Goal: Task Accomplishment & Management: Use online tool/utility

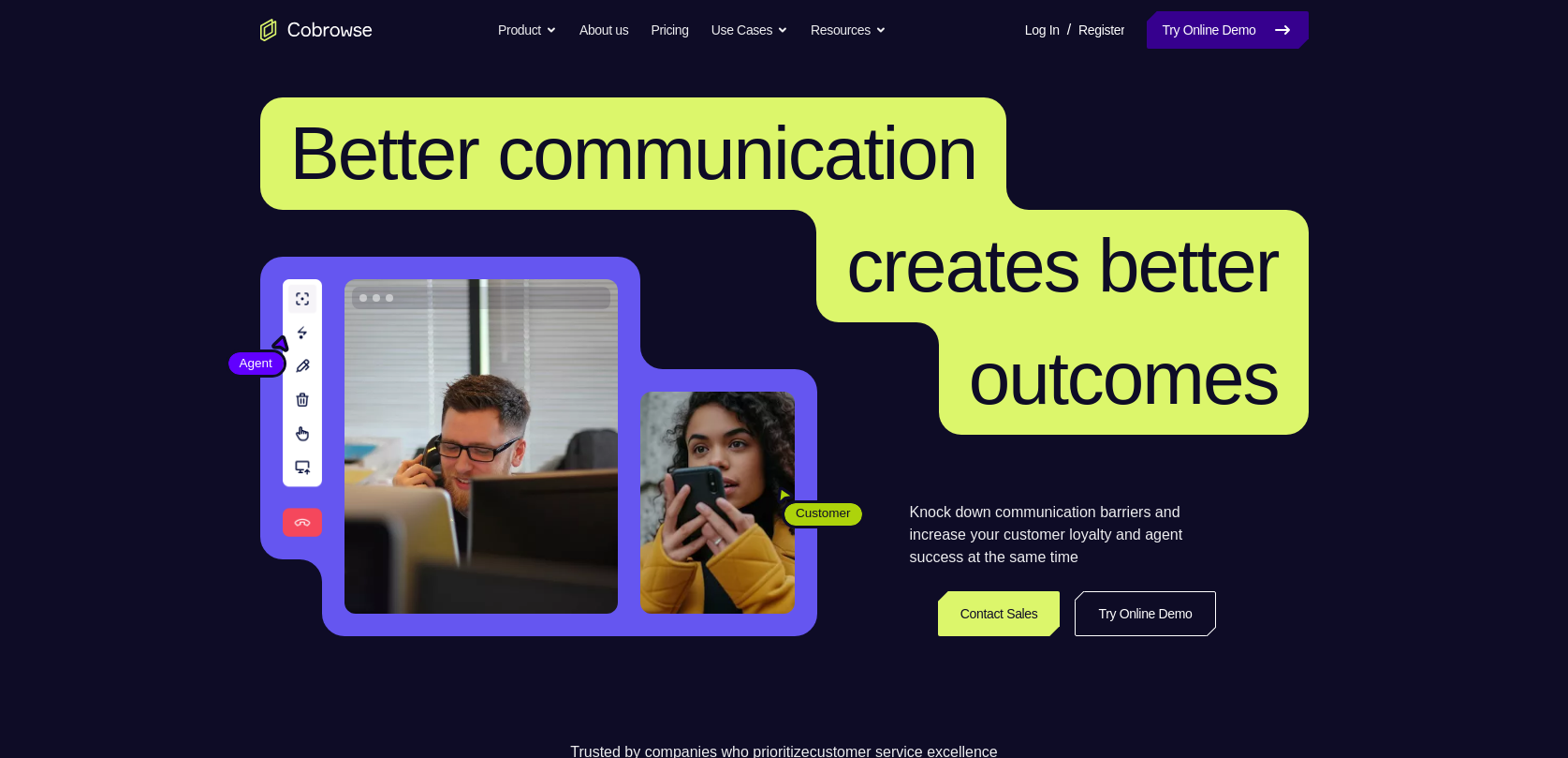
click at [1211, 47] on link "Try Online Demo" at bounding box center [1226, 30] width 161 height 38
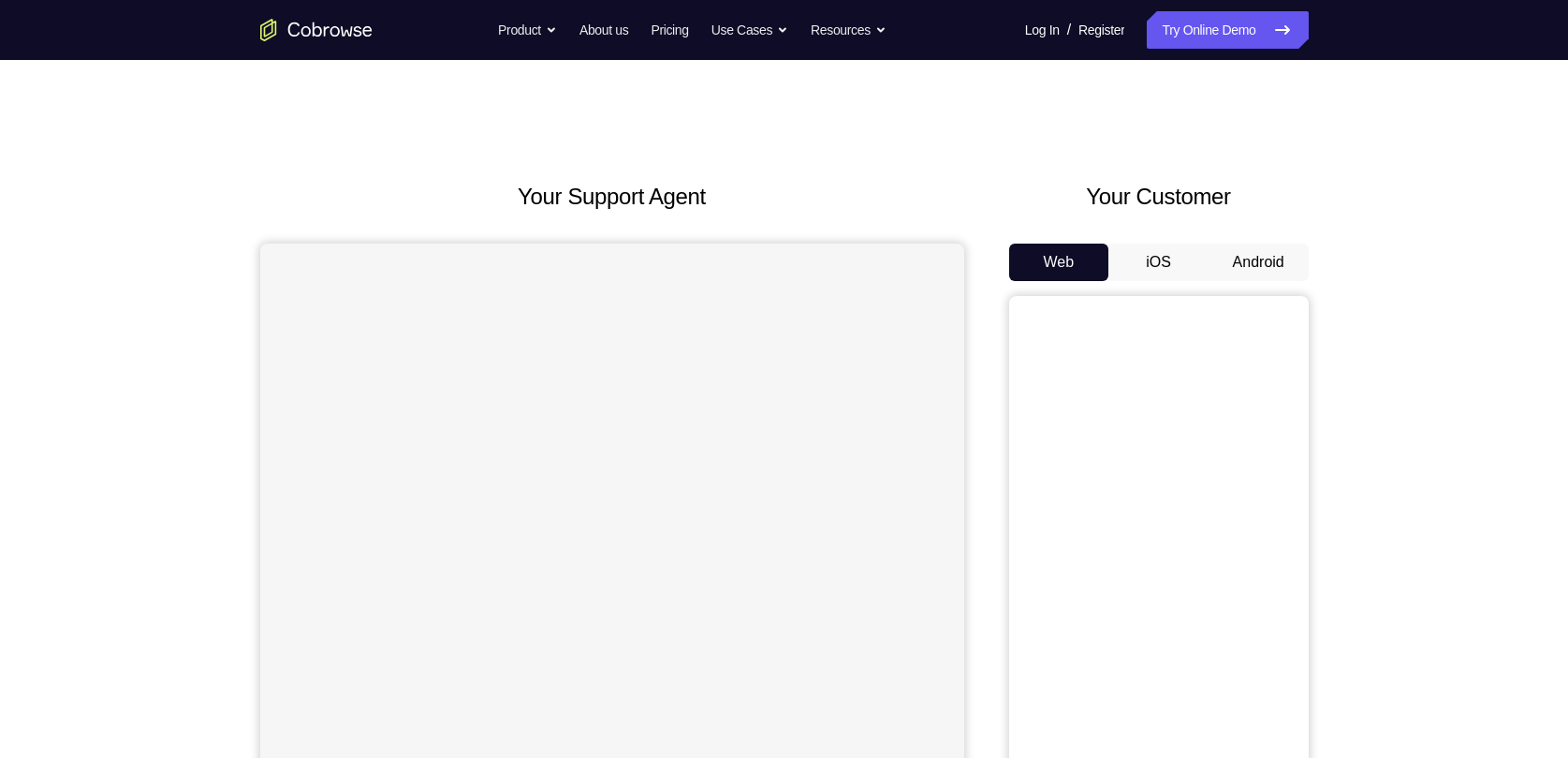
click at [1246, 247] on button "Android" at bounding box center [1258, 262] width 100 height 38
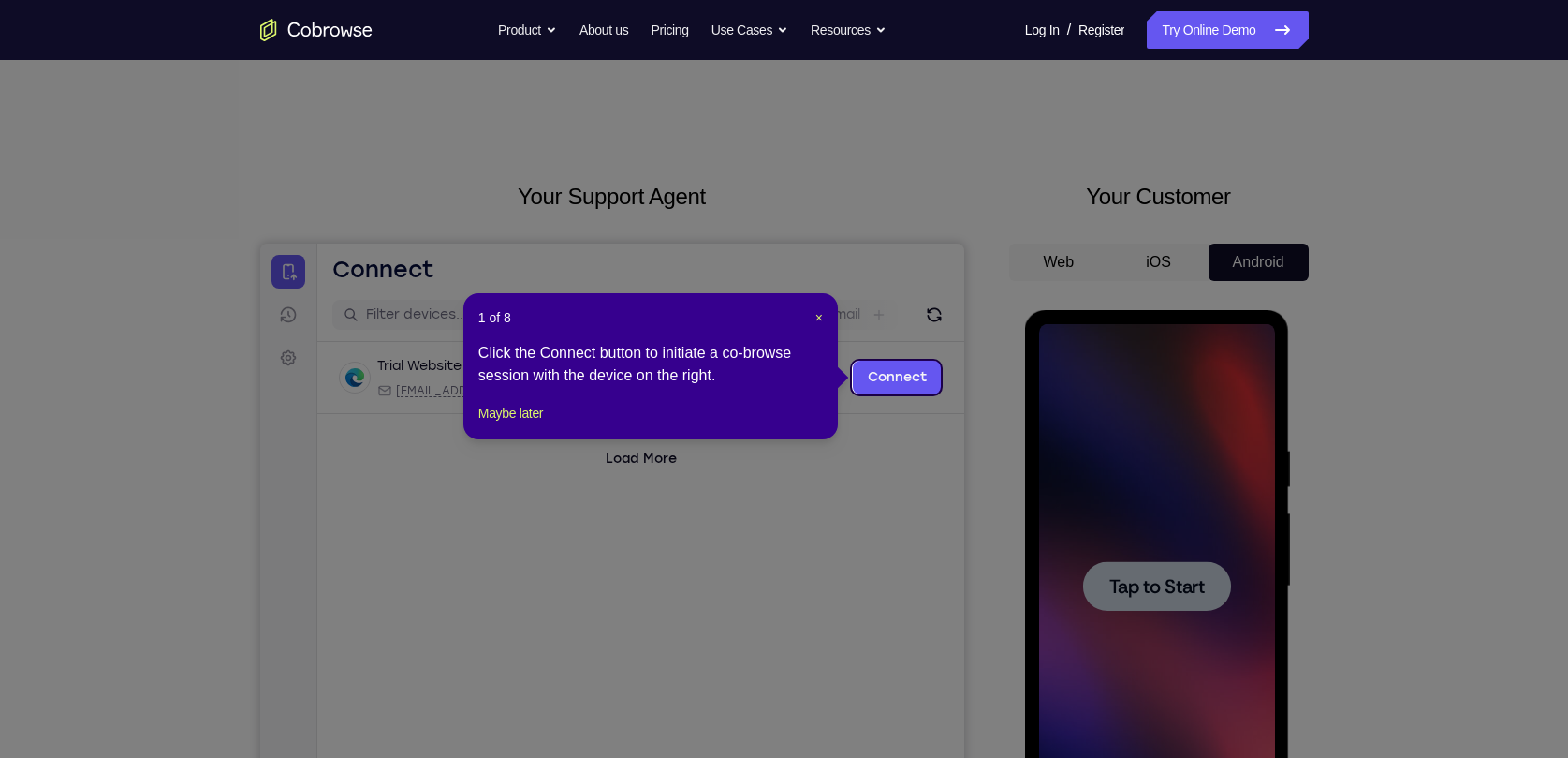
click at [803, 318] on header "1 of 8 ×" at bounding box center [650, 316] width 344 height 18
click at [816, 314] on span "×" at bounding box center [819, 317] width 8 height 15
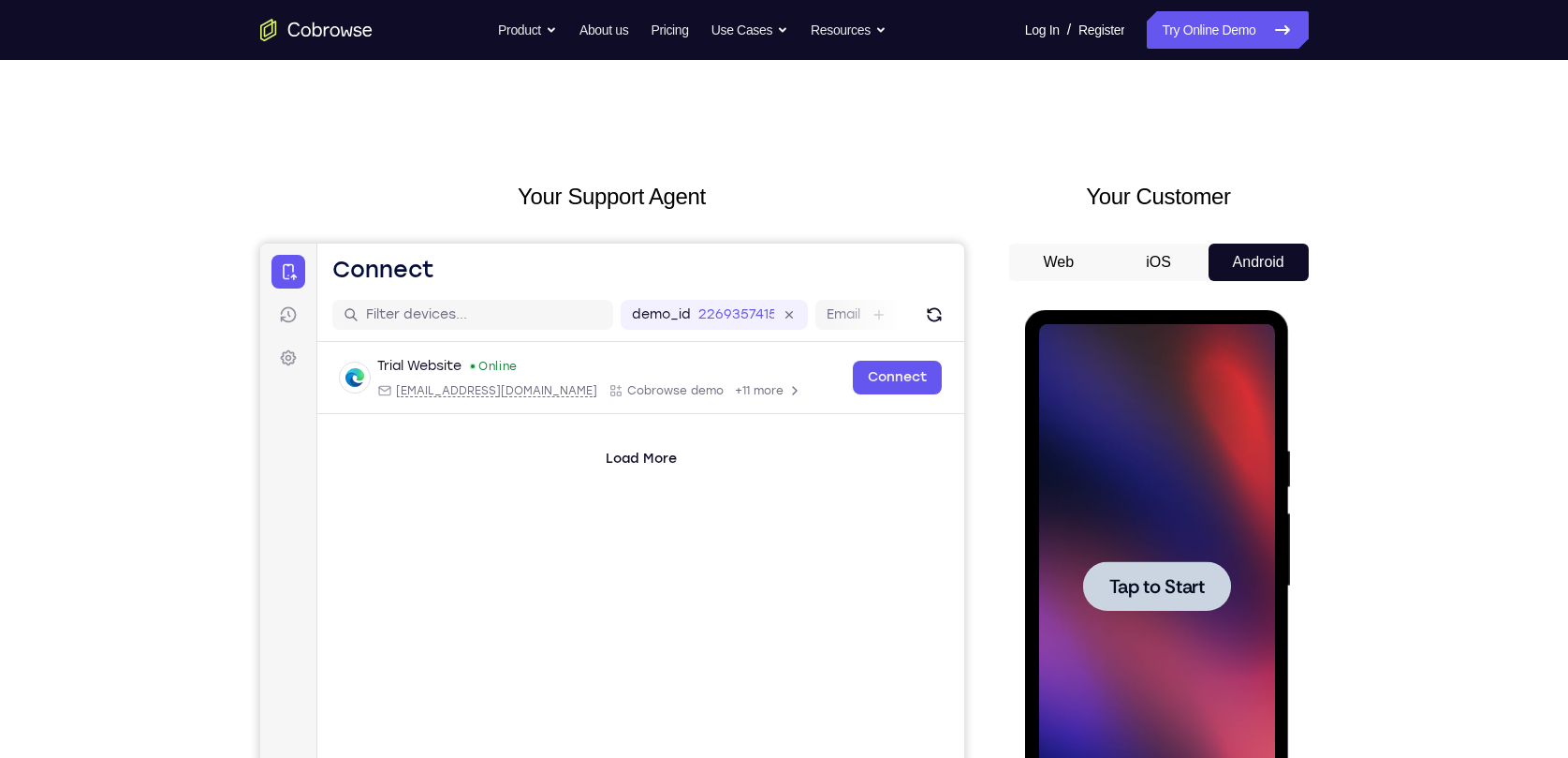
click at [1099, 473] on div at bounding box center [1157, 586] width 236 height 524
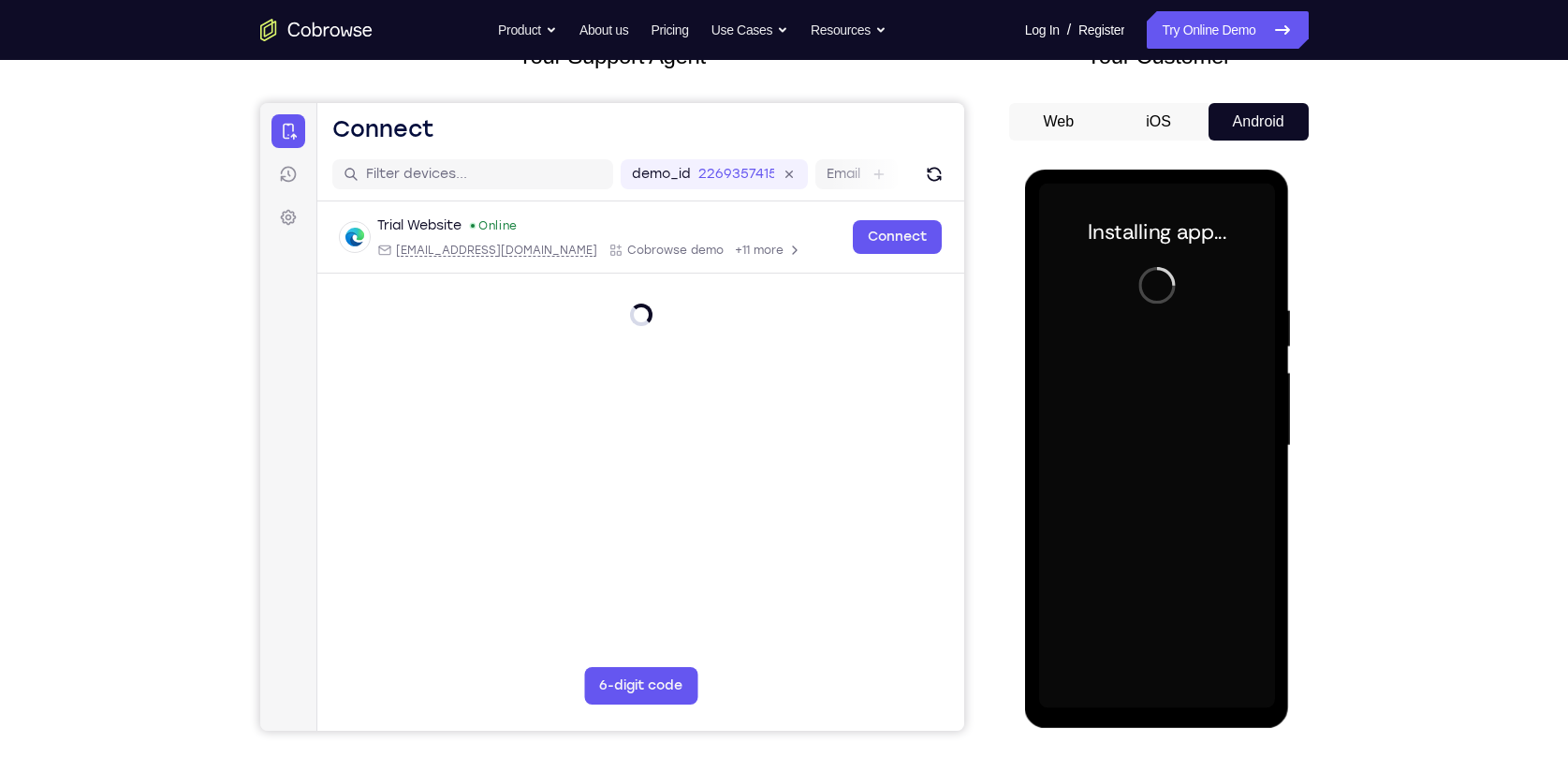
scroll to position [169, 0]
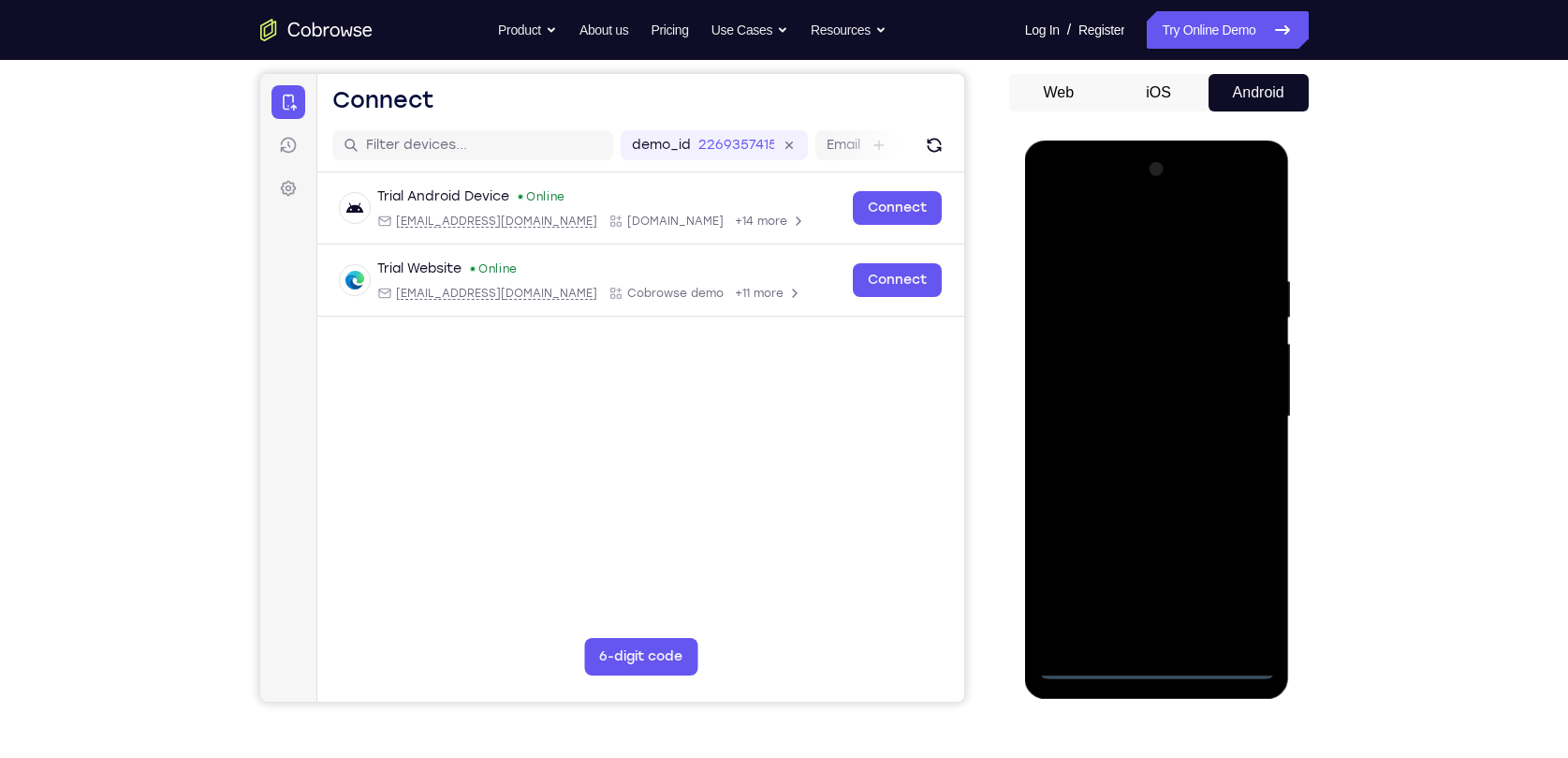
click at [1151, 670] on div at bounding box center [1157, 417] width 236 height 524
click at [1238, 570] on div at bounding box center [1157, 417] width 236 height 524
click at [1091, 243] on div at bounding box center [1157, 417] width 236 height 524
click at [1233, 409] on div at bounding box center [1157, 417] width 236 height 524
click at [1138, 449] on div at bounding box center [1157, 417] width 236 height 524
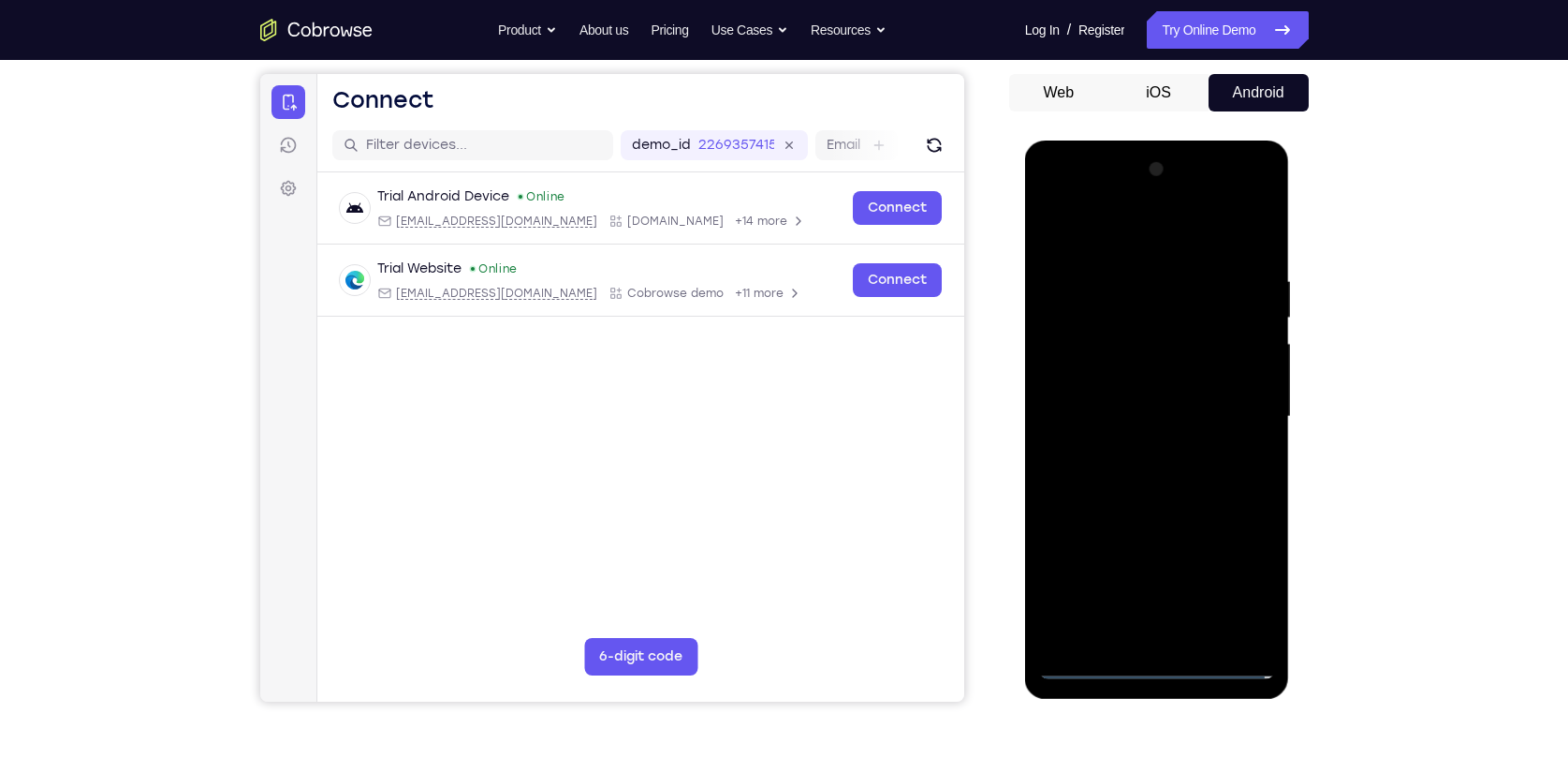
click at [1133, 397] on div at bounding box center [1157, 417] width 236 height 524
click at [1129, 375] on div at bounding box center [1157, 417] width 236 height 524
click at [1172, 417] on div at bounding box center [1157, 417] width 236 height 524
click at [1147, 477] on div at bounding box center [1157, 417] width 236 height 524
click at [1181, 475] on div at bounding box center [1157, 417] width 236 height 524
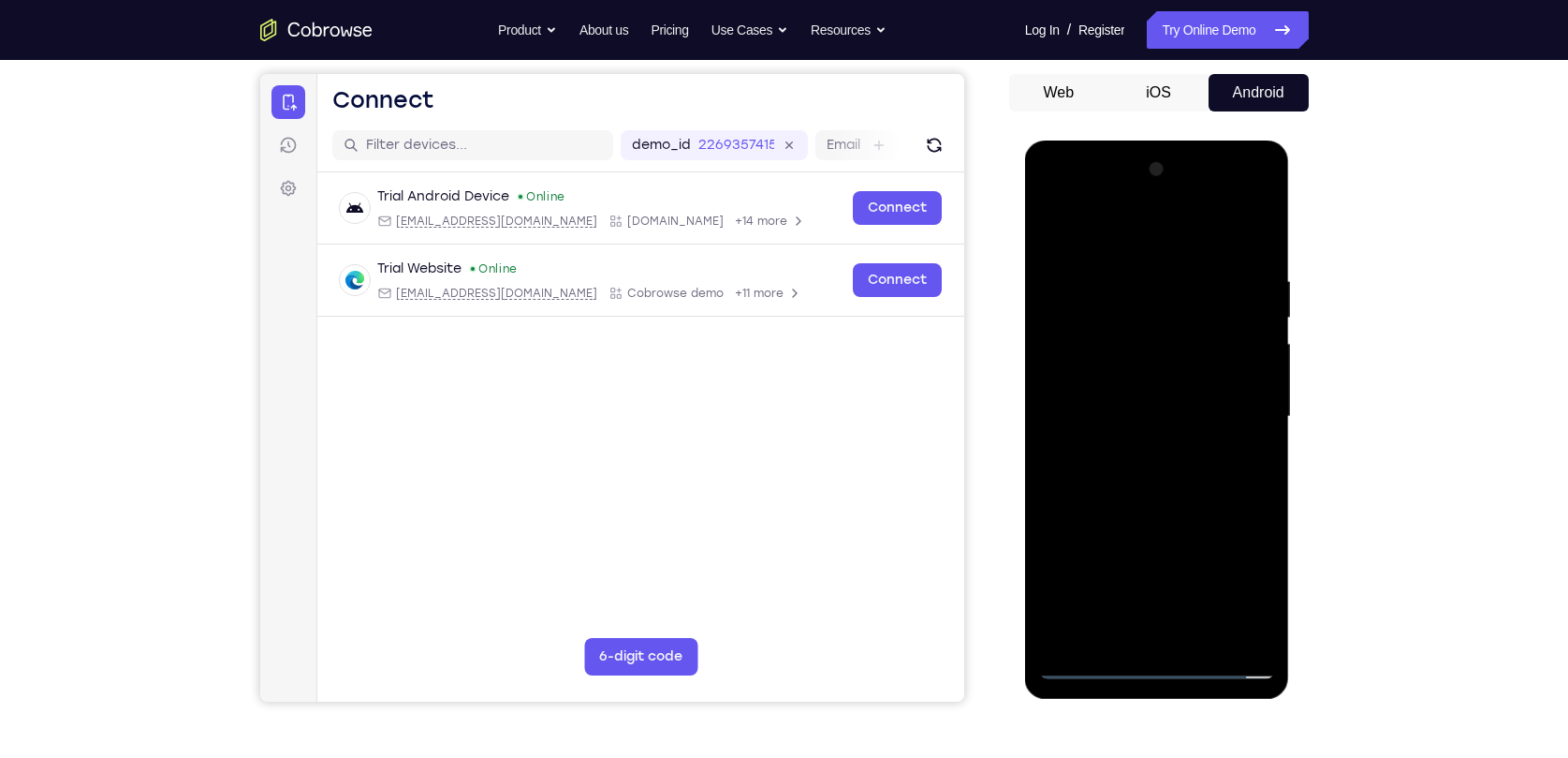
click at [1172, 475] on div at bounding box center [1157, 417] width 236 height 524
click at [1153, 466] on div at bounding box center [1157, 417] width 236 height 524
click at [1154, 469] on div at bounding box center [1157, 417] width 236 height 524
click at [1157, 473] on div at bounding box center [1157, 417] width 236 height 524
click at [1259, 258] on div at bounding box center [1157, 417] width 236 height 524
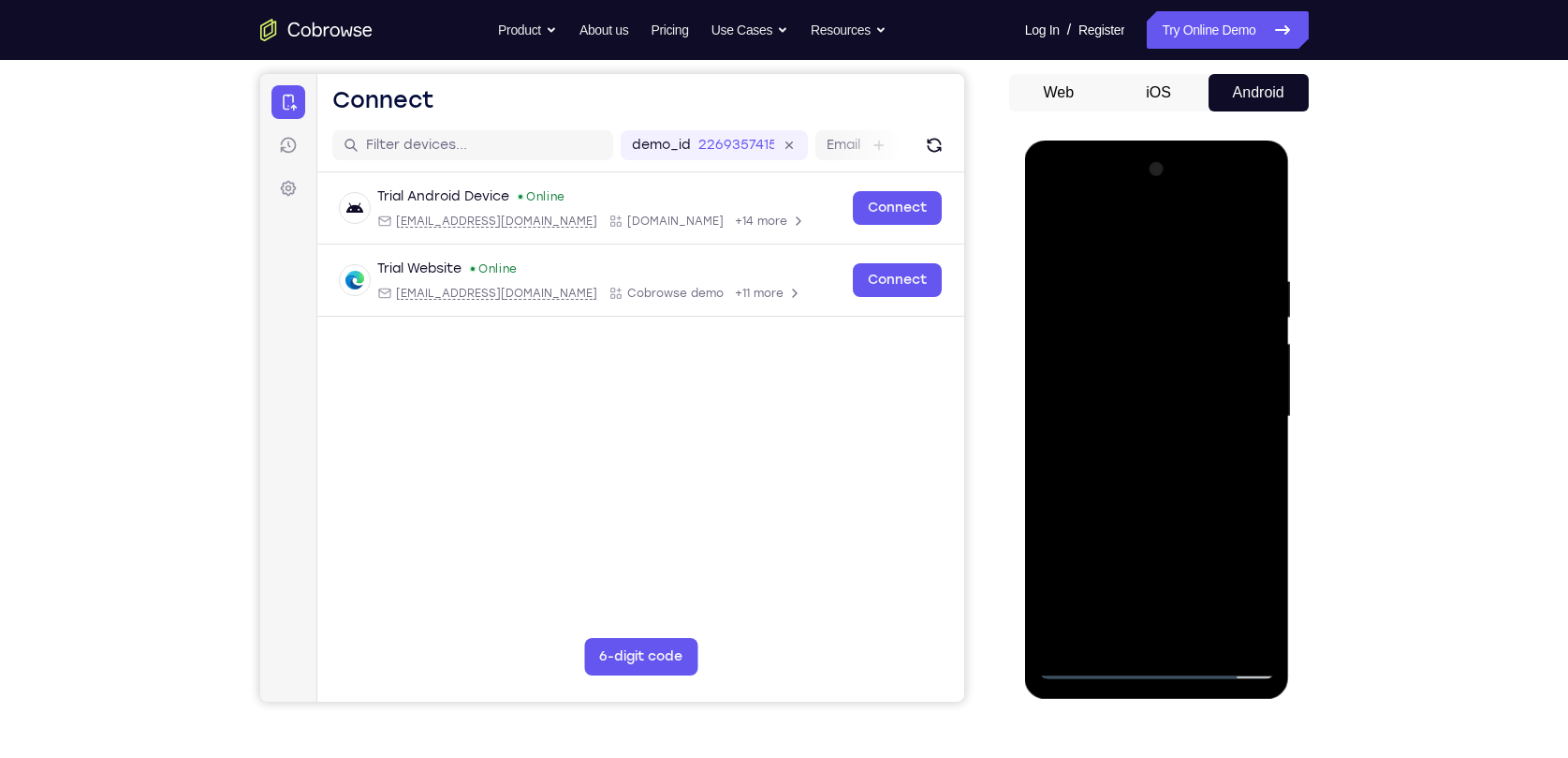
drag, startPoint x: 1207, startPoint y: 488, endPoint x: 1213, endPoint y: 380, distance: 108.2
click at [1213, 380] on div at bounding box center [1157, 417] width 236 height 524
click at [1088, 594] on div at bounding box center [1157, 417] width 236 height 524
drag, startPoint x: 1229, startPoint y: 335, endPoint x: 1228, endPoint y: 500, distance: 165.0
click at [1228, 500] on div at bounding box center [1157, 417] width 236 height 524
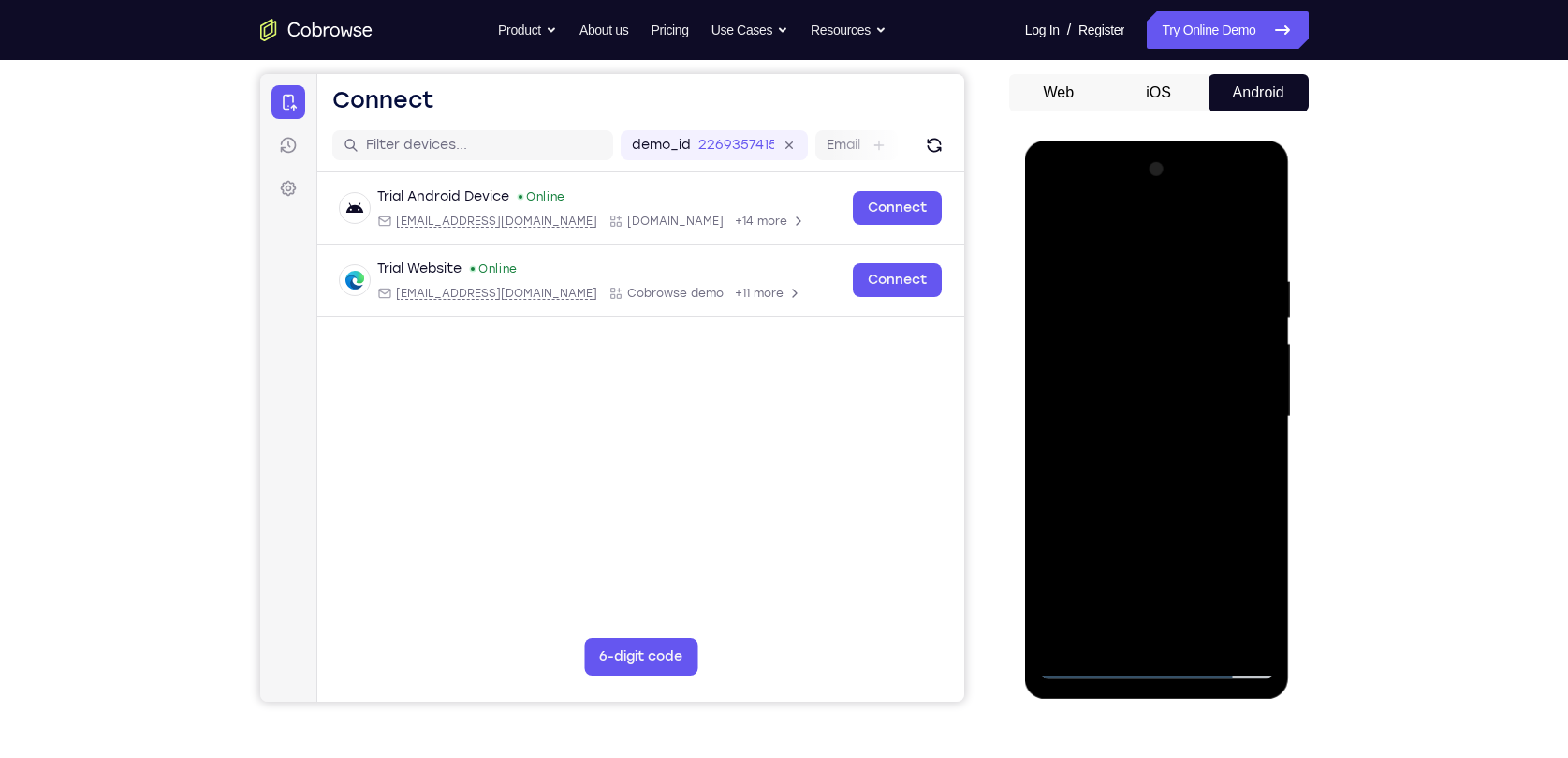
click at [1243, 461] on div at bounding box center [1157, 417] width 236 height 524
click at [1233, 323] on div at bounding box center [1157, 417] width 236 height 524
click at [1057, 229] on div at bounding box center [1157, 417] width 236 height 524
click at [1141, 297] on div at bounding box center [1157, 417] width 236 height 524
click at [1101, 638] on div at bounding box center [1157, 417] width 236 height 524
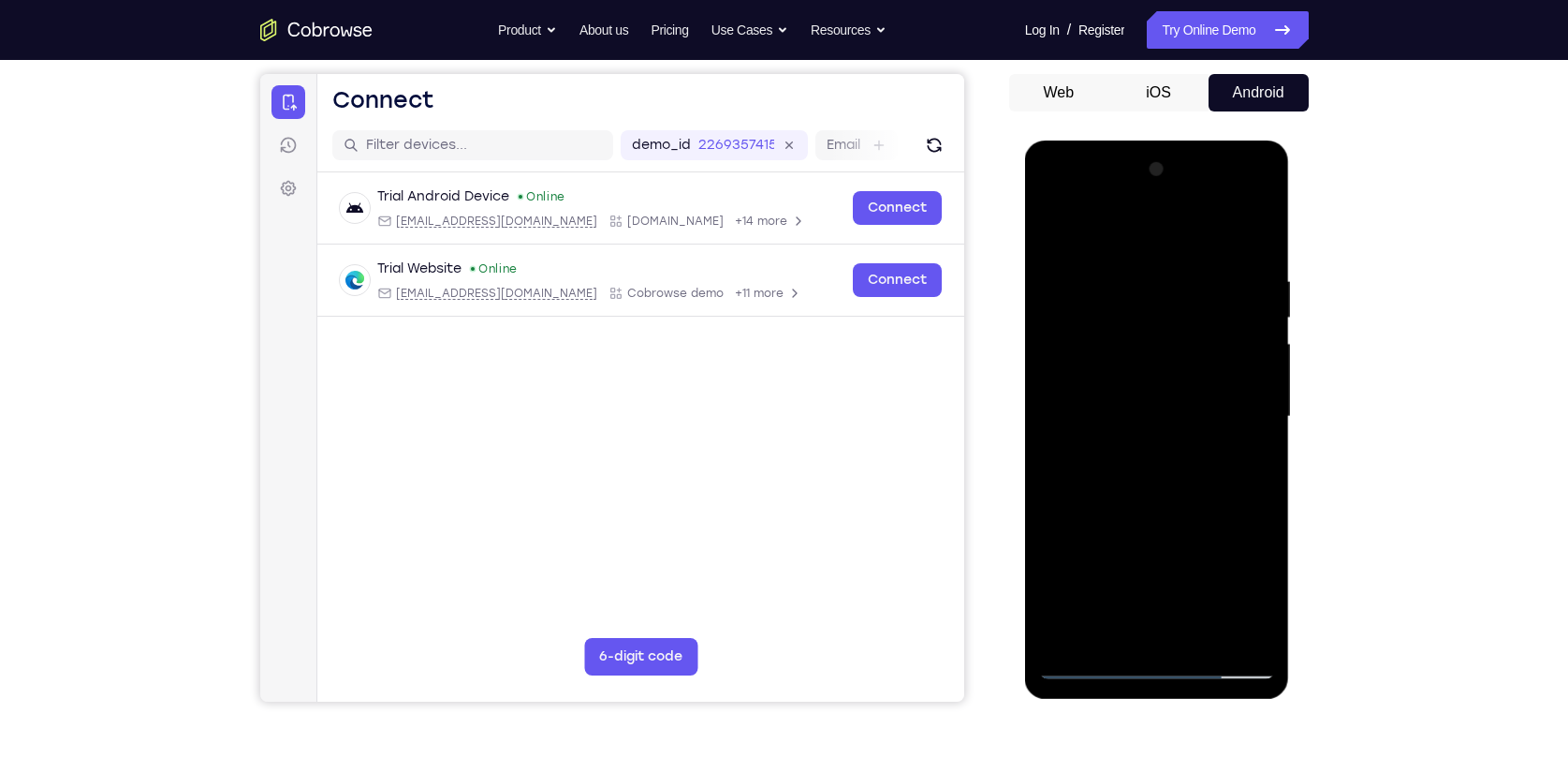
click at [1204, 628] on div at bounding box center [1157, 417] width 236 height 524
click at [1150, 512] on div at bounding box center [1157, 417] width 236 height 524
click at [1154, 245] on div at bounding box center [1157, 417] width 236 height 524
click at [1078, 248] on div at bounding box center [1157, 417] width 236 height 524
drag, startPoint x: 1150, startPoint y: 582, endPoint x: 1192, endPoint y: 416, distance: 171.2
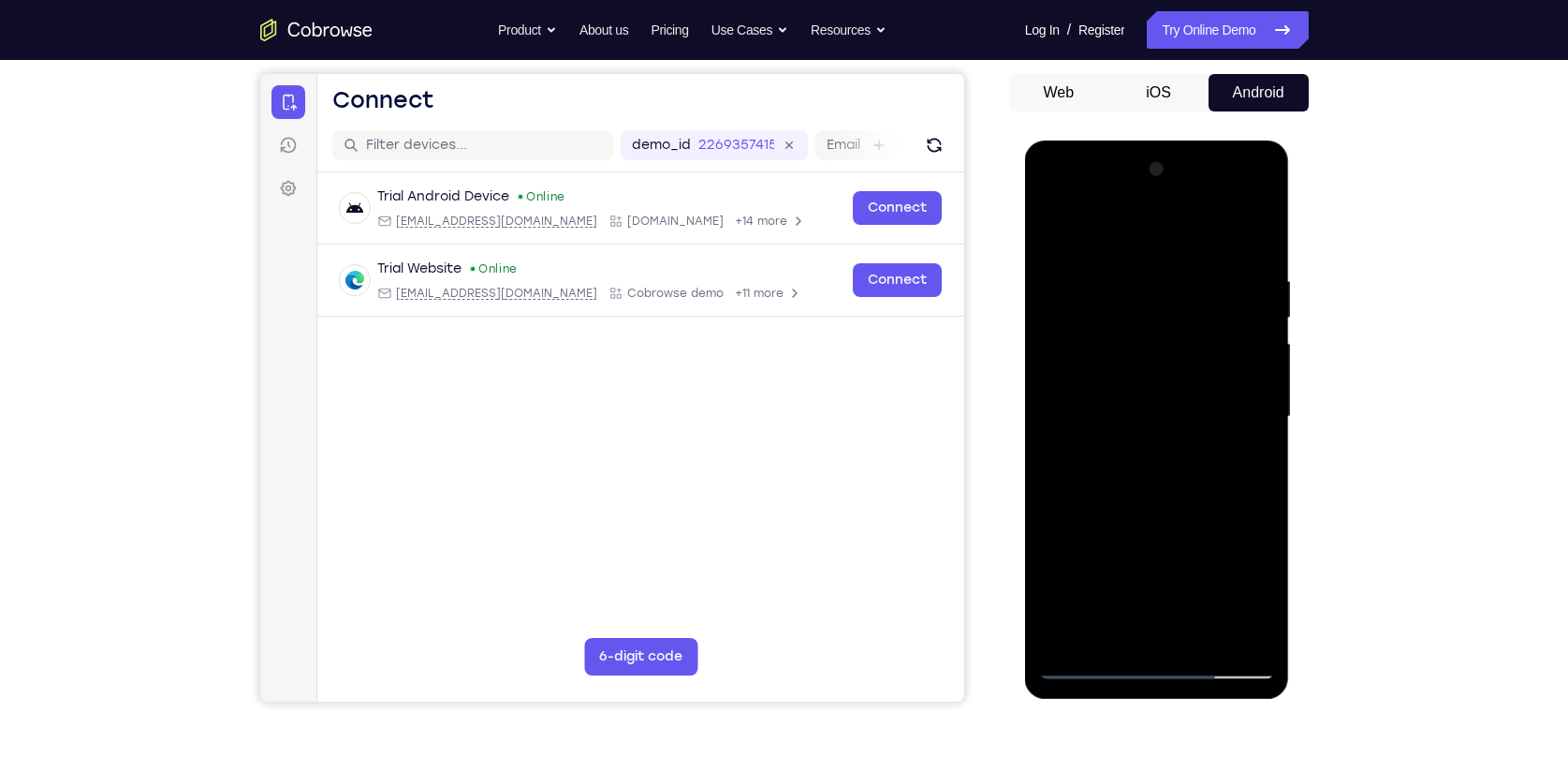
click at [1192, 416] on div at bounding box center [1157, 417] width 236 height 524
drag, startPoint x: 1197, startPoint y: 564, endPoint x: 1187, endPoint y: 459, distance: 105.5
click at [1187, 459] on div at bounding box center [1157, 417] width 236 height 524
drag, startPoint x: 1210, startPoint y: 575, endPoint x: 1218, endPoint y: 486, distance: 89.4
click at [1218, 486] on div at bounding box center [1157, 417] width 236 height 524
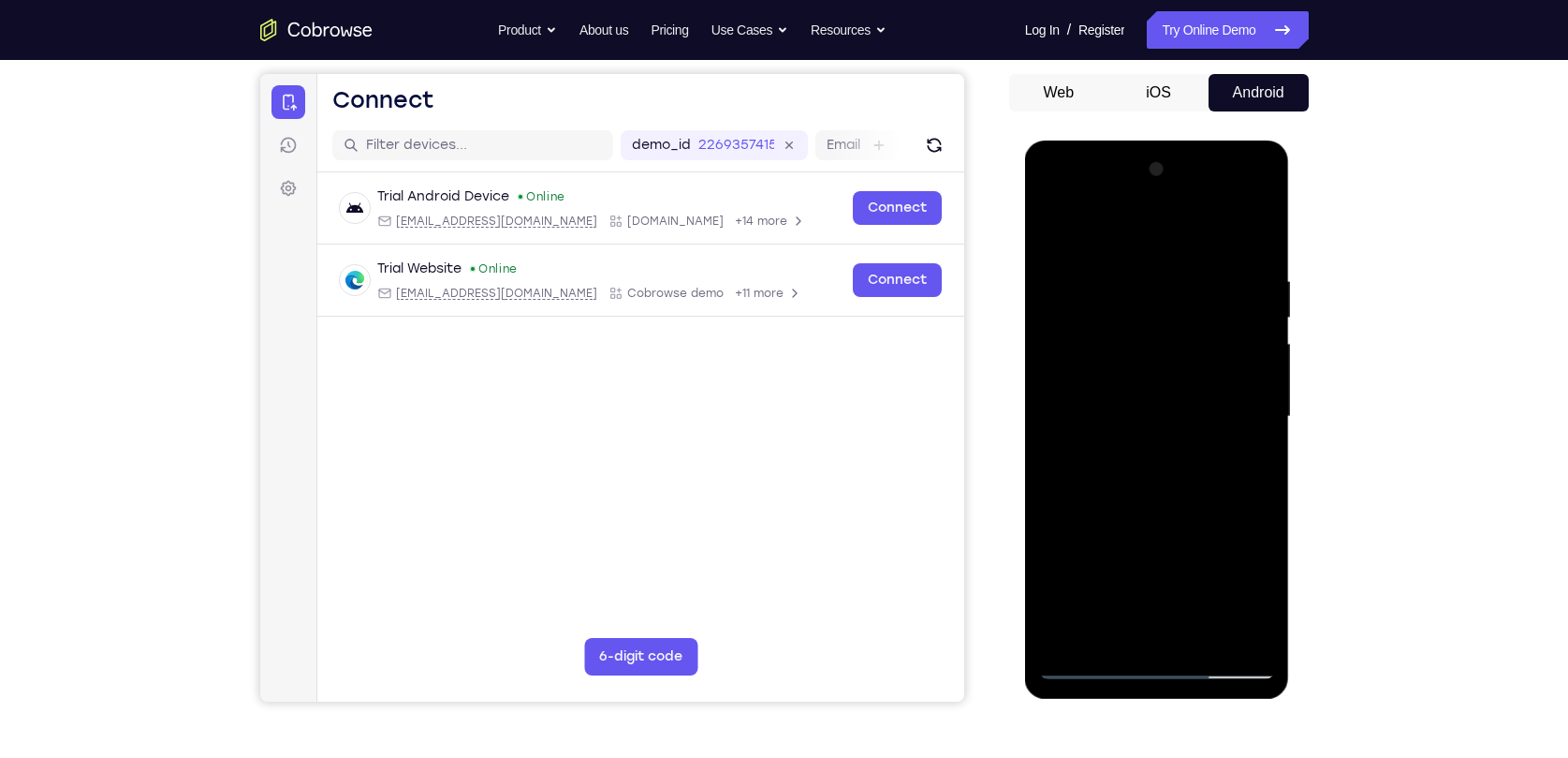
drag, startPoint x: 1208, startPoint y: 580, endPoint x: 1225, endPoint y: 466, distance: 115.3
click at [1225, 466] on div at bounding box center [1157, 417] width 236 height 524
drag, startPoint x: 1208, startPoint y: 559, endPoint x: 1219, endPoint y: 396, distance: 163.4
click at [1219, 396] on div at bounding box center [1157, 417] width 236 height 524
click at [1176, 468] on div at bounding box center [1157, 417] width 236 height 524
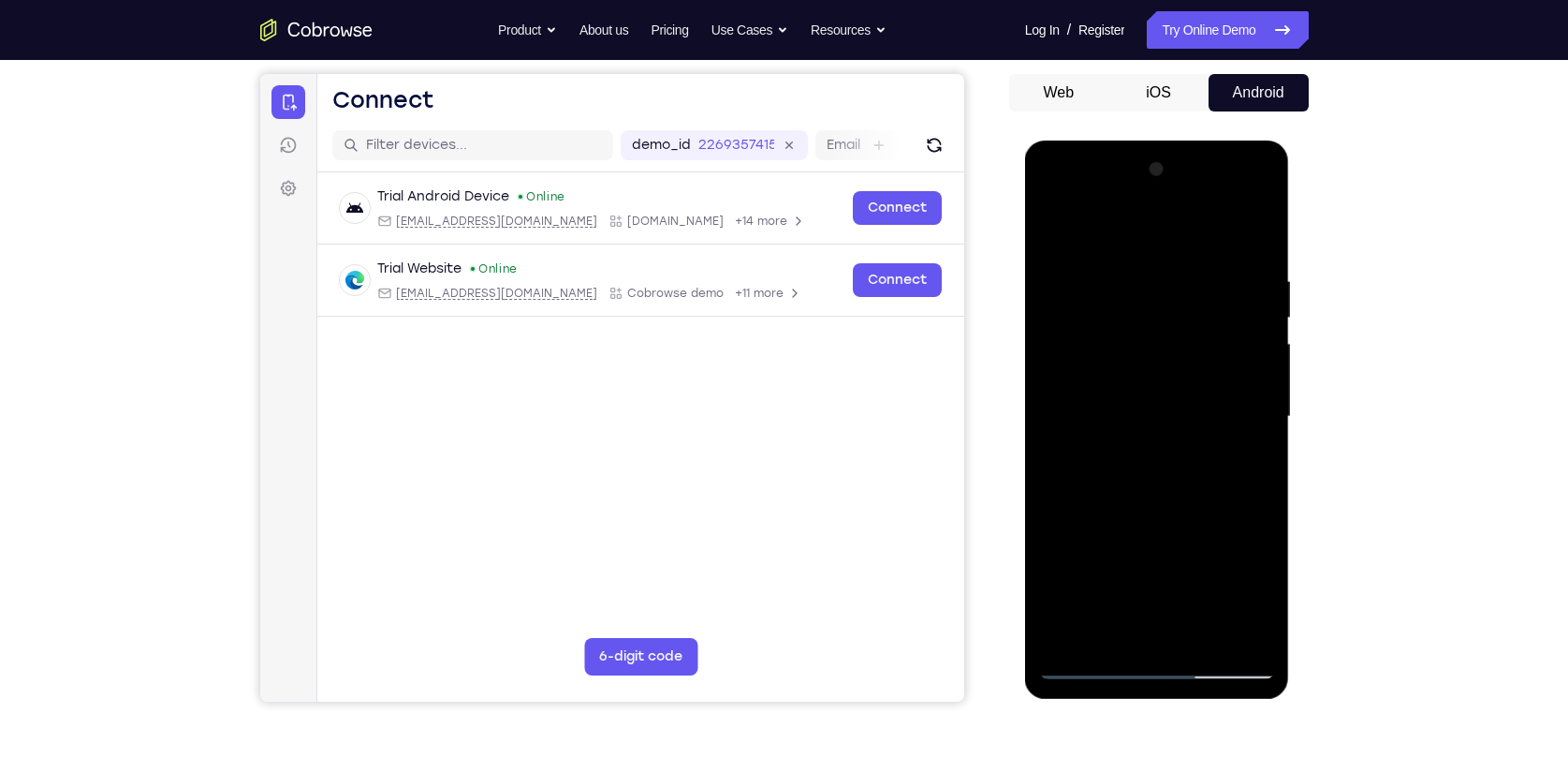
click at [1058, 352] on div at bounding box center [1157, 417] width 236 height 524
click at [1046, 214] on div at bounding box center [1157, 417] width 236 height 524
click at [1069, 355] on div at bounding box center [1157, 417] width 236 height 524
click at [1125, 265] on div at bounding box center [1157, 417] width 236 height 524
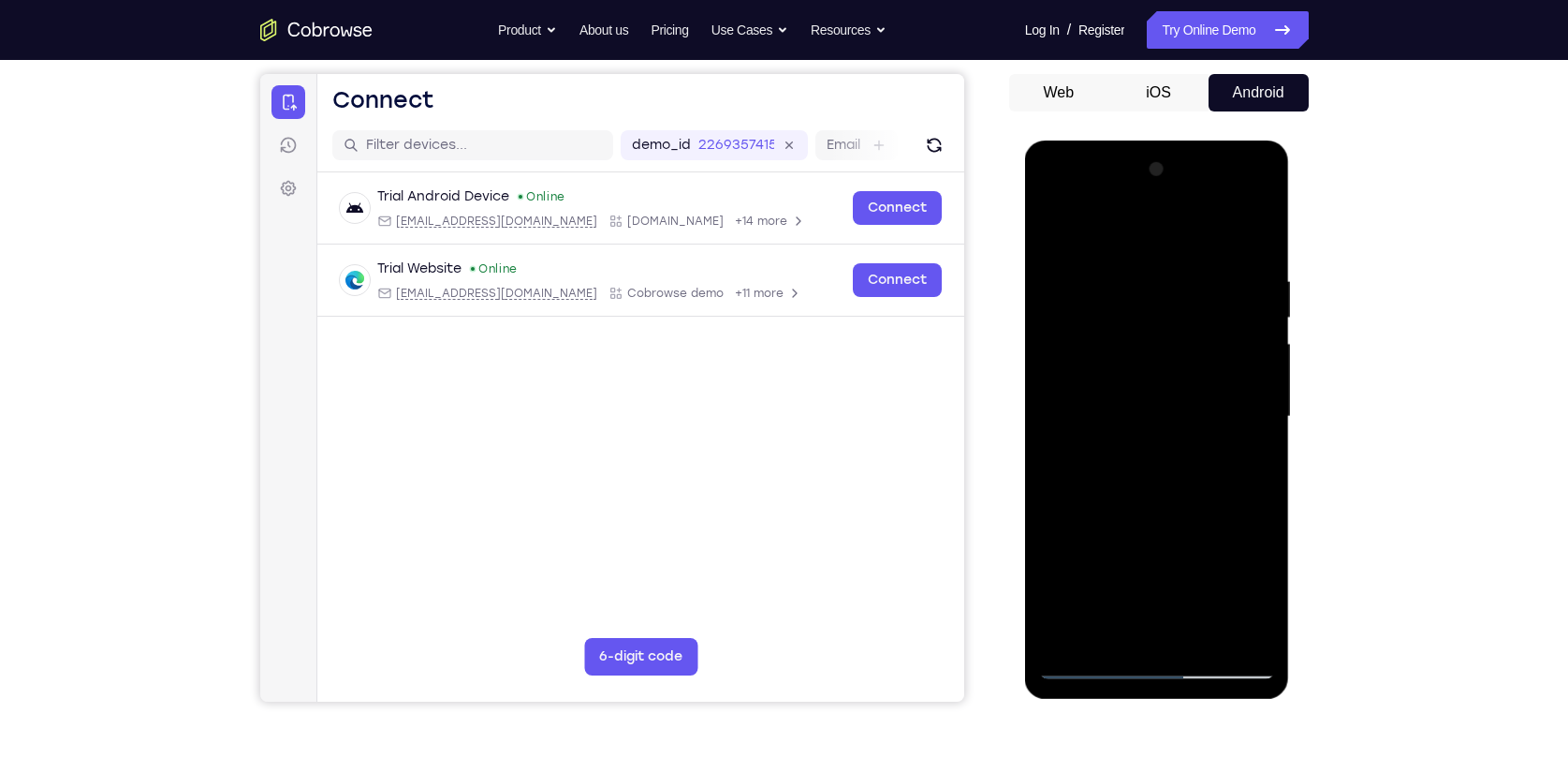
click at [1227, 400] on div at bounding box center [1157, 417] width 236 height 524
click at [1235, 395] on div at bounding box center [1157, 417] width 236 height 524
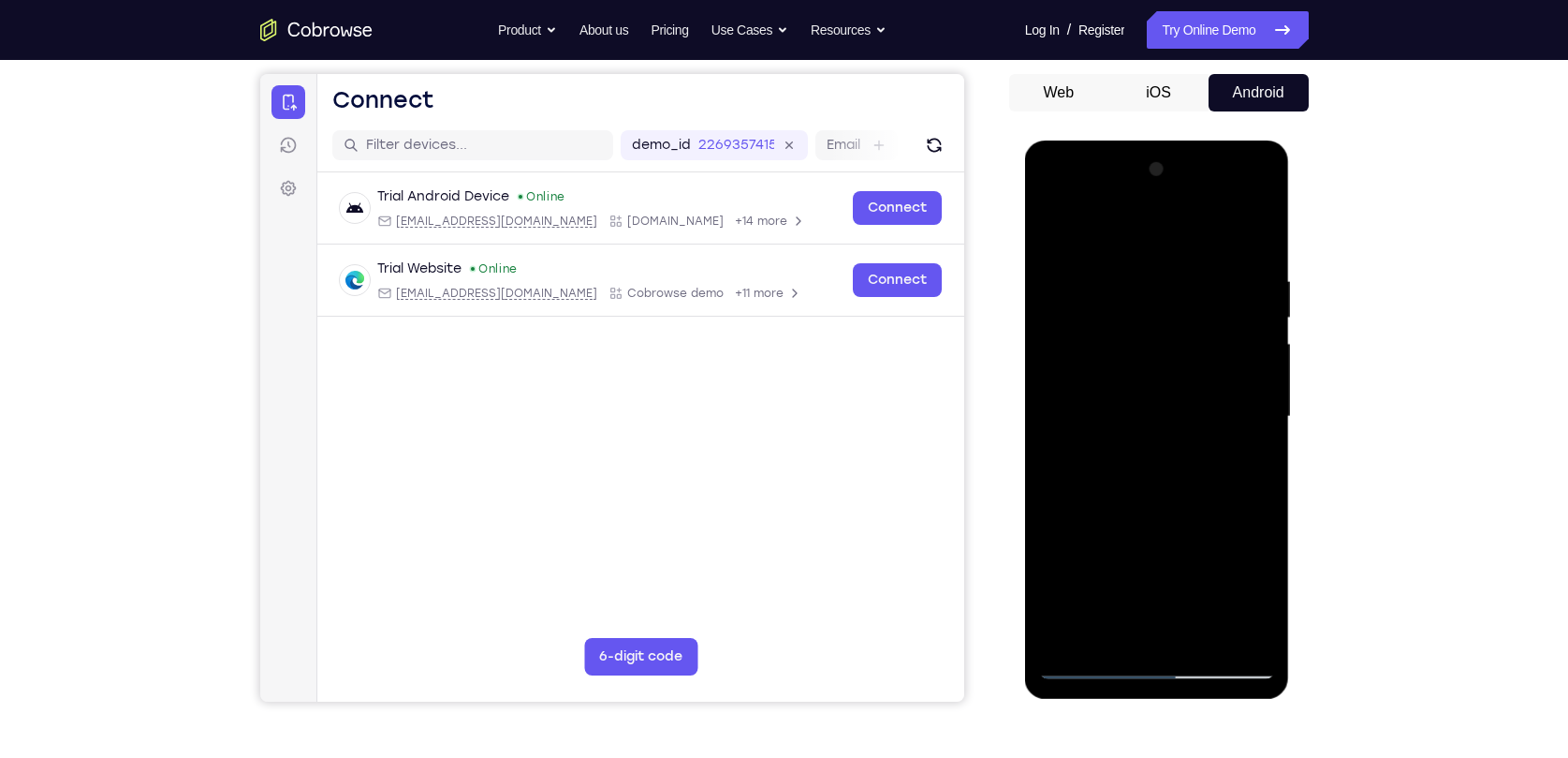
click at [1218, 383] on div at bounding box center [1157, 417] width 236 height 524
click at [1241, 369] on div at bounding box center [1157, 417] width 236 height 524
click at [1077, 406] on div at bounding box center [1157, 417] width 236 height 524
click at [1236, 390] on div at bounding box center [1157, 417] width 236 height 524
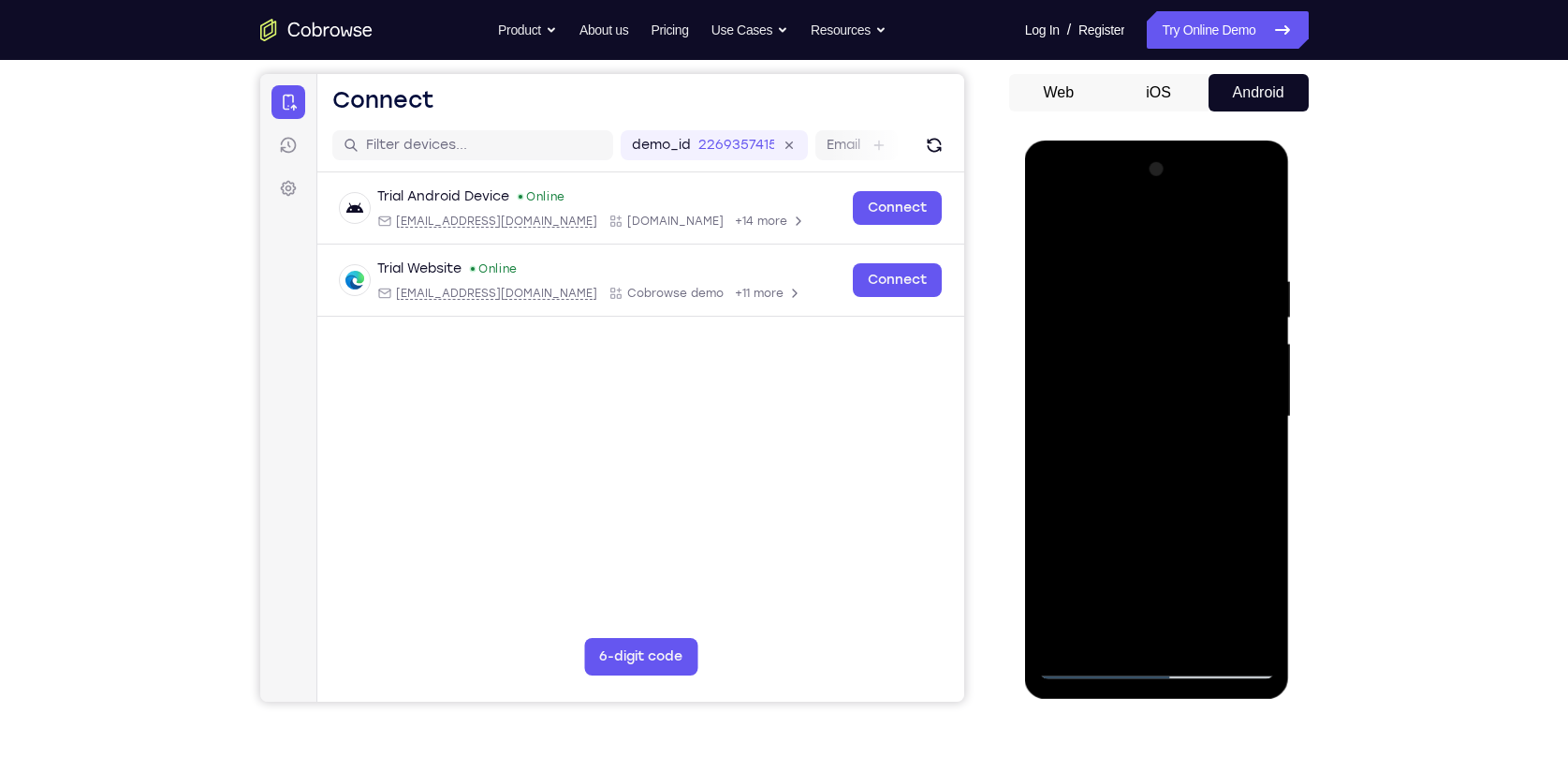
click at [1236, 390] on div at bounding box center [1157, 417] width 236 height 524
click at [1230, 622] on div at bounding box center [1157, 417] width 236 height 524
click at [1069, 430] on div at bounding box center [1157, 417] width 236 height 524
drag, startPoint x: 1230, startPoint y: 626, endPoint x: 1185, endPoint y: 555, distance: 84.1
click at [1228, 624] on div at bounding box center [1157, 417] width 236 height 524
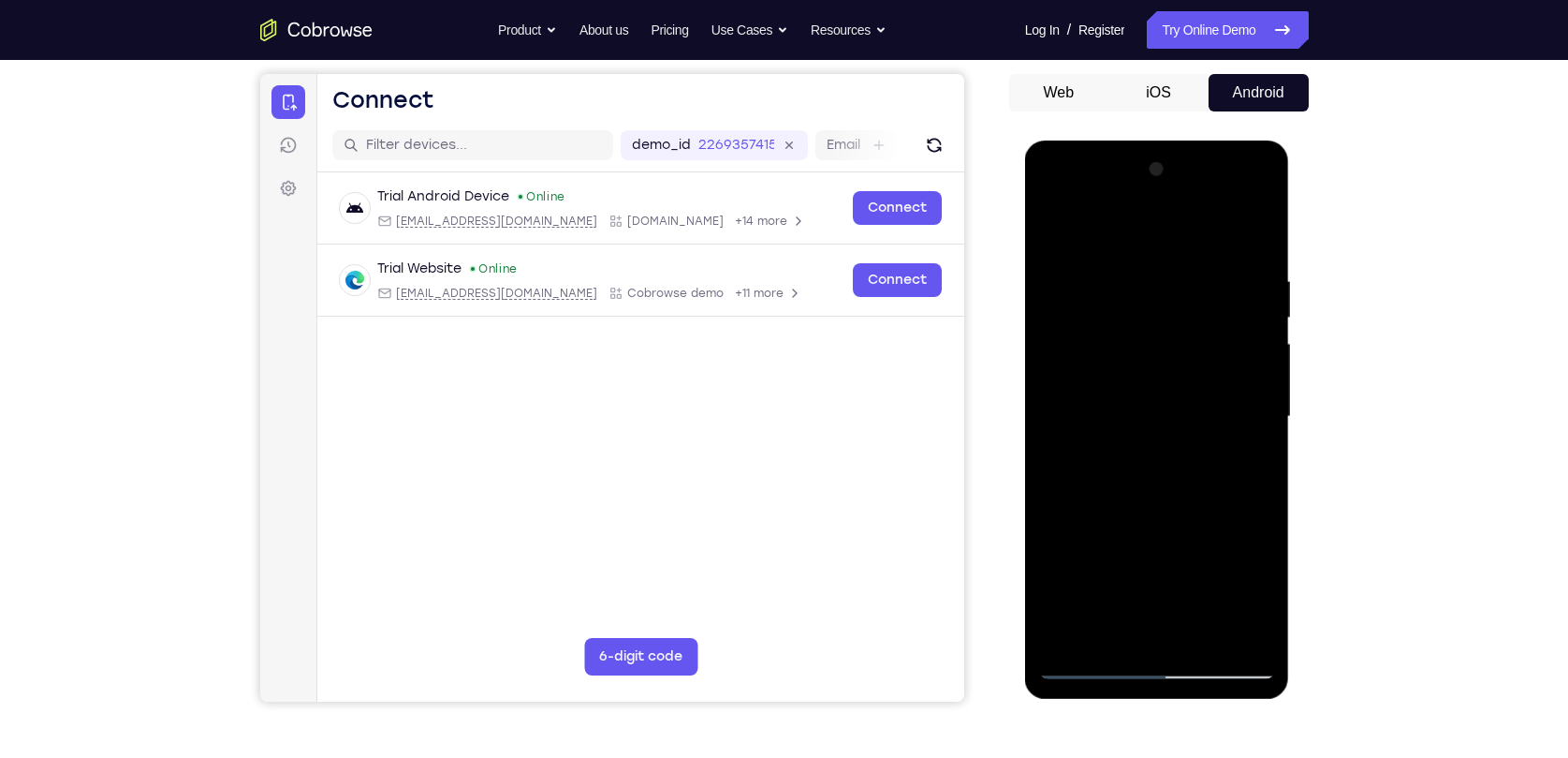
click at [1062, 441] on div at bounding box center [1157, 417] width 236 height 524
click at [1227, 622] on div at bounding box center [1157, 417] width 236 height 524
click at [1247, 362] on div at bounding box center [1157, 417] width 236 height 524
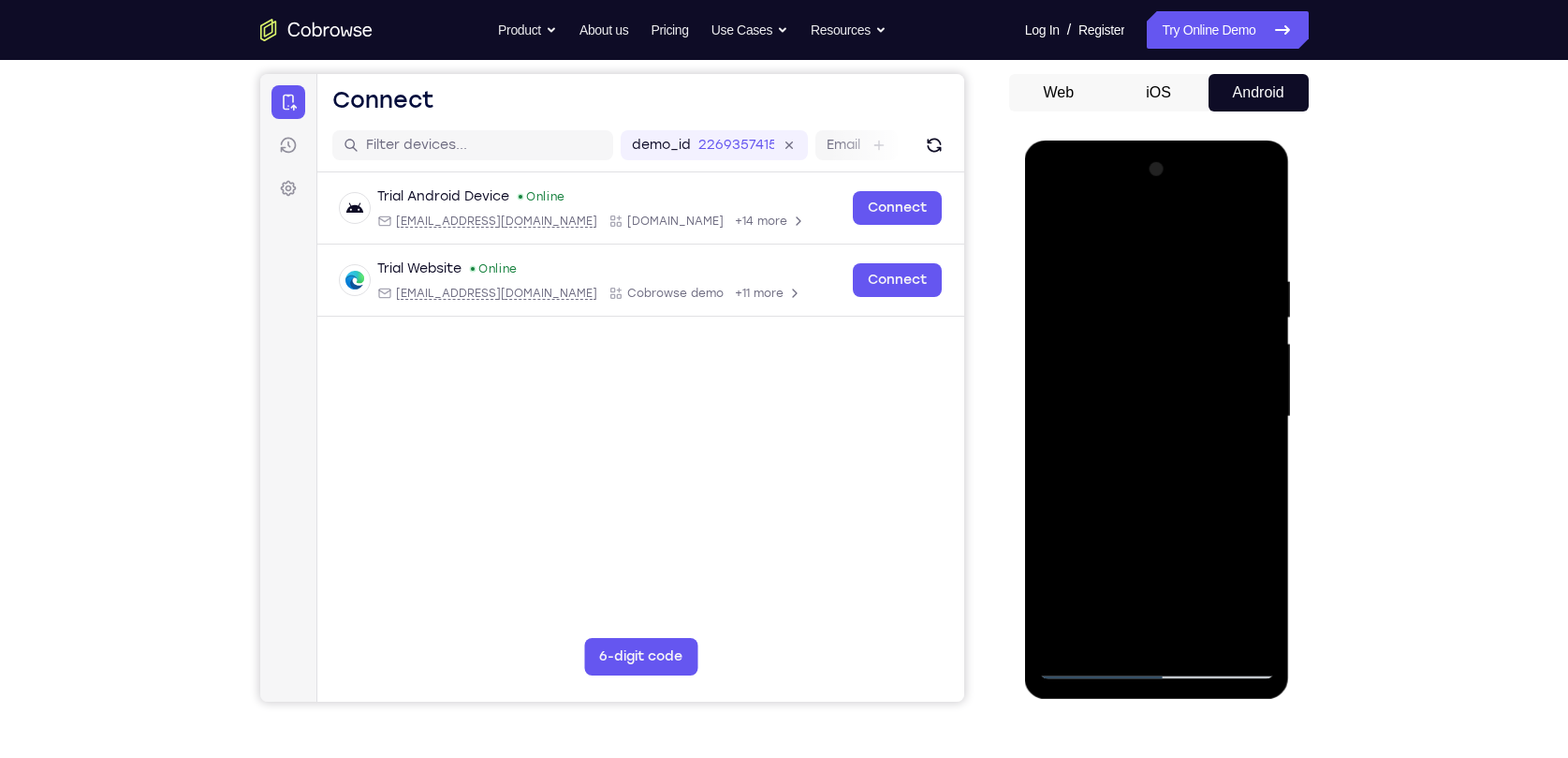
click at [1247, 362] on div at bounding box center [1157, 417] width 236 height 524
click at [1227, 628] on div at bounding box center [1157, 417] width 236 height 524
click at [1247, 387] on div at bounding box center [1157, 417] width 236 height 524
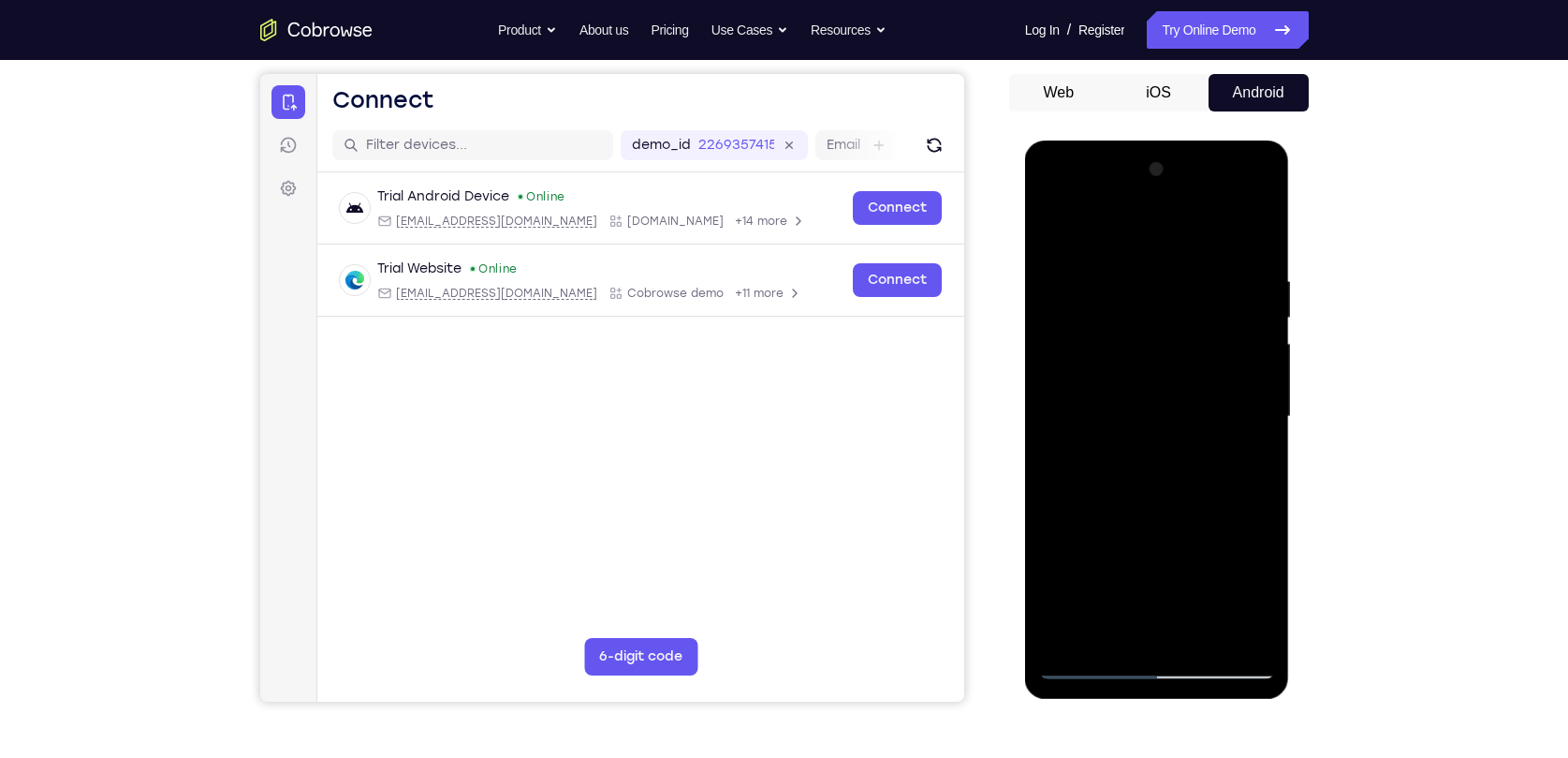
click at [1245, 364] on div at bounding box center [1157, 417] width 236 height 524
click at [1058, 236] on div at bounding box center [1157, 417] width 236 height 524
click at [1195, 285] on div at bounding box center [1157, 417] width 236 height 524
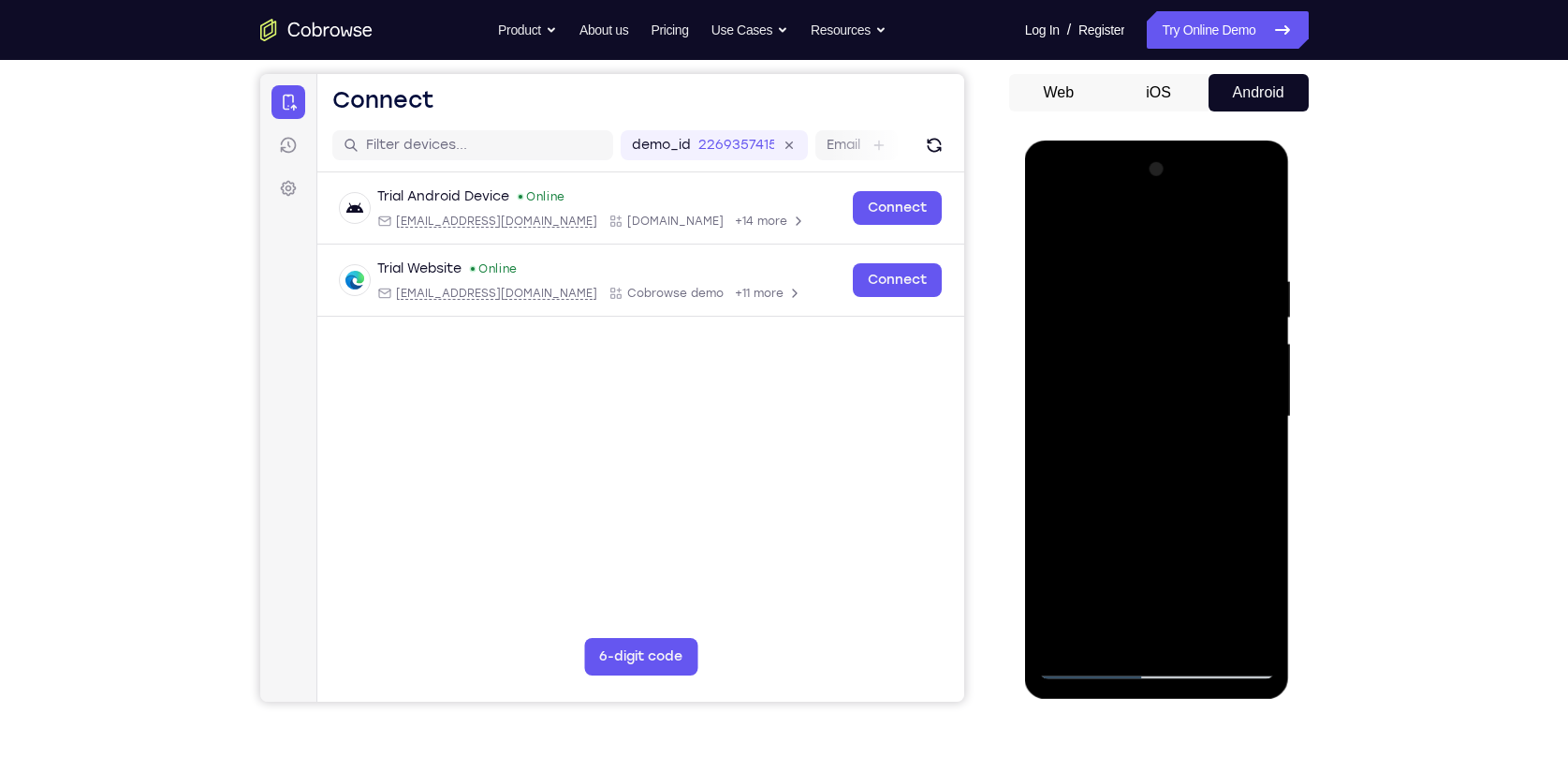
click at [1252, 464] on div at bounding box center [1157, 417] width 236 height 524
click at [1054, 235] on div at bounding box center [1157, 417] width 236 height 524
click at [1233, 245] on div at bounding box center [1157, 417] width 236 height 524
click at [1095, 252] on div at bounding box center [1157, 417] width 236 height 524
click at [1100, 304] on div at bounding box center [1157, 417] width 236 height 524
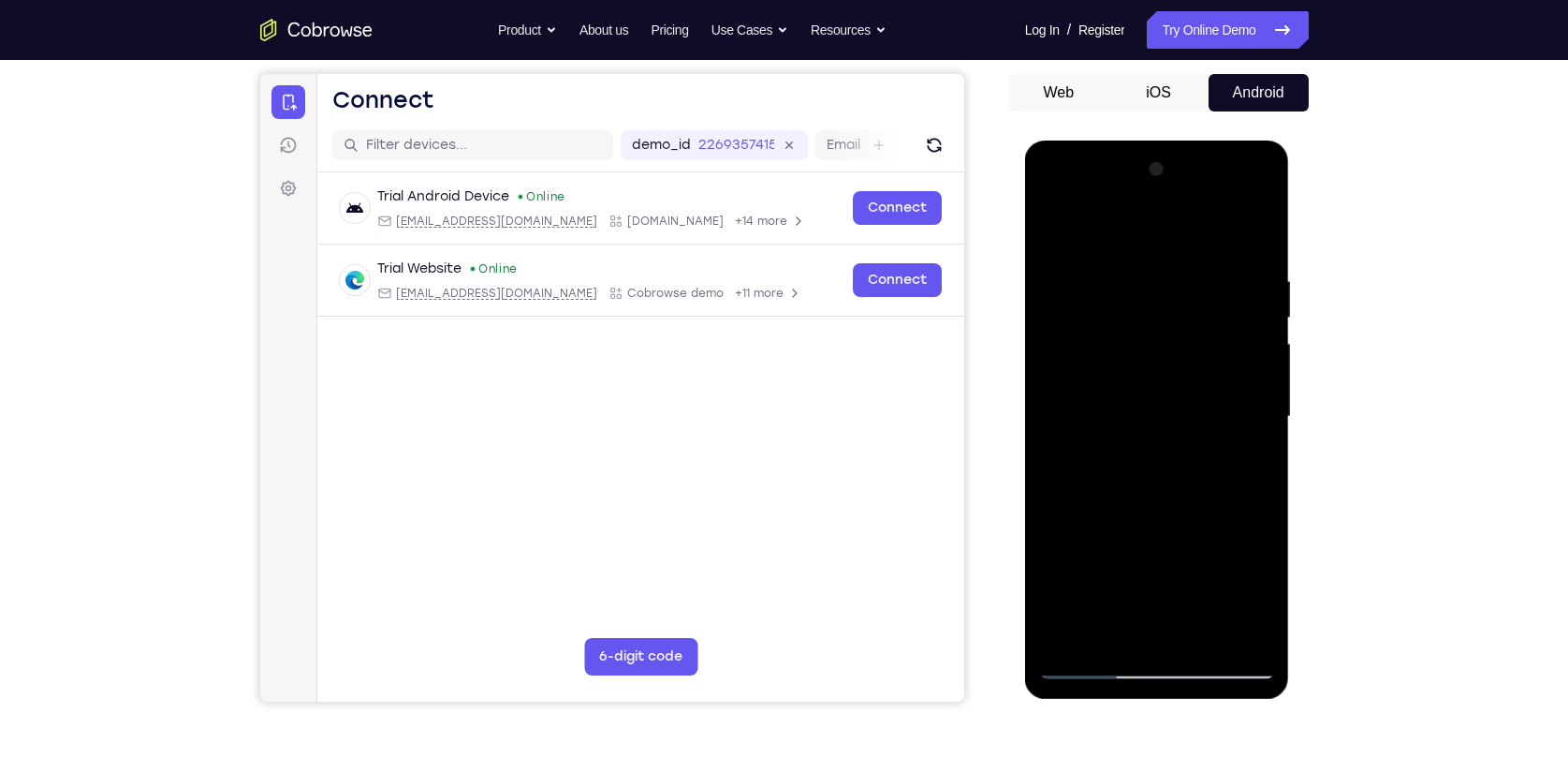
click at [1050, 557] on div at bounding box center [1157, 417] width 236 height 524
click at [1059, 639] on div at bounding box center [1157, 417] width 236 height 524
click at [1178, 263] on div at bounding box center [1157, 417] width 236 height 524
click at [1256, 241] on div at bounding box center [1157, 417] width 236 height 524
drag, startPoint x: 1163, startPoint y: 245, endPoint x: 1177, endPoint y: 568, distance: 323.3
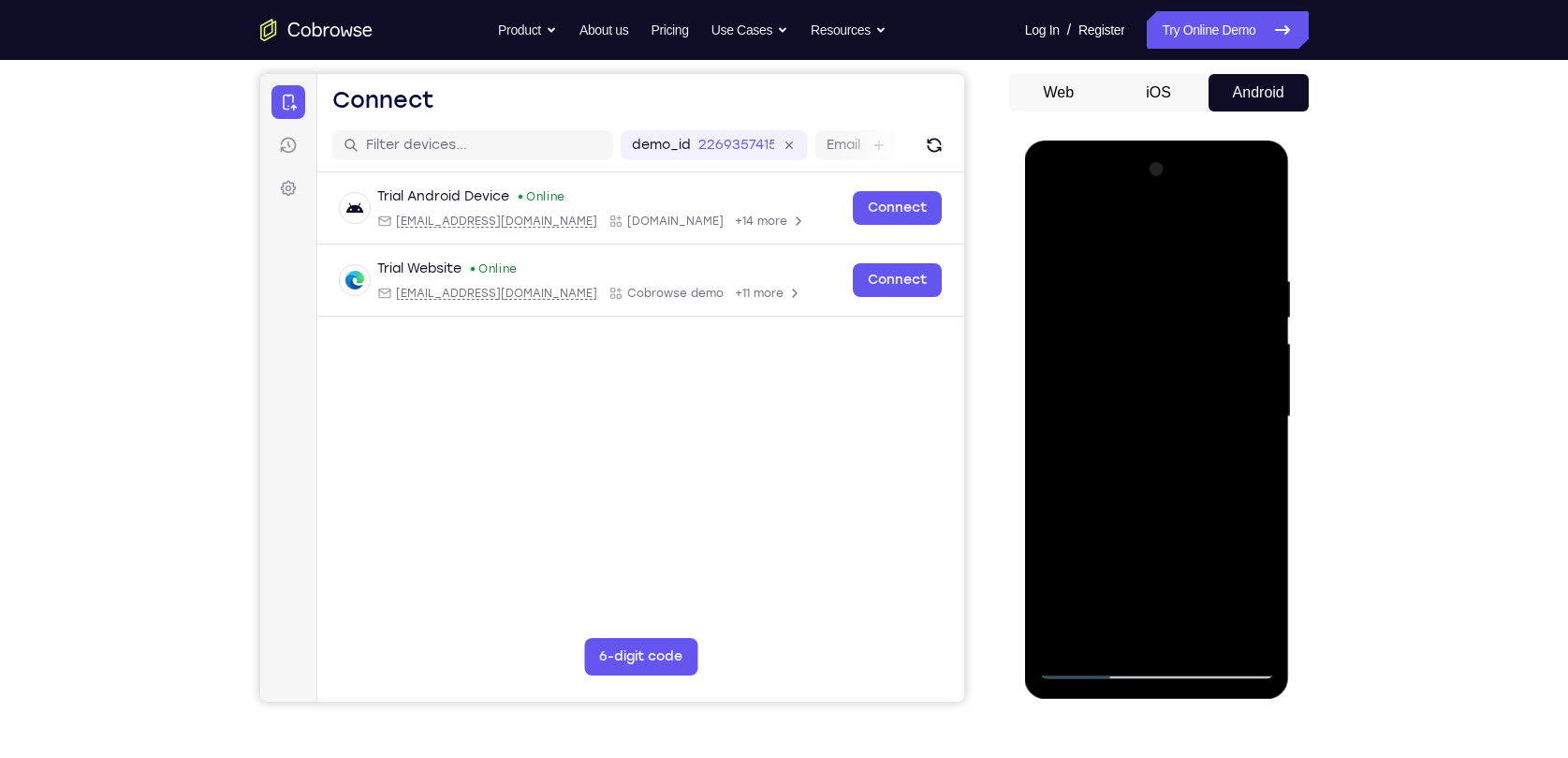
click at [1177, 568] on div at bounding box center [1157, 417] width 236 height 524
click at [1133, 263] on div at bounding box center [1157, 417] width 236 height 524
click at [1258, 399] on div at bounding box center [1157, 417] width 236 height 524
click at [1237, 410] on div at bounding box center [1157, 417] width 236 height 524
click at [1256, 397] on div at bounding box center [1157, 417] width 236 height 524
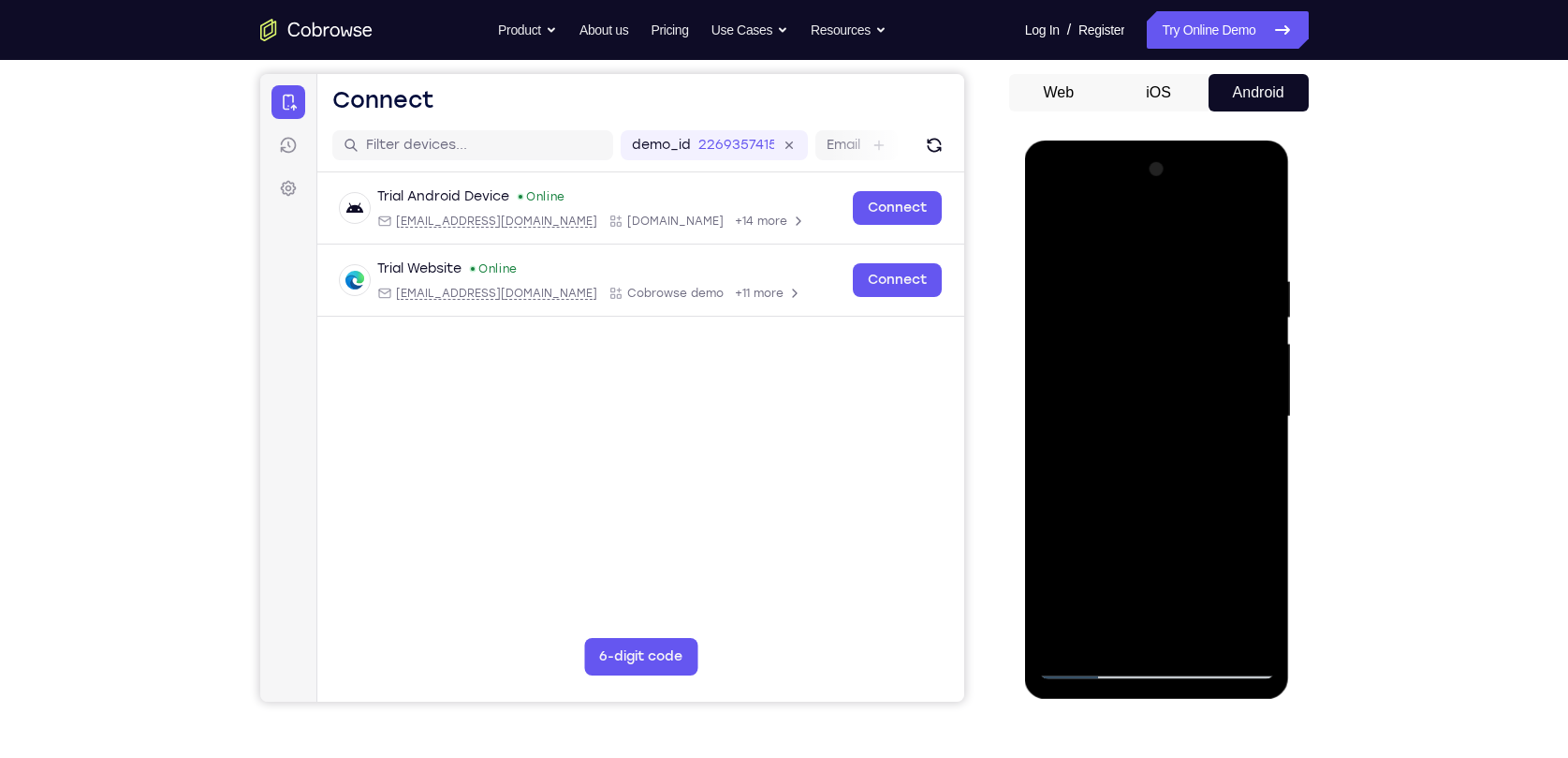
click at [1256, 397] on div at bounding box center [1157, 417] width 236 height 524
click at [1067, 408] on div at bounding box center [1157, 417] width 236 height 524
click at [1231, 366] on div at bounding box center [1157, 417] width 236 height 524
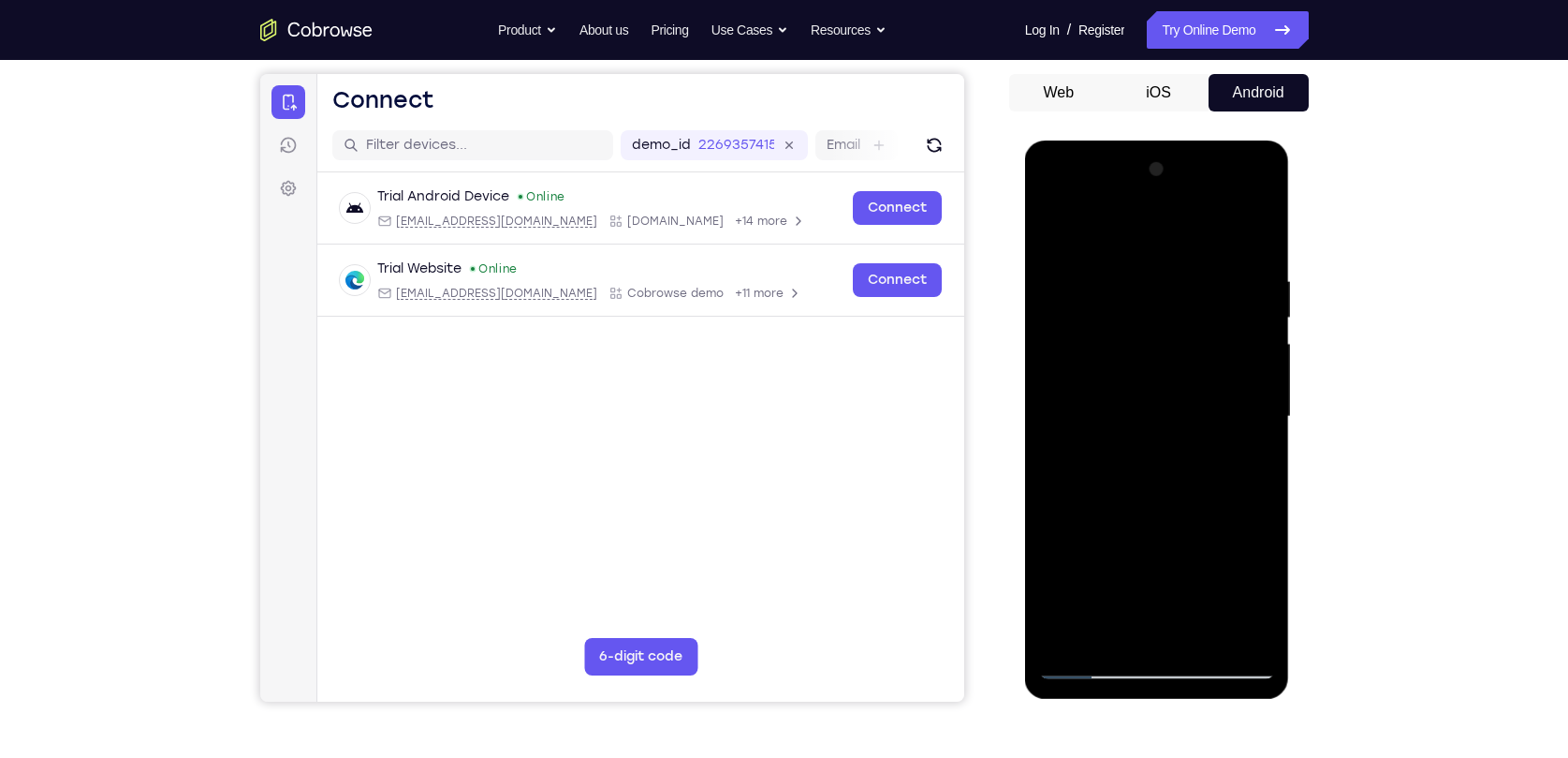
click at [1231, 366] on div at bounding box center [1157, 417] width 236 height 524
click at [1230, 366] on div at bounding box center [1157, 417] width 236 height 524
click at [1240, 357] on div at bounding box center [1157, 417] width 236 height 524
click at [1074, 412] on div at bounding box center [1157, 417] width 236 height 524
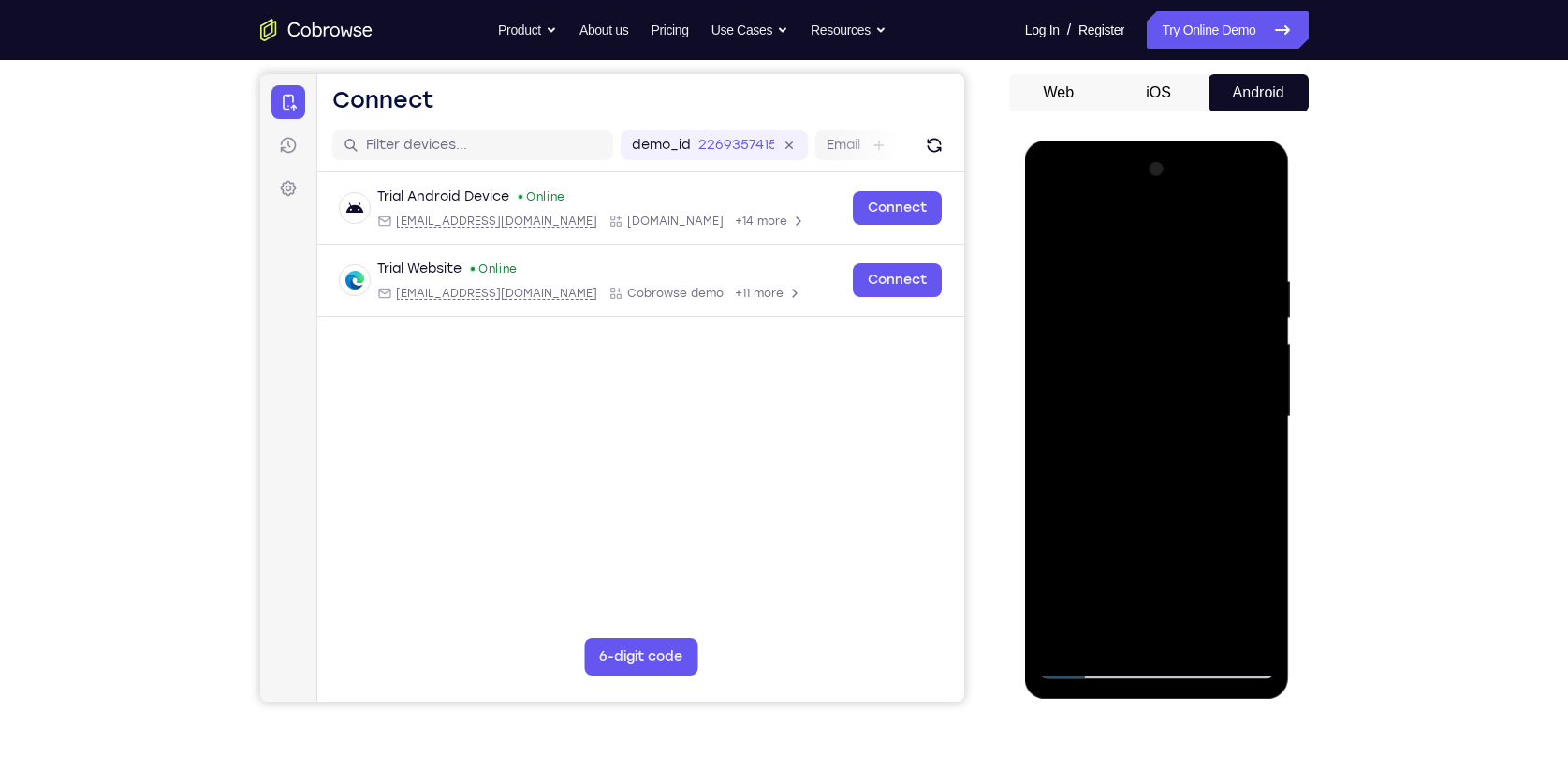
click at [1074, 411] on div at bounding box center [1157, 417] width 236 height 524
click at [1075, 412] on div at bounding box center [1157, 417] width 236 height 524
click at [1256, 398] on div at bounding box center [1157, 417] width 236 height 524
click at [1250, 398] on div at bounding box center [1157, 417] width 236 height 524
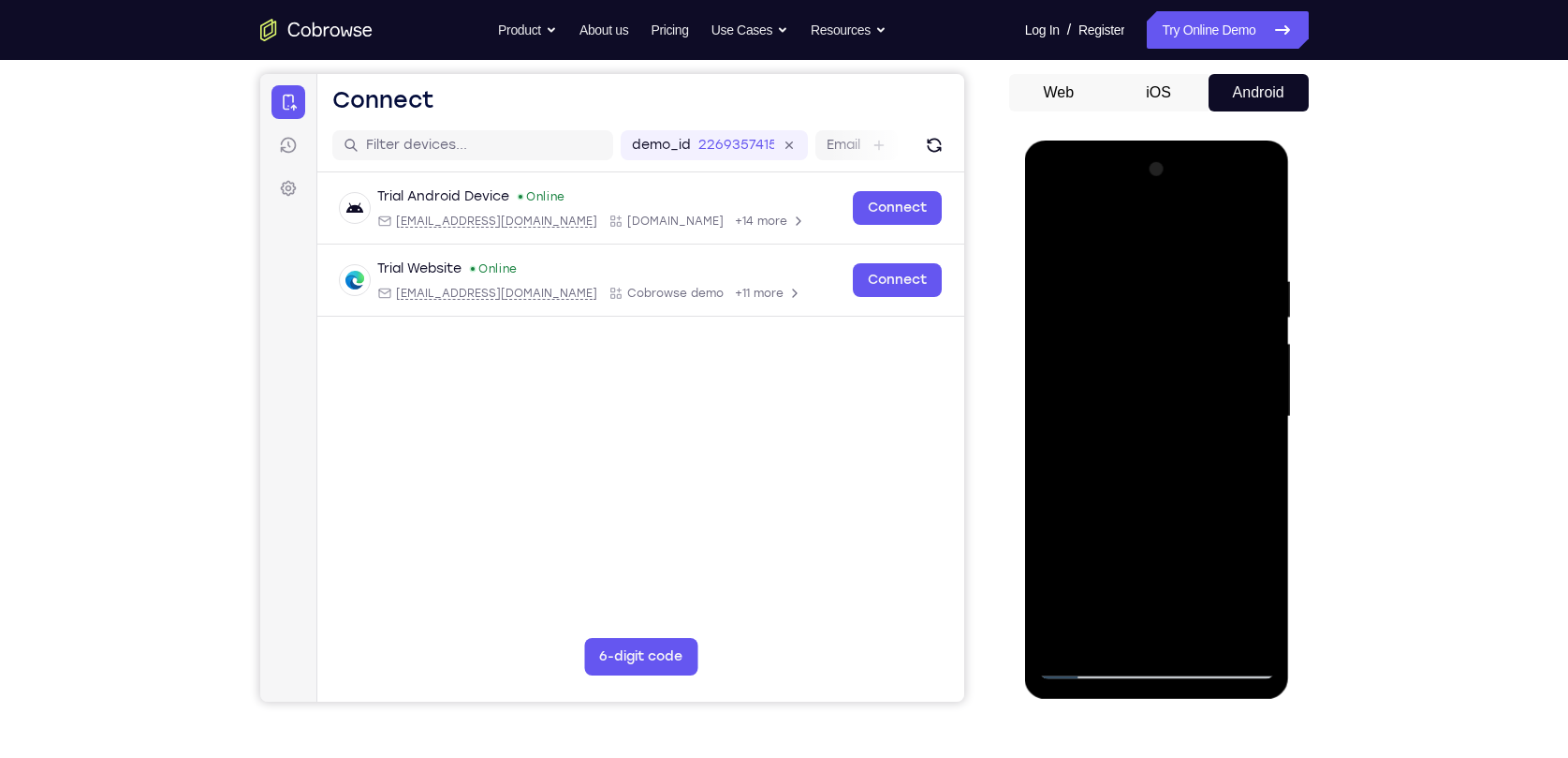
click at [1249, 398] on div at bounding box center [1157, 417] width 236 height 524
click at [1235, 343] on div at bounding box center [1157, 417] width 236 height 524
click at [1238, 354] on div at bounding box center [1157, 417] width 236 height 524
click at [1043, 383] on div at bounding box center [1157, 417] width 236 height 524
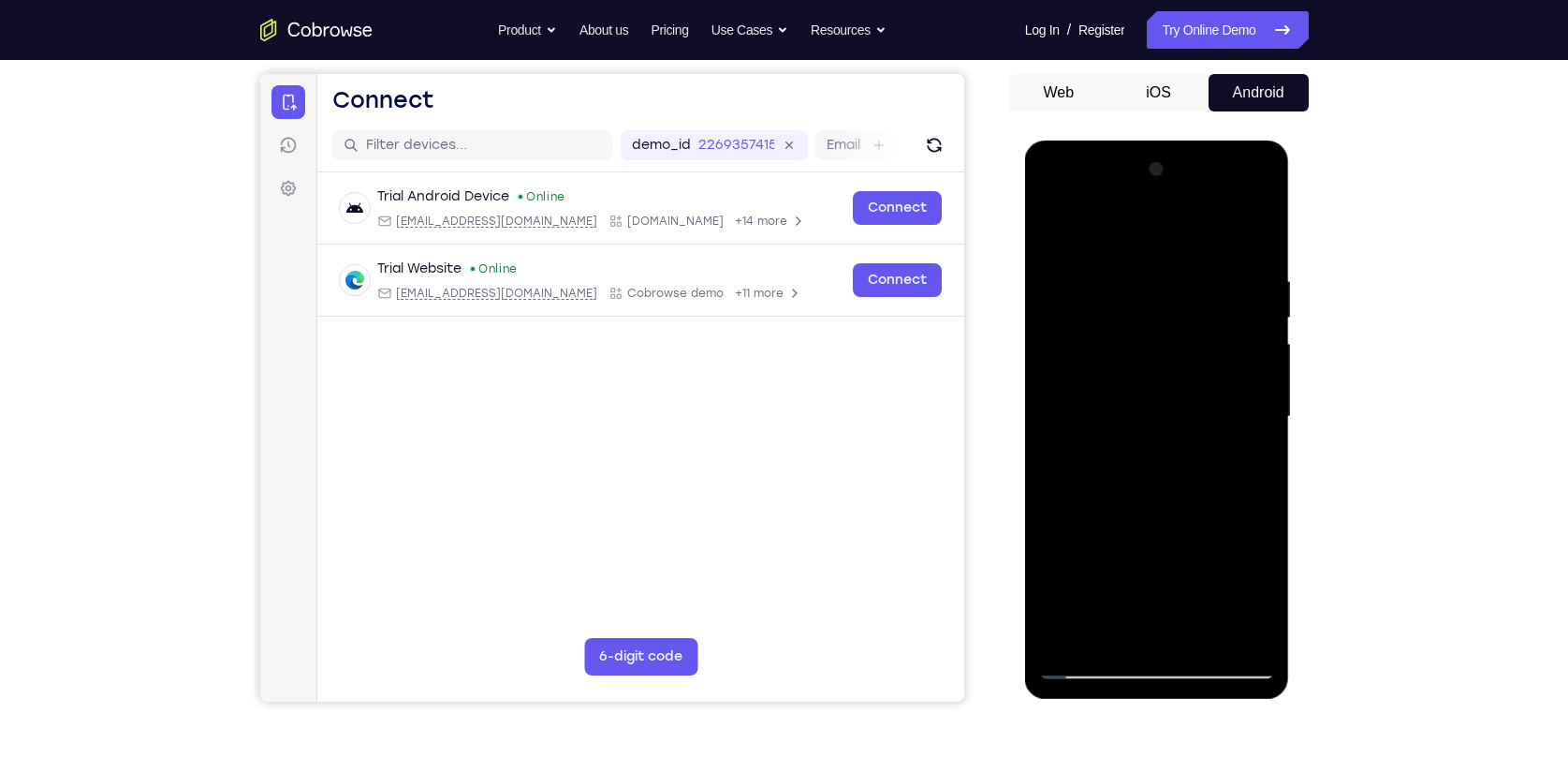
click at [1240, 405] on div at bounding box center [1157, 417] width 236 height 524
click at [1052, 413] on div at bounding box center [1157, 417] width 236 height 524
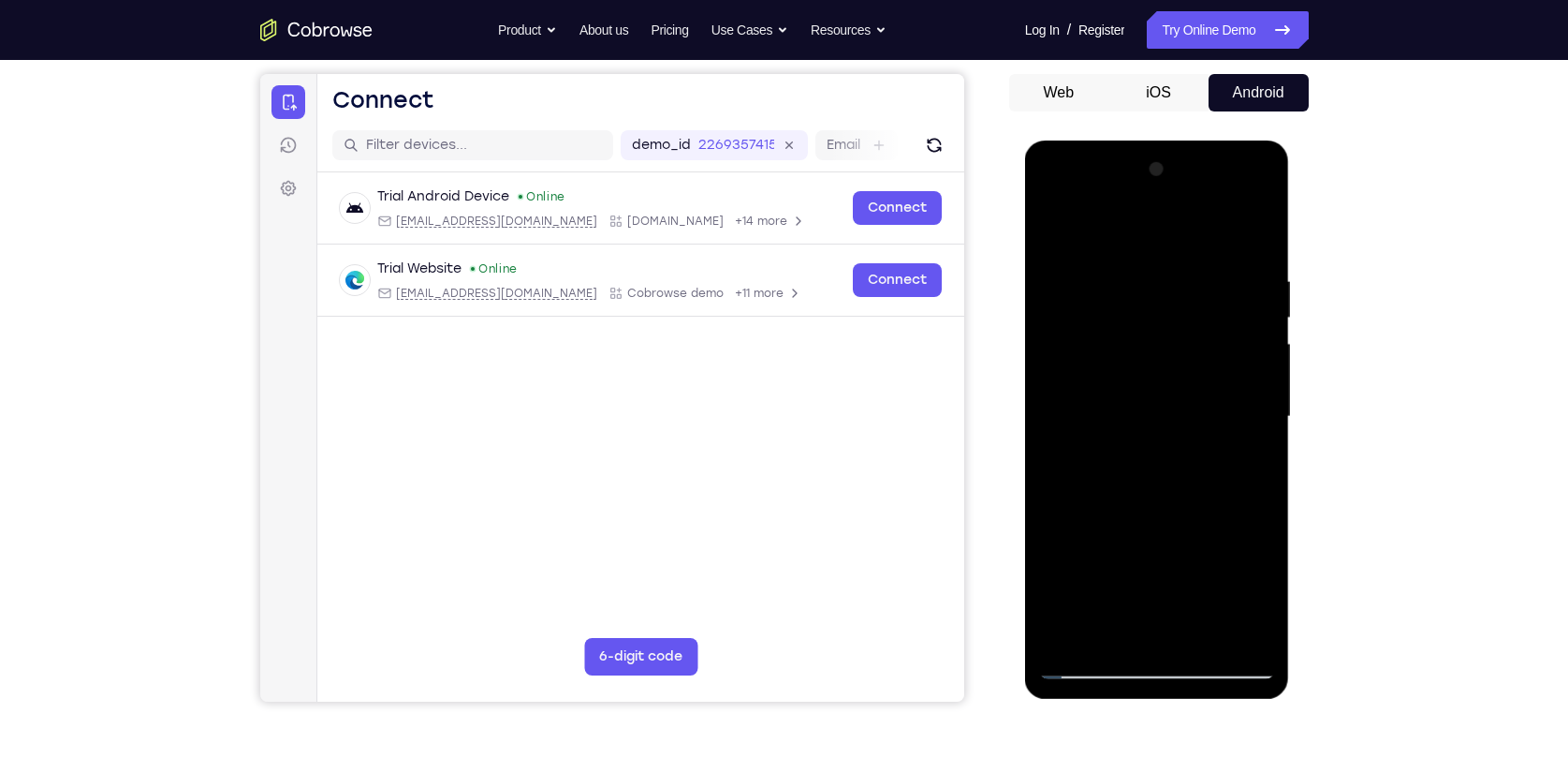
click at [1265, 401] on div at bounding box center [1157, 417] width 236 height 524
drag, startPoint x: 1265, startPoint y: 401, endPoint x: 954, endPoint y: 432, distance: 312.5
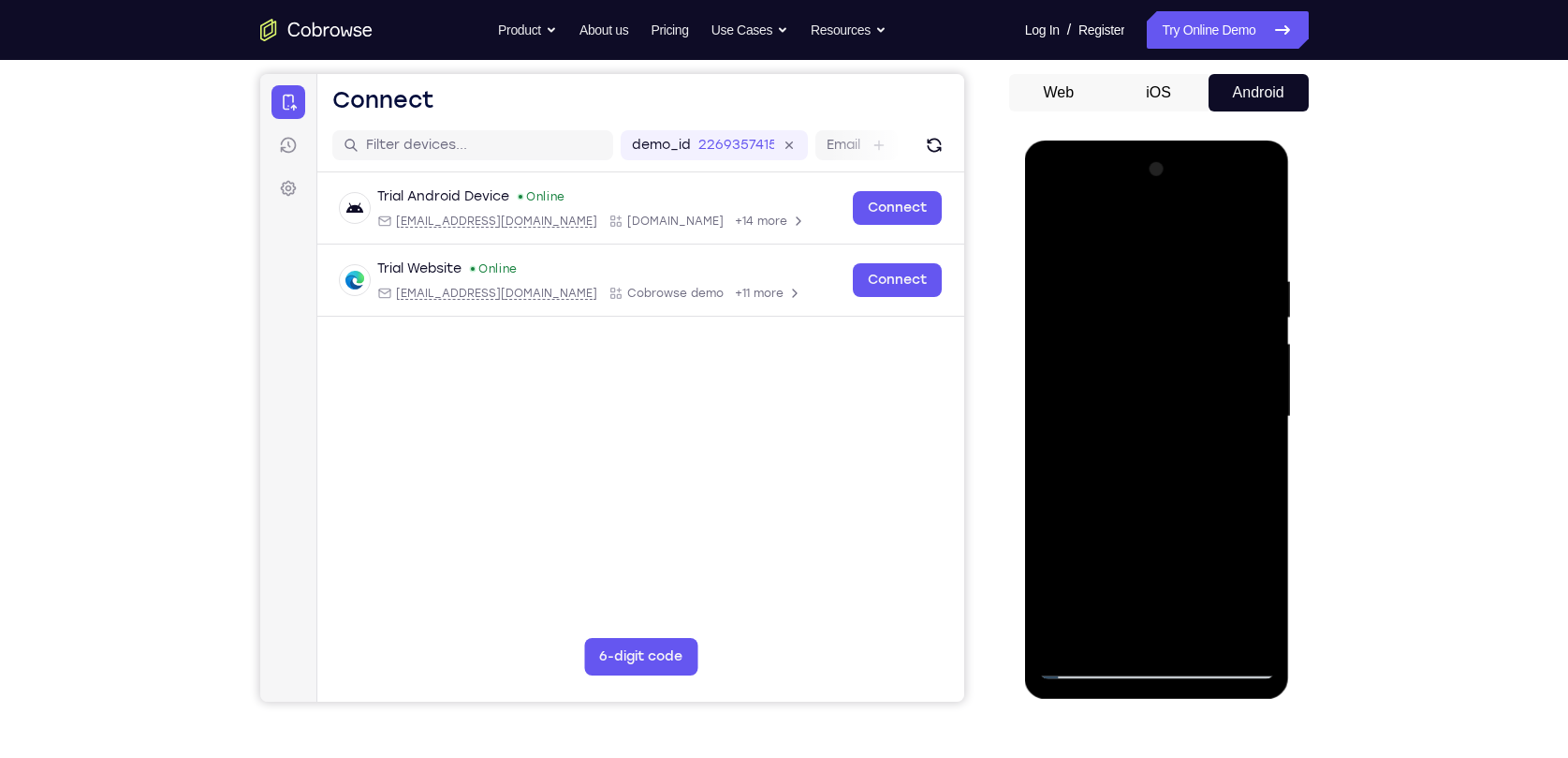
click at [1025, 432] on html "Online web based iOS Simulators and Android Emulators. Run iPhone, iPad, Mobile…" at bounding box center [1157, 421] width 266 height 562
drag, startPoint x: 1050, startPoint y: 417, endPoint x: 1232, endPoint y: 412, distance: 182.1
click at [1216, 415] on div at bounding box center [1157, 417] width 236 height 524
click at [1249, 387] on div at bounding box center [1157, 417] width 236 height 524
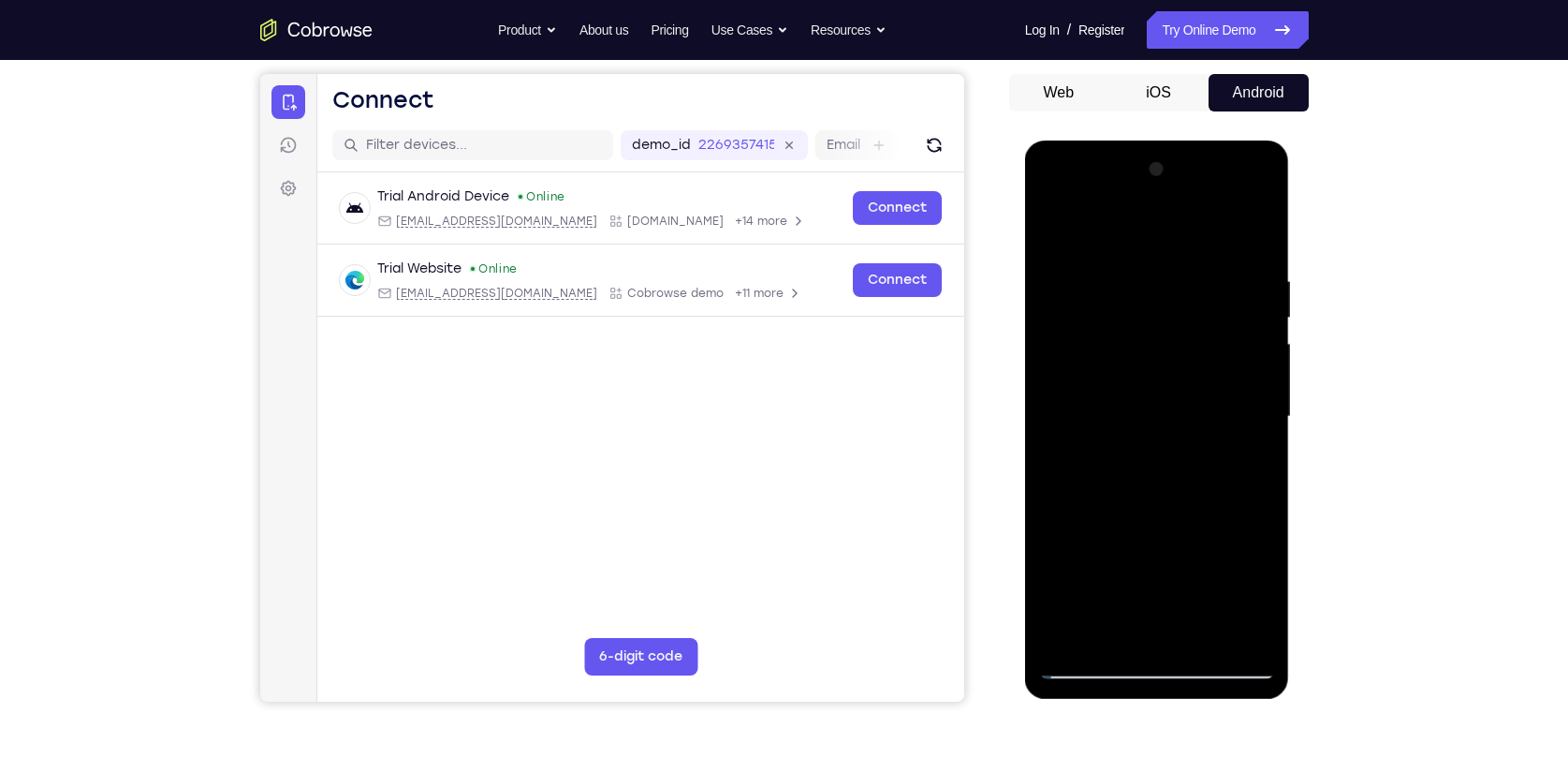
click at [1249, 387] on div at bounding box center [1157, 417] width 236 height 524
click at [1248, 387] on div at bounding box center [1157, 417] width 236 height 524
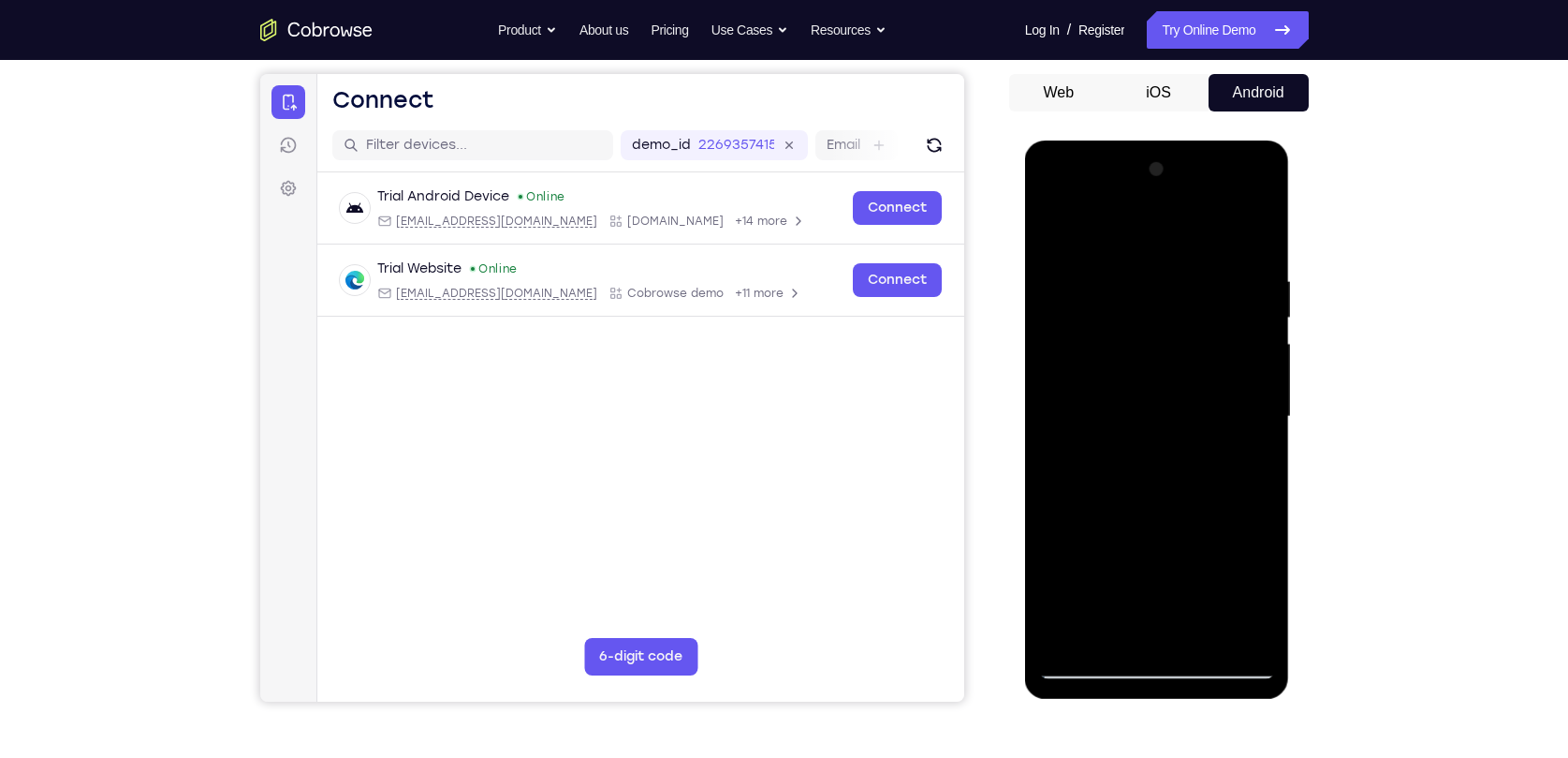
click at [1248, 387] on div at bounding box center [1157, 417] width 236 height 524
click at [1247, 387] on div at bounding box center [1157, 417] width 236 height 524
click at [1256, 371] on div at bounding box center [1157, 417] width 236 height 524
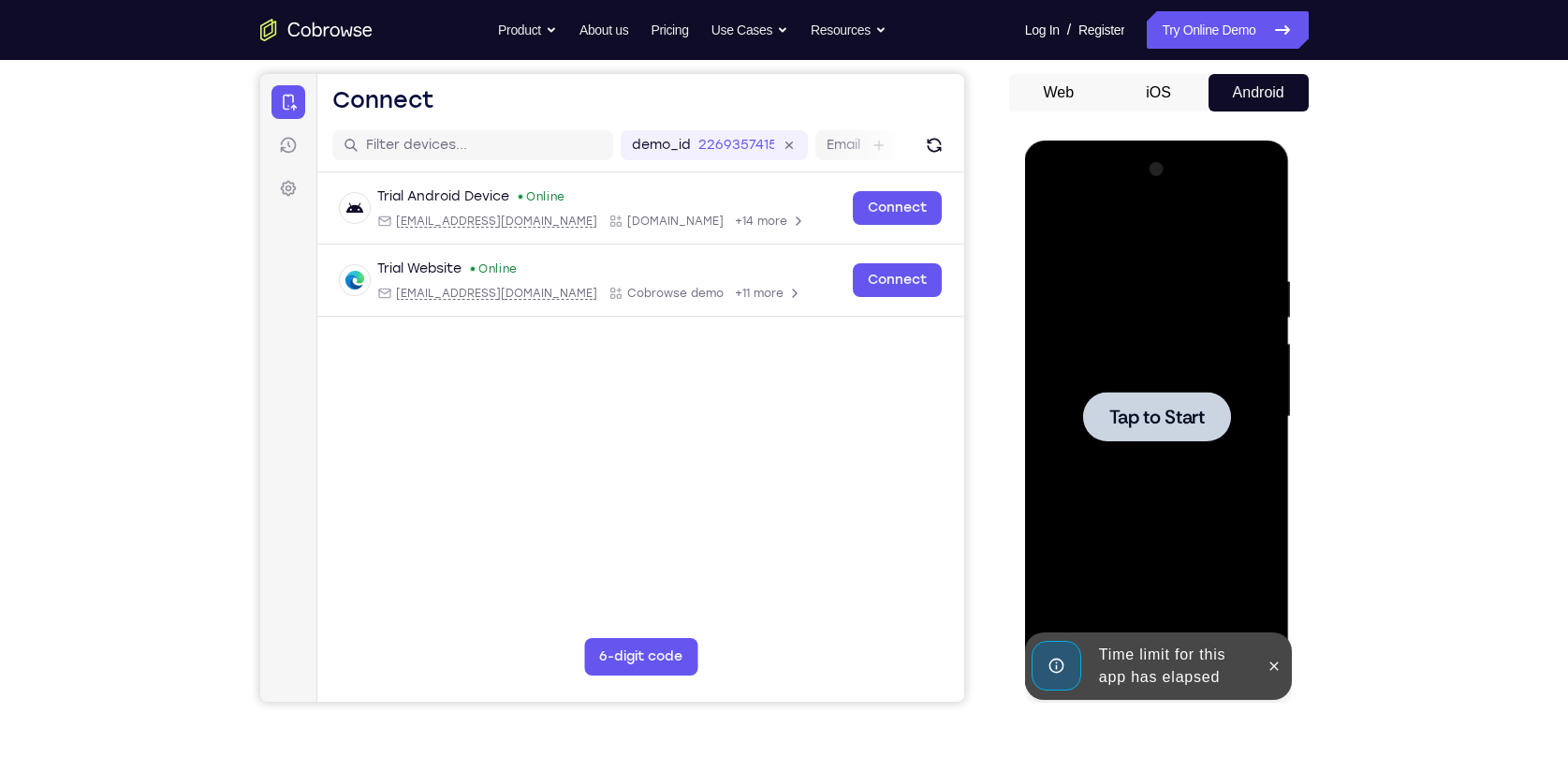
click at [1255, 372] on div at bounding box center [1157, 417] width 236 height 524
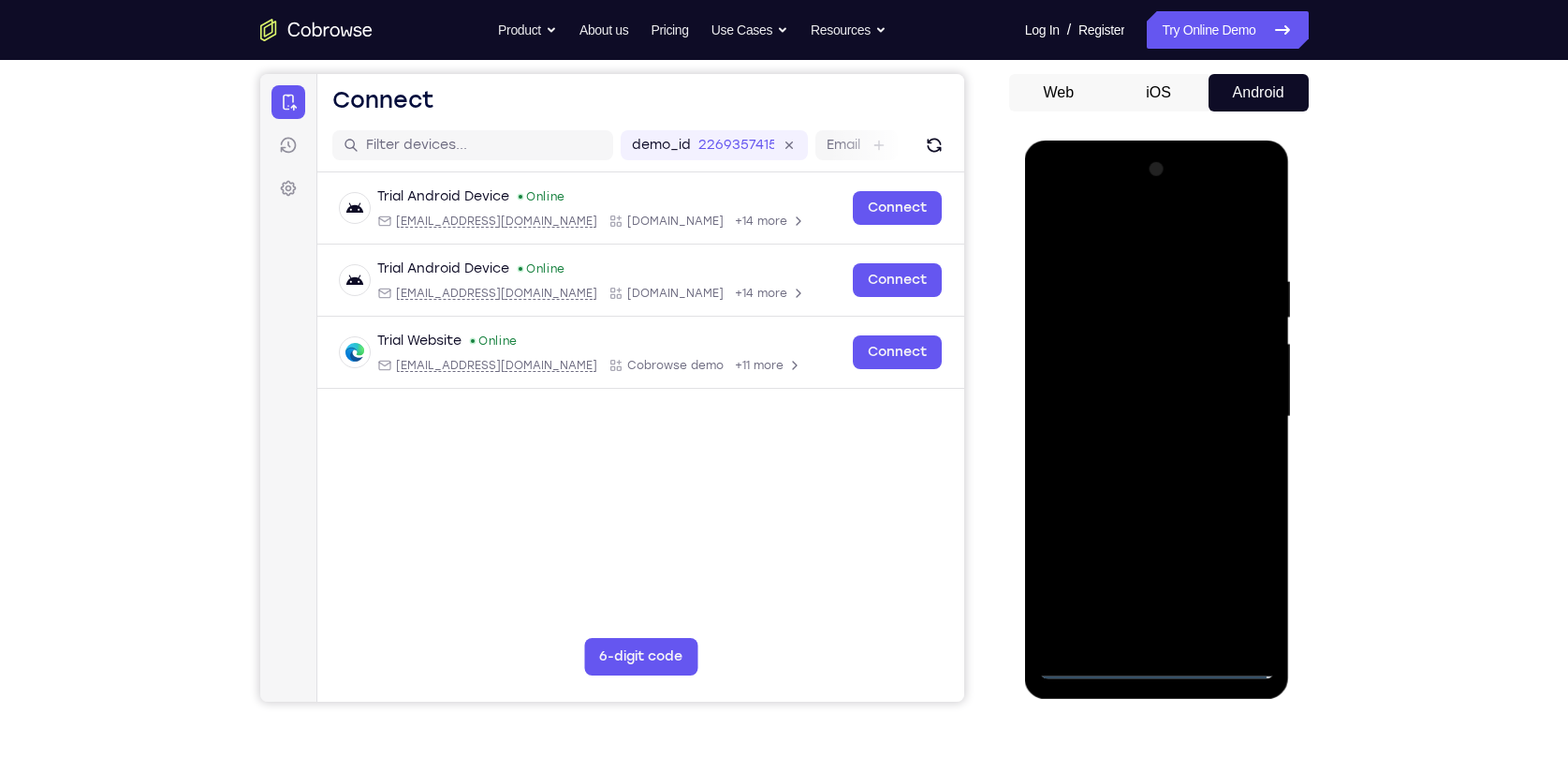
click at [1161, 674] on div at bounding box center [1157, 417] width 236 height 524
click at [1241, 570] on div at bounding box center [1157, 417] width 236 height 524
click at [1134, 234] on div at bounding box center [1157, 417] width 236 height 524
click at [1237, 397] on div at bounding box center [1157, 417] width 236 height 524
click at [1132, 447] on div at bounding box center [1157, 417] width 236 height 524
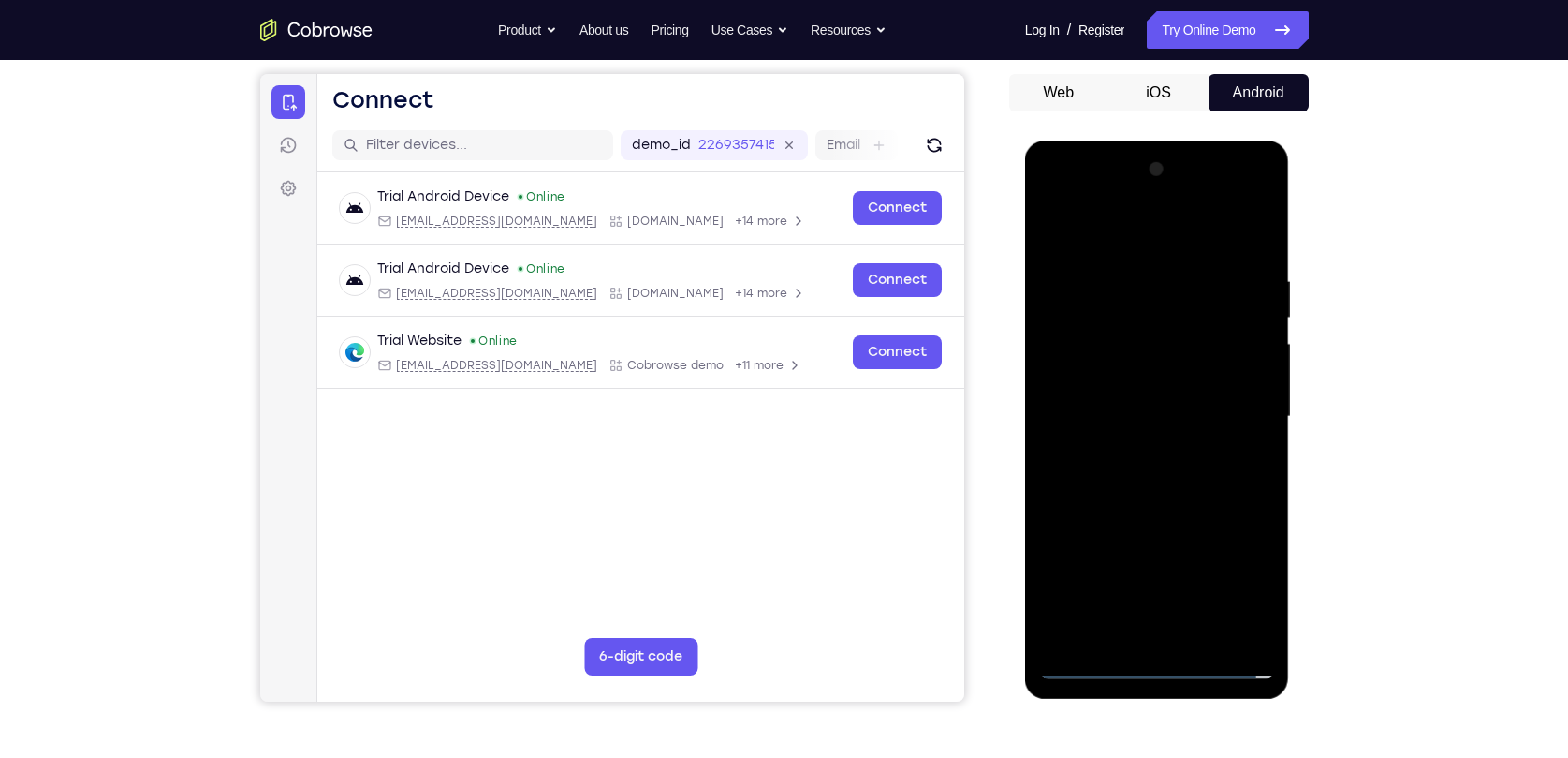
click at [1143, 403] on div at bounding box center [1157, 417] width 236 height 524
click at [1119, 366] on div at bounding box center [1157, 417] width 236 height 524
click at [1137, 419] on div at bounding box center [1157, 417] width 236 height 524
click at [1167, 485] on div at bounding box center [1157, 417] width 236 height 524
click at [1166, 463] on div at bounding box center [1157, 417] width 236 height 524
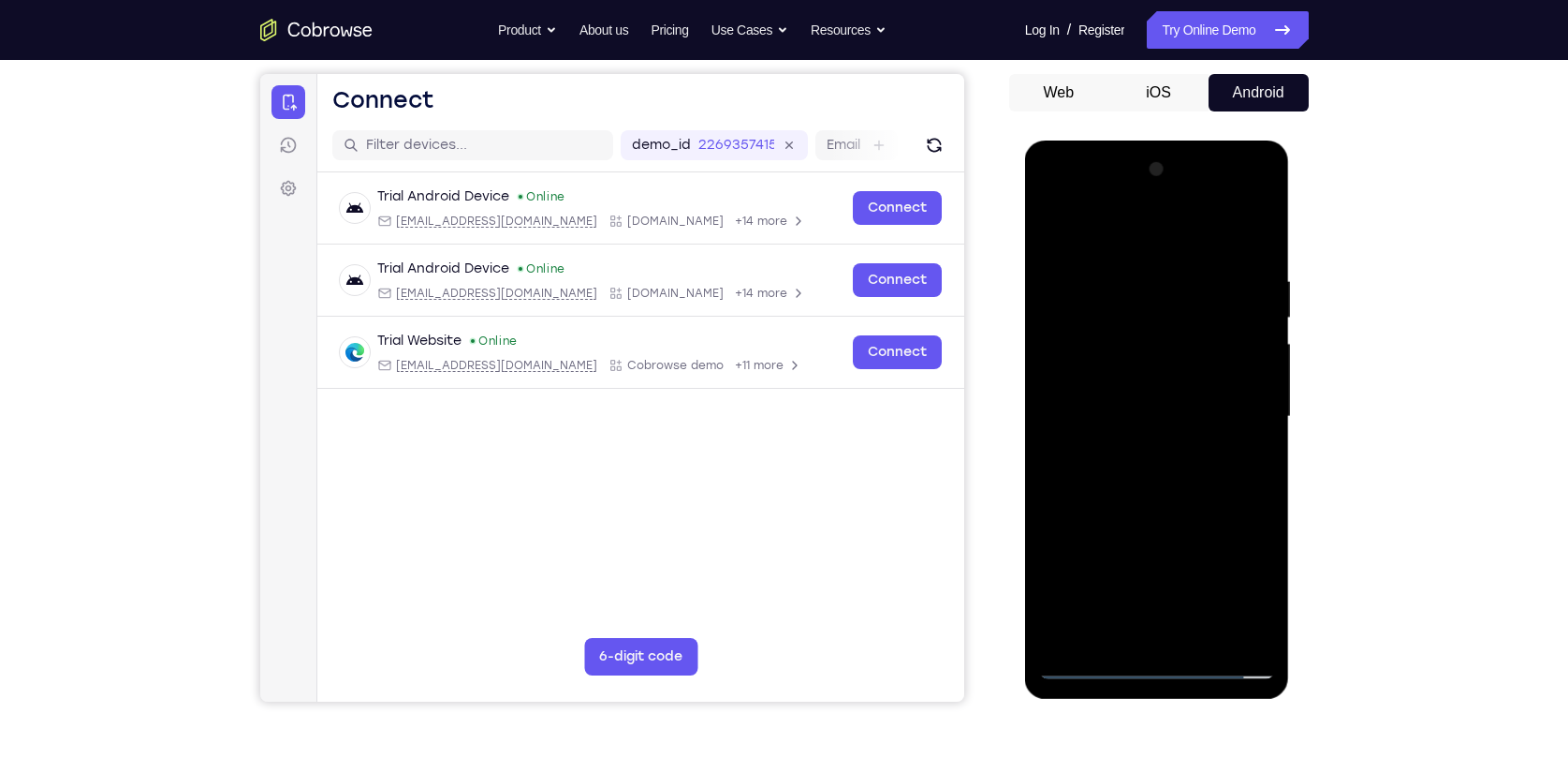
click at [1163, 477] on div at bounding box center [1157, 417] width 236 height 524
click at [1175, 465] on div at bounding box center [1157, 417] width 236 height 524
click at [1168, 475] on div at bounding box center [1157, 417] width 236 height 524
click at [1251, 248] on div at bounding box center [1157, 417] width 236 height 524
click at [1257, 496] on div at bounding box center [1157, 417] width 236 height 524
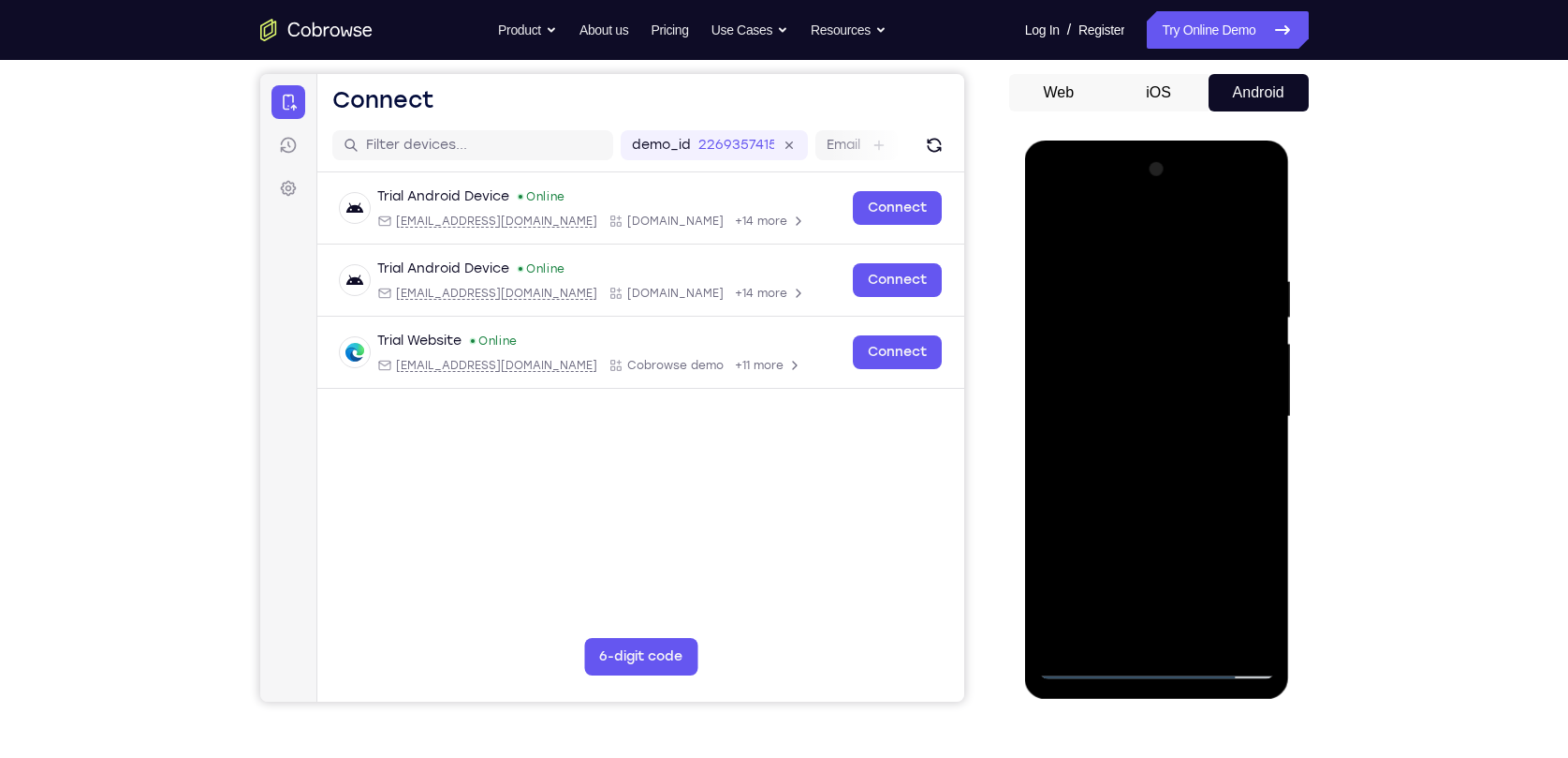
click at [1257, 496] on div at bounding box center [1157, 417] width 236 height 524
click at [1132, 287] on div at bounding box center [1157, 417] width 236 height 524
click at [1239, 421] on div at bounding box center [1157, 417] width 236 height 524
click at [1257, 402] on div at bounding box center [1157, 417] width 236 height 524
click at [1259, 401] on div at bounding box center [1157, 417] width 236 height 524
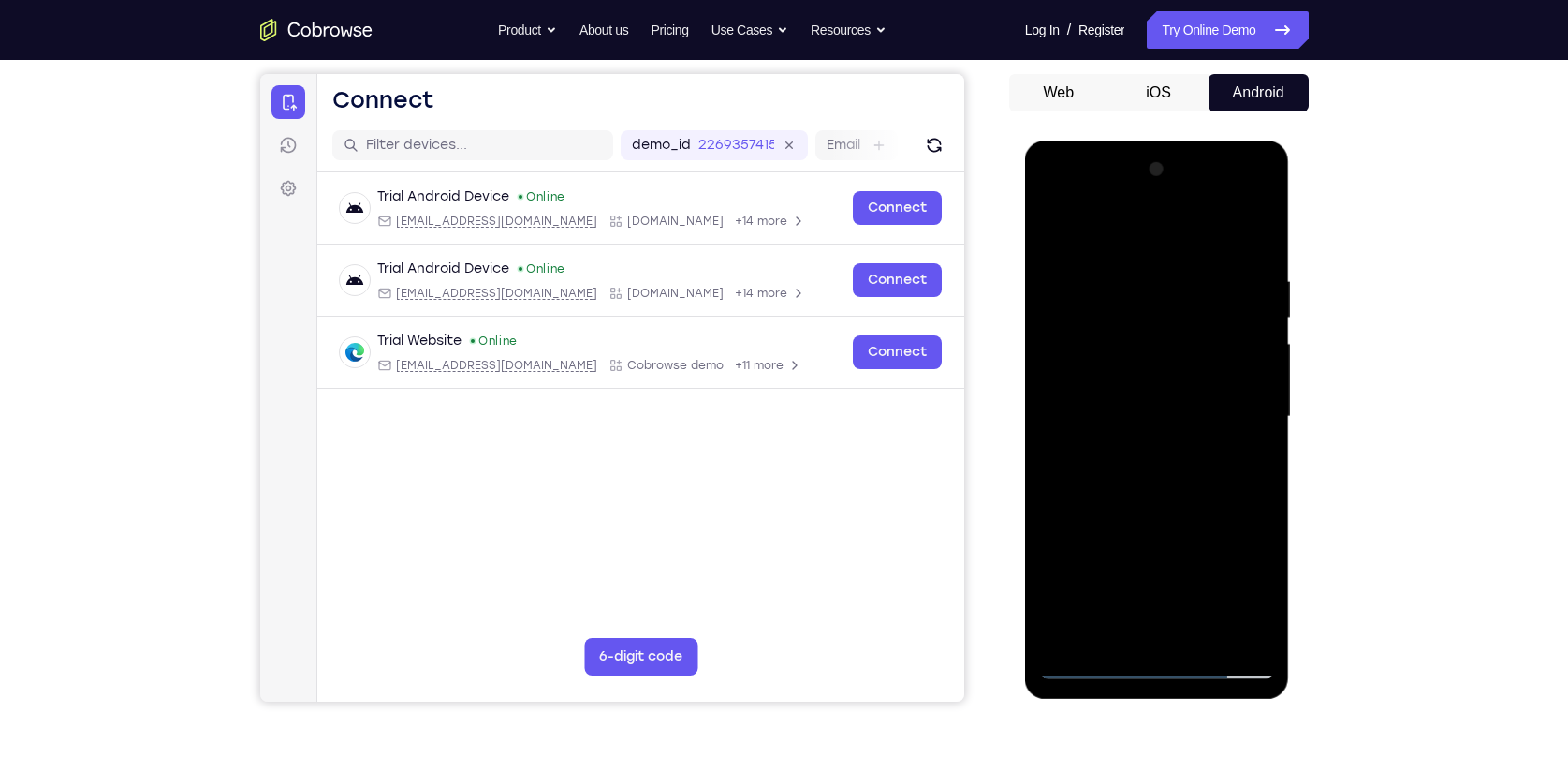
click at [1255, 401] on div at bounding box center [1157, 417] width 236 height 524
click at [1252, 401] on div at bounding box center [1157, 417] width 236 height 524
click at [1231, 392] on div at bounding box center [1157, 417] width 236 height 524
click at [1230, 392] on div at bounding box center [1157, 417] width 236 height 524
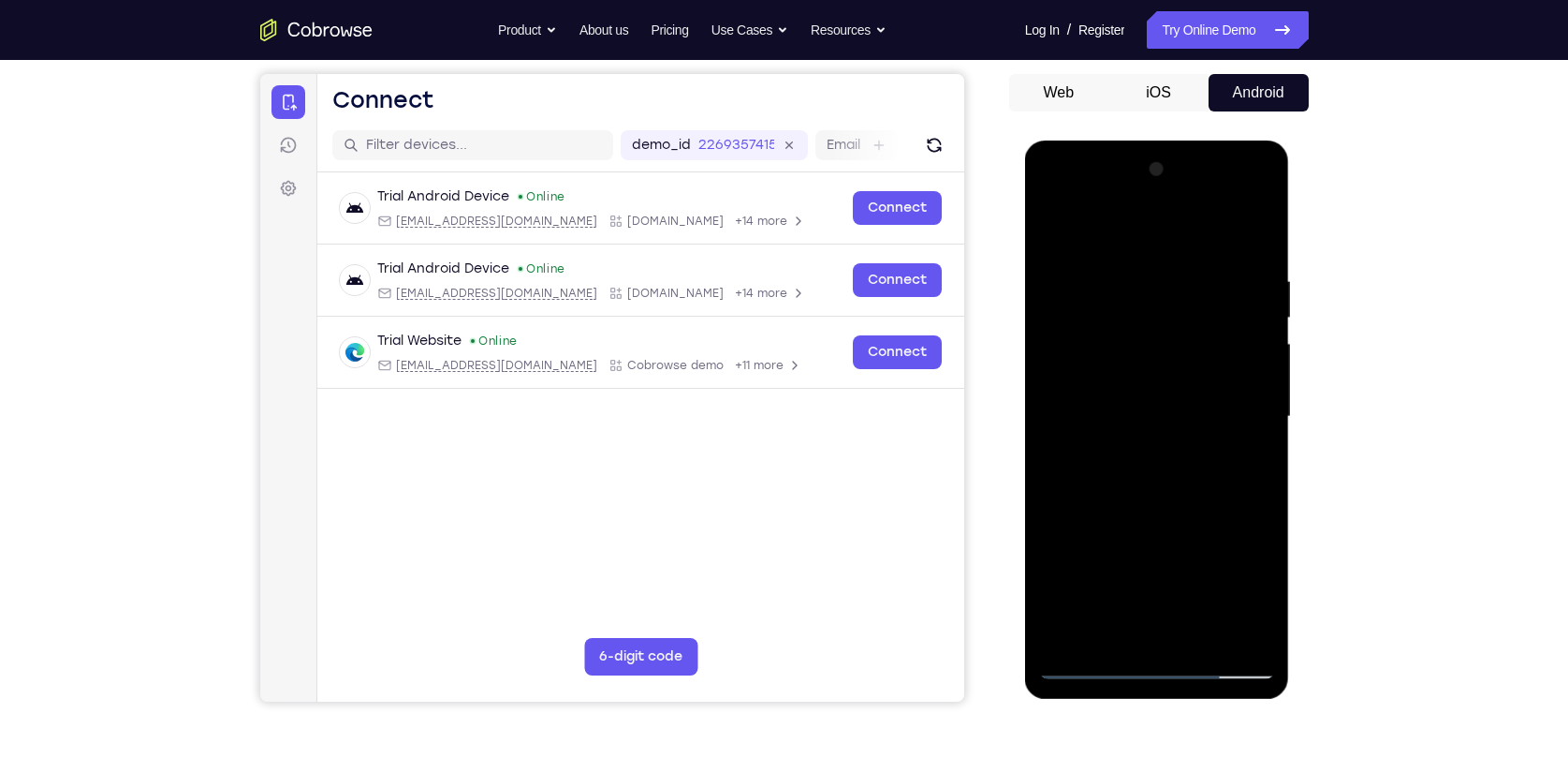
click at [1230, 392] on div at bounding box center [1157, 417] width 236 height 524
click at [1069, 424] on div at bounding box center [1157, 417] width 236 height 524
drag, startPoint x: 1213, startPoint y: 410, endPoint x: 1228, endPoint y: 398, distance: 19.2
click at [1228, 398] on div at bounding box center [1157, 417] width 236 height 524
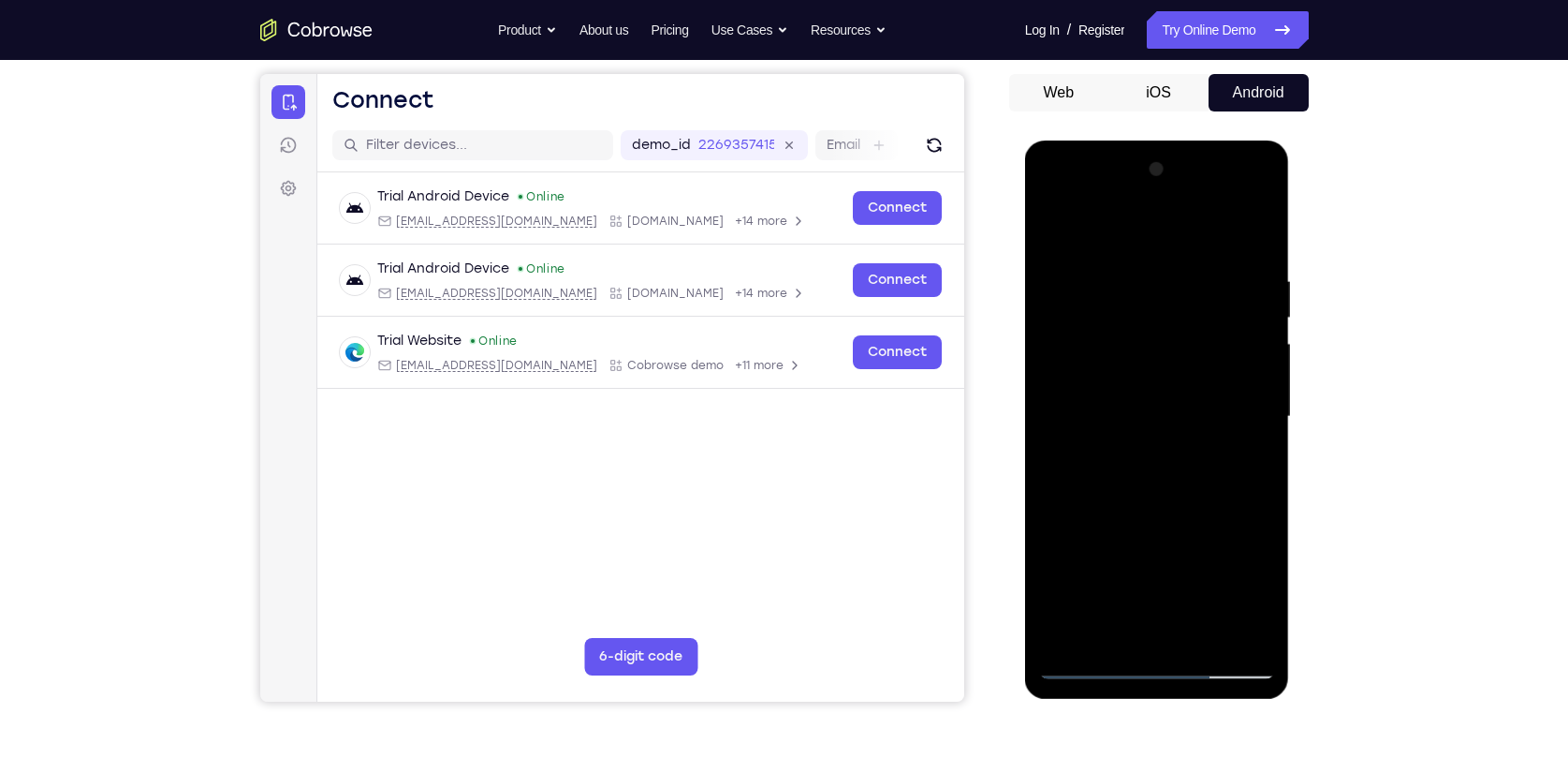
click at [1234, 398] on div at bounding box center [1157, 417] width 236 height 524
click at [1250, 386] on div at bounding box center [1157, 417] width 236 height 524
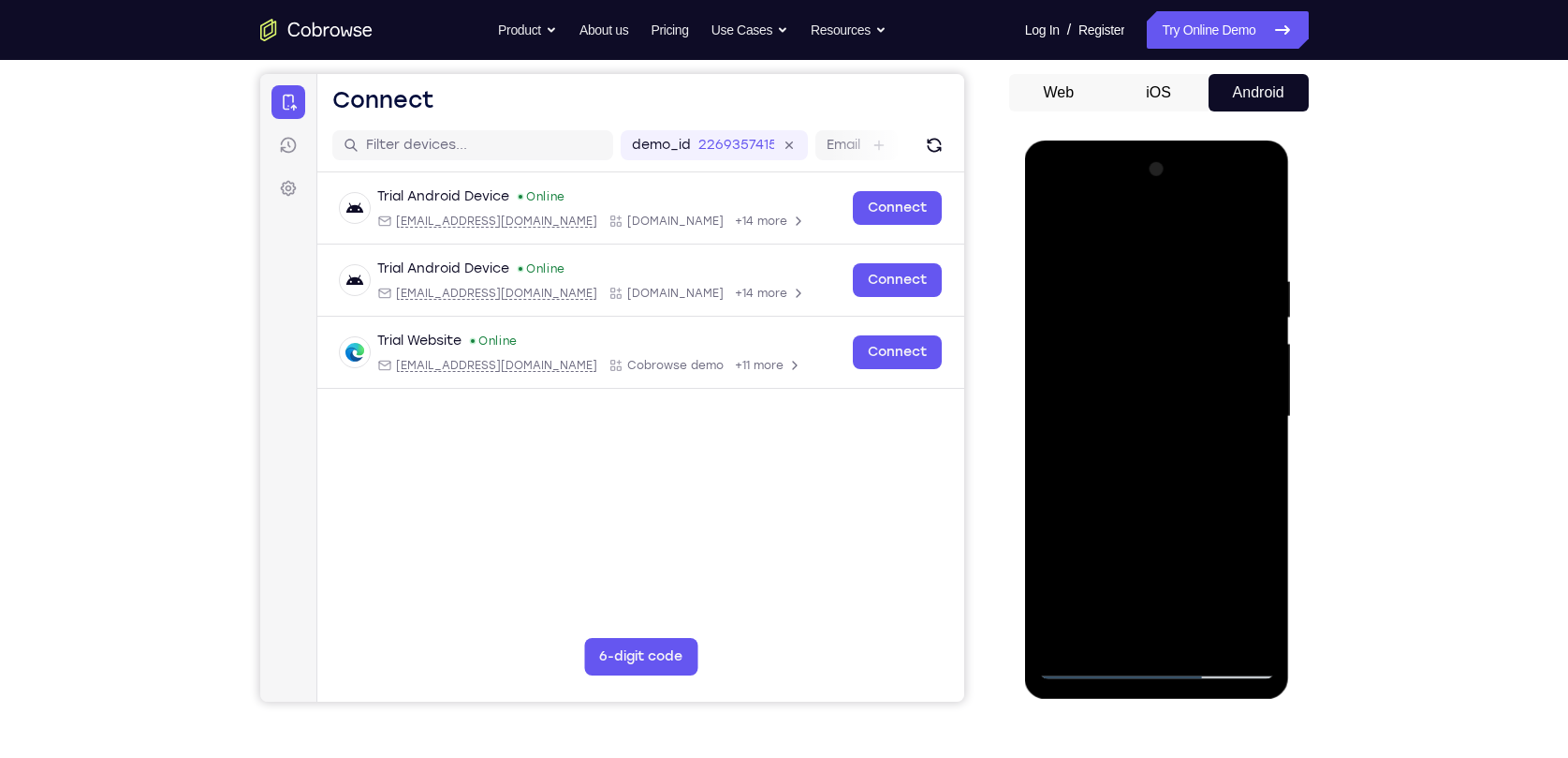
click at [1250, 386] on div at bounding box center [1157, 417] width 236 height 524
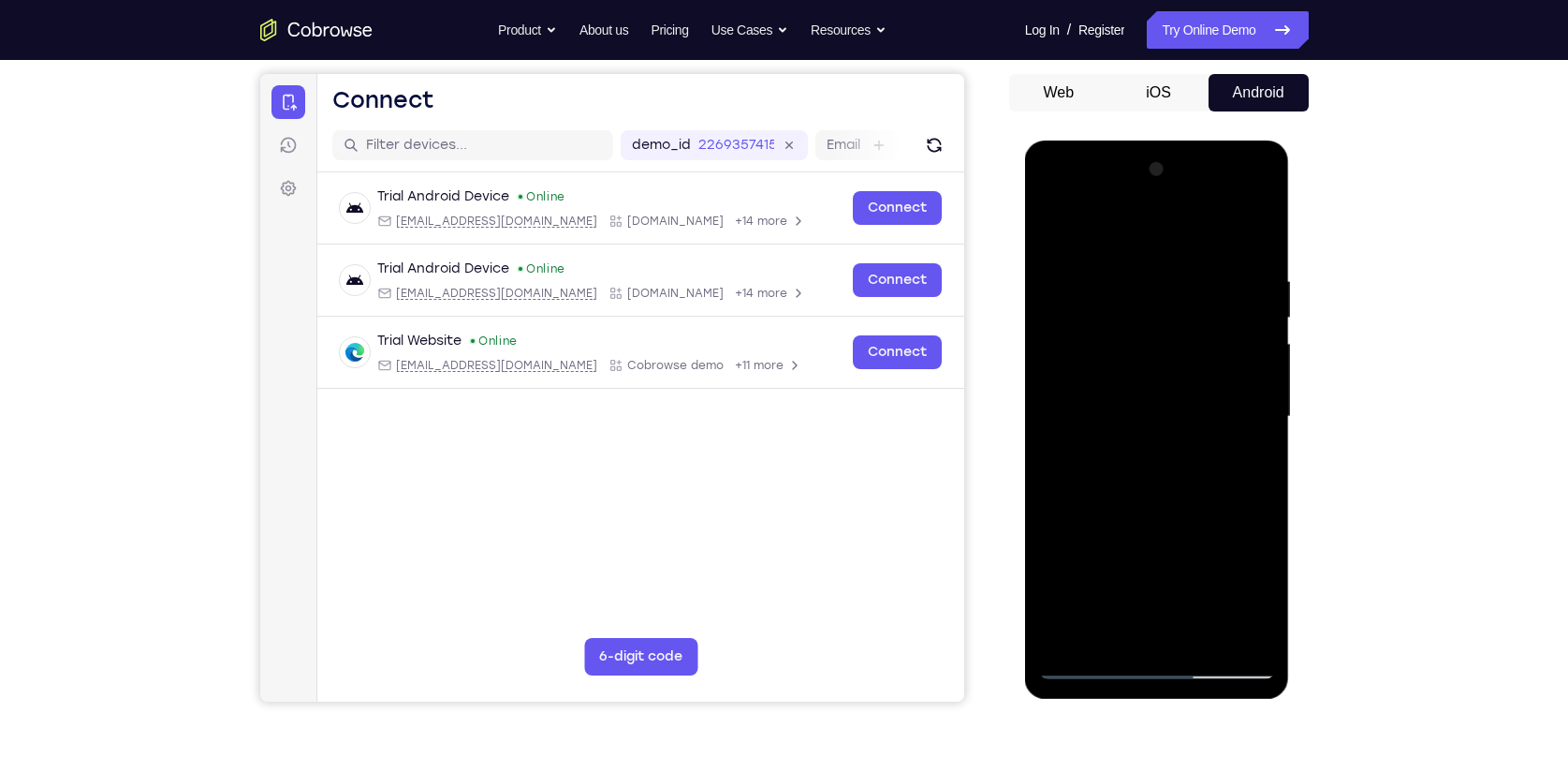
click at [1250, 386] on div at bounding box center [1157, 417] width 236 height 524
click at [1248, 393] on div at bounding box center [1157, 417] width 236 height 524
click at [1237, 388] on div at bounding box center [1157, 417] width 236 height 524
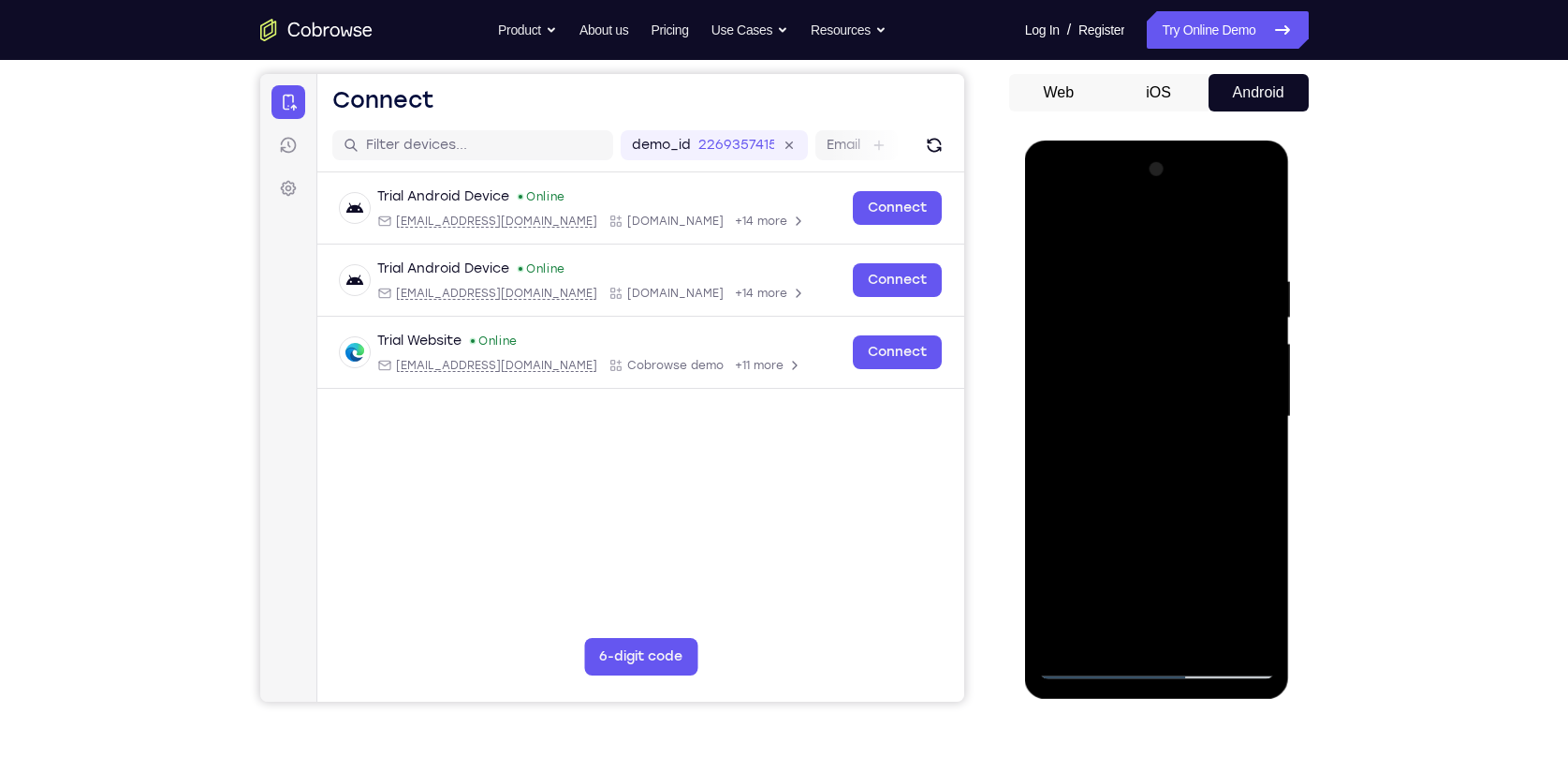
click at [1239, 381] on div at bounding box center [1157, 417] width 236 height 524
click at [1240, 384] on div at bounding box center [1157, 417] width 236 height 524
click at [1240, 383] on div at bounding box center [1157, 417] width 236 height 524
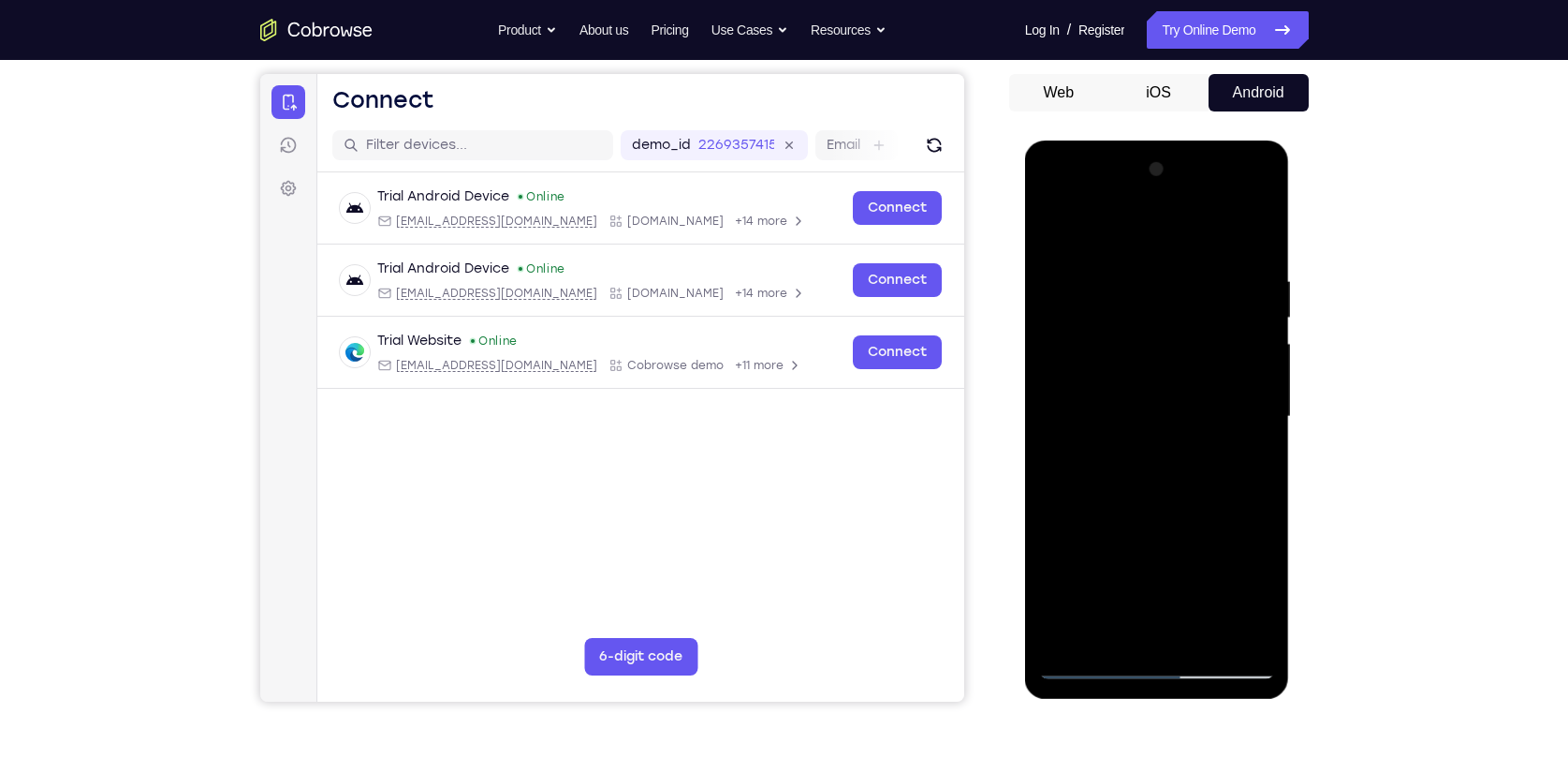
click at [1063, 412] on div at bounding box center [1157, 417] width 236 height 524
click at [1232, 389] on div at bounding box center [1157, 417] width 236 height 524
drag, startPoint x: 1237, startPoint y: 386, endPoint x: 1051, endPoint y: 424, distance: 189.8
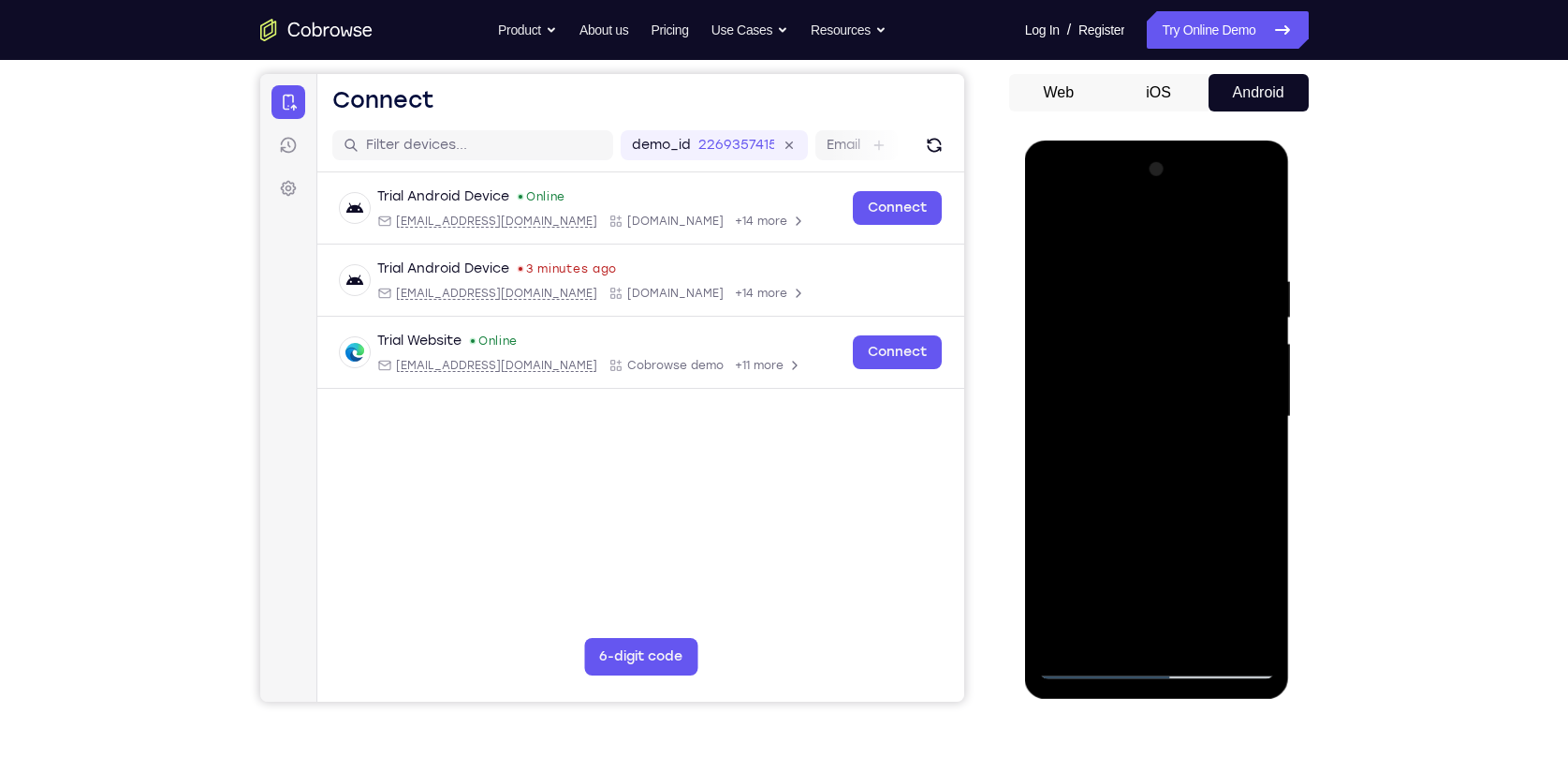
click at [1050, 433] on div at bounding box center [1157, 417] width 236 height 524
click at [1246, 383] on div at bounding box center [1157, 417] width 236 height 524
click at [1245, 383] on div at bounding box center [1157, 417] width 236 height 524
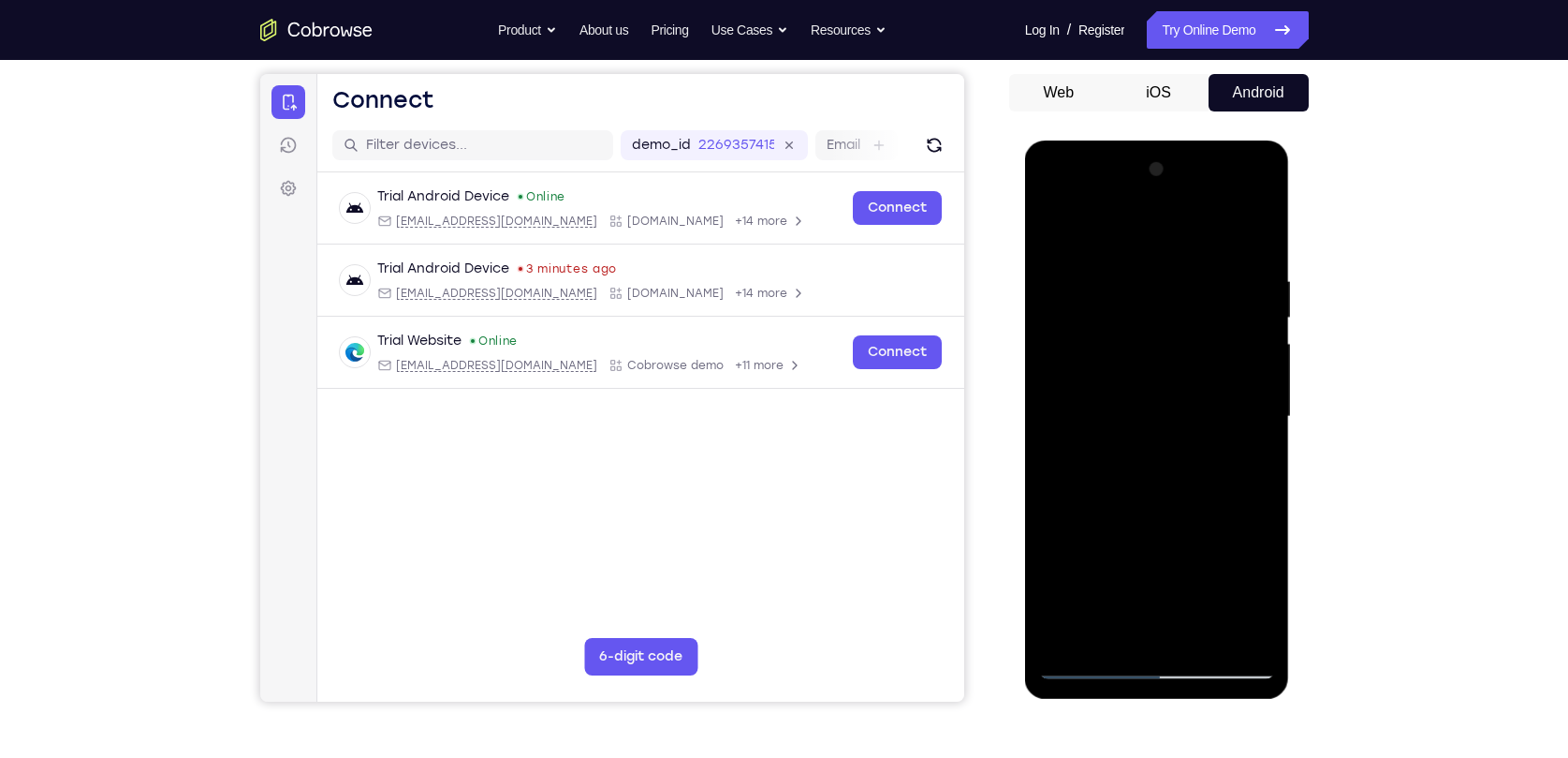
click at [1245, 383] on div at bounding box center [1157, 417] width 236 height 524
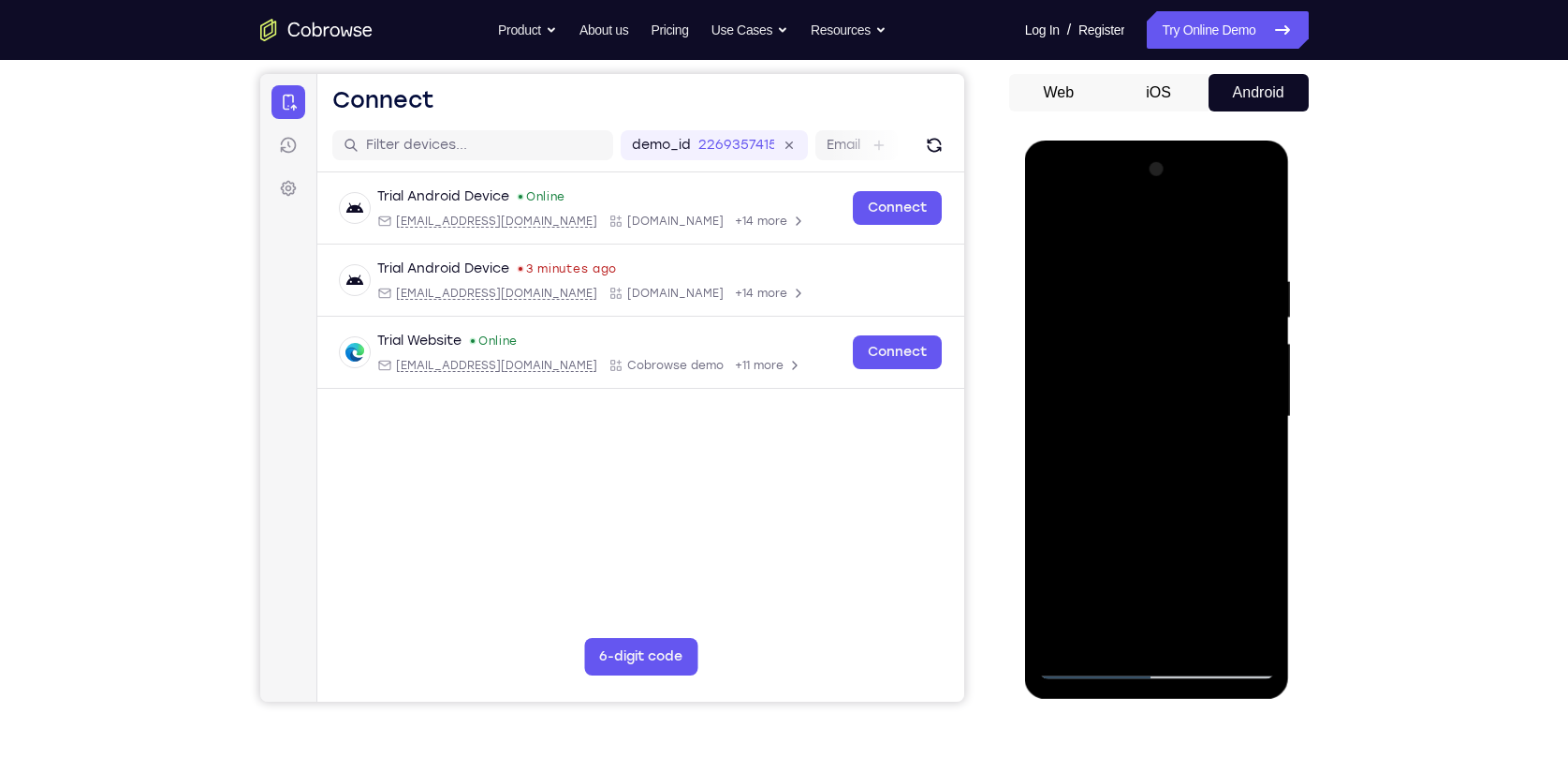
click at [1245, 383] on div at bounding box center [1157, 417] width 236 height 524
click at [1058, 396] on div at bounding box center [1157, 417] width 236 height 524
click at [1258, 237] on div at bounding box center [1157, 417] width 236 height 524
drag, startPoint x: 1109, startPoint y: 252, endPoint x: 1179, endPoint y: 509, distance: 266.4
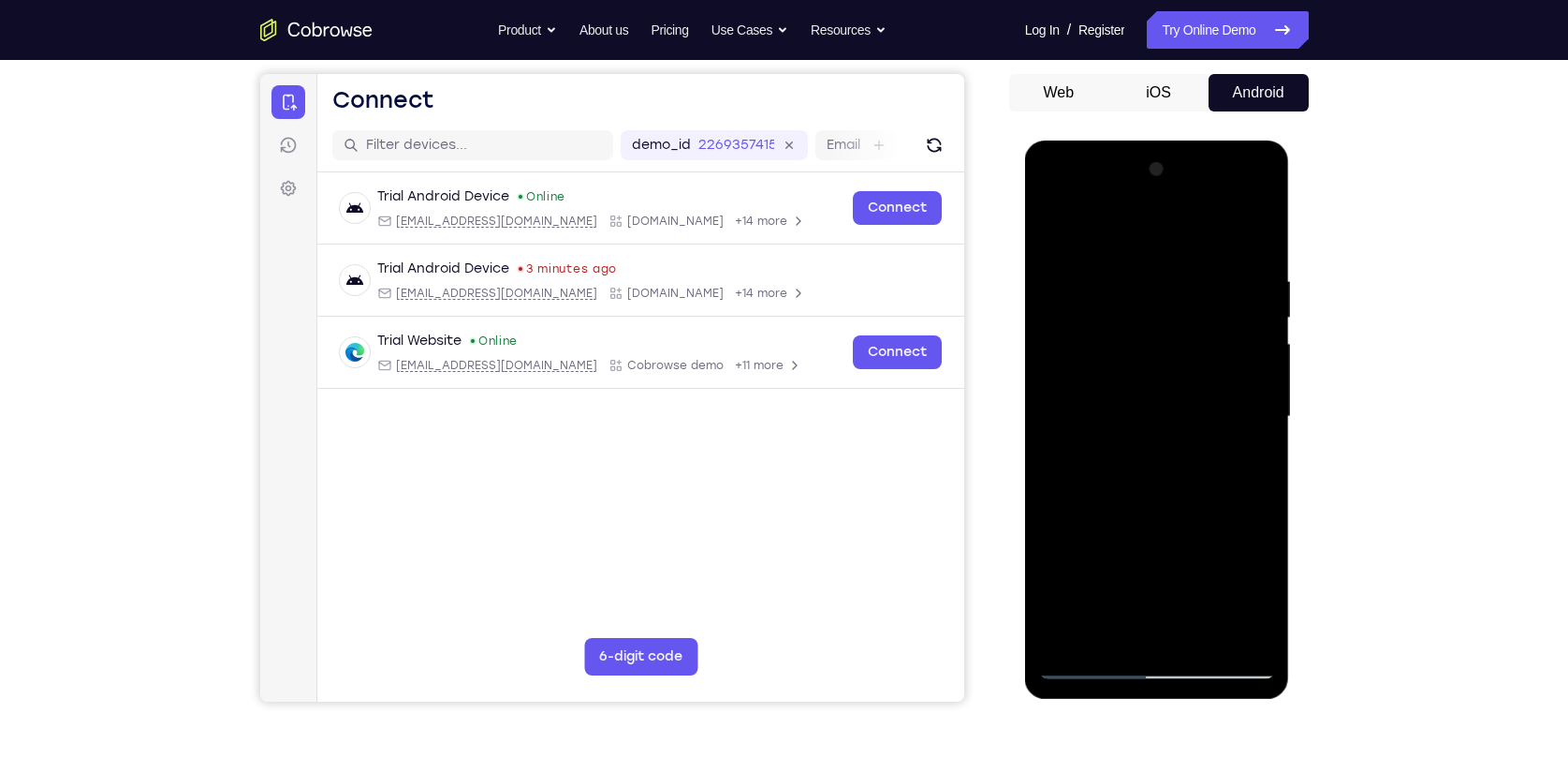
click at [1179, 509] on div at bounding box center [1157, 417] width 236 height 524
click at [1202, 635] on div at bounding box center [1157, 417] width 236 height 524
click at [1162, 516] on div at bounding box center [1157, 417] width 236 height 524
drag, startPoint x: 1155, startPoint y: 407, endPoint x: 1140, endPoint y: 591, distance: 184.6
click at [1140, 591] on div at bounding box center [1157, 417] width 236 height 524
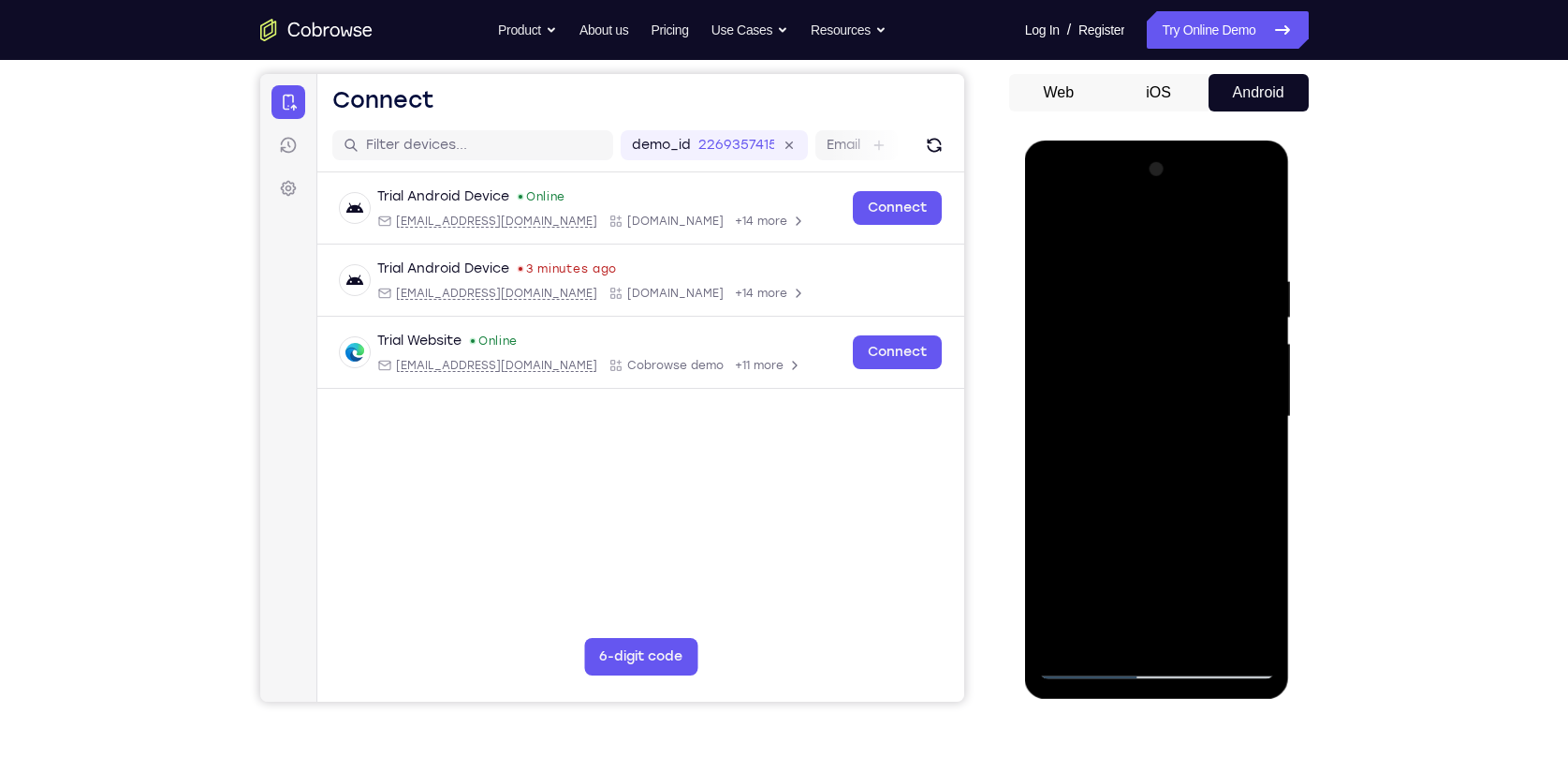
click at [1158, 255] on div at bounding box center [1157, 417] width 236 height 524
click at [1055, 227] on div at bounding box center [1157, 417] width 236 height 524
click at [1110, 632] on div at bounding box center [1157, 417] width 236 height 524
click at [1129, 228] on div at bounding box center [1157, 417] width 236 height 524
drag, startPoint x: 1177, startPoint y: 392, endPoint x: 1181, endPoint y: 327, distance: 65.1
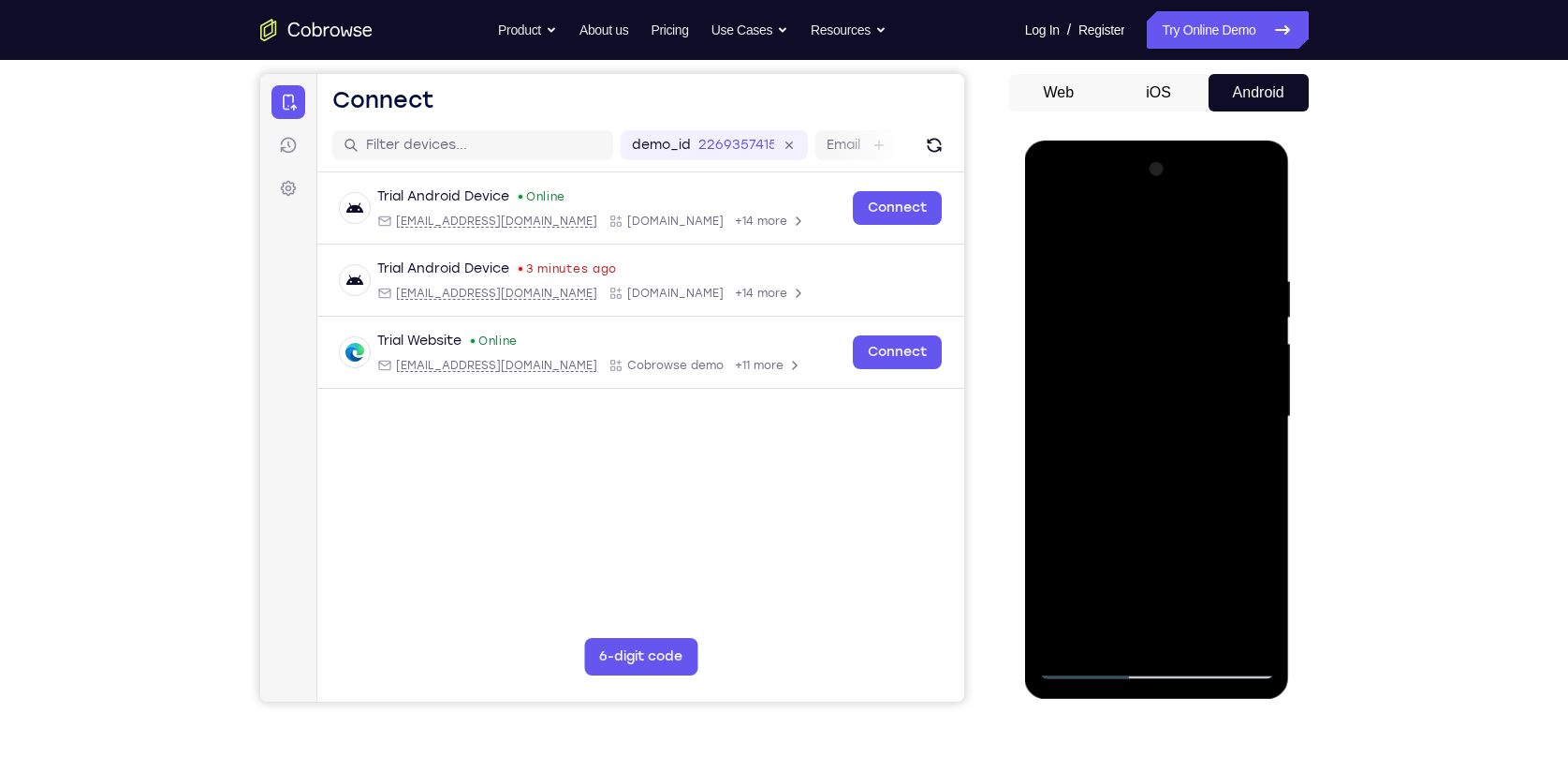
click at [1181, 327] on div at bounding box center [1157, 417] width 236 height 524
click at [1144, 321] on div at bounding box center [1157, 417] width 236 height 524
drag, startPoint x: 1157, startPoint y: 285, endPoint x: 1167, endPoint y: 427, distance: 142.4
click at [1167, 427] on div at bounding box center [1157, 417] width 236 height 524
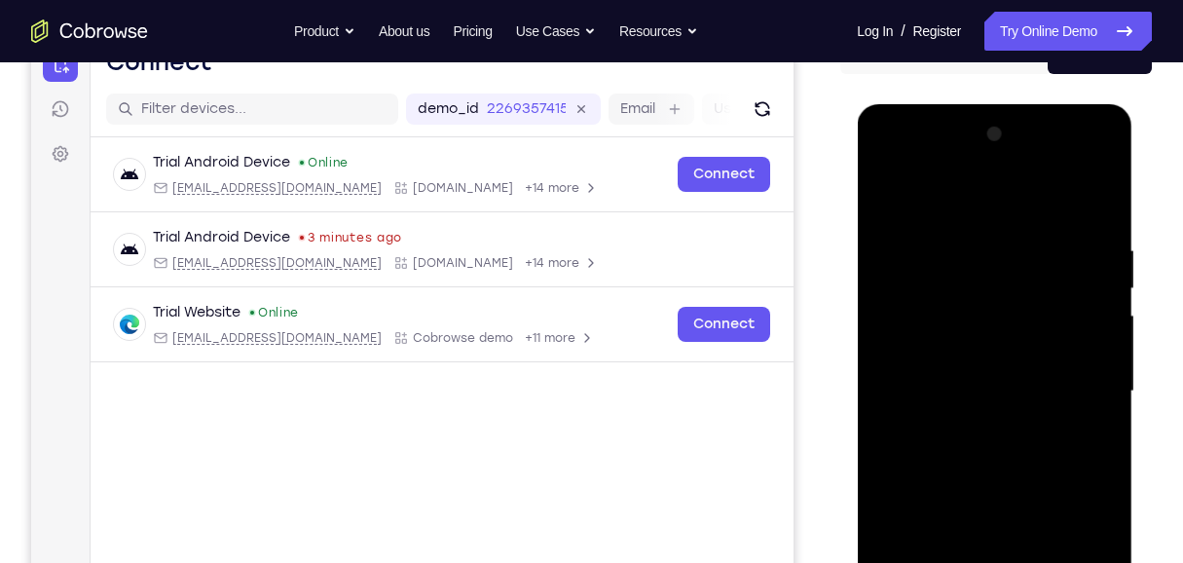
scroll to position [241, 0]
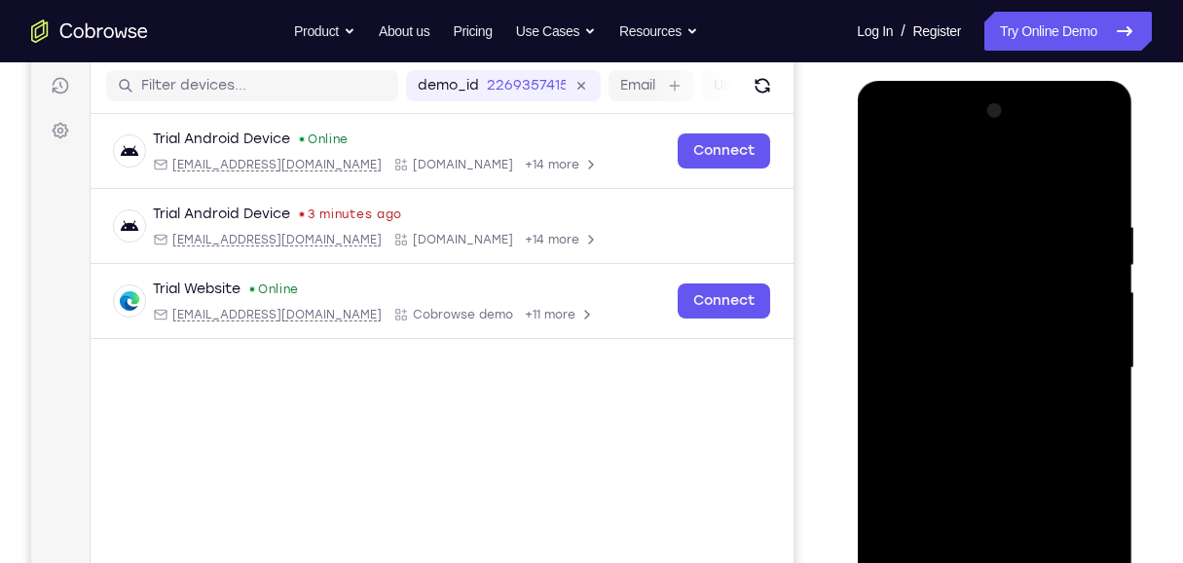
click at [895, 176] on div at bounding box center [993, 367] width 245 height 545
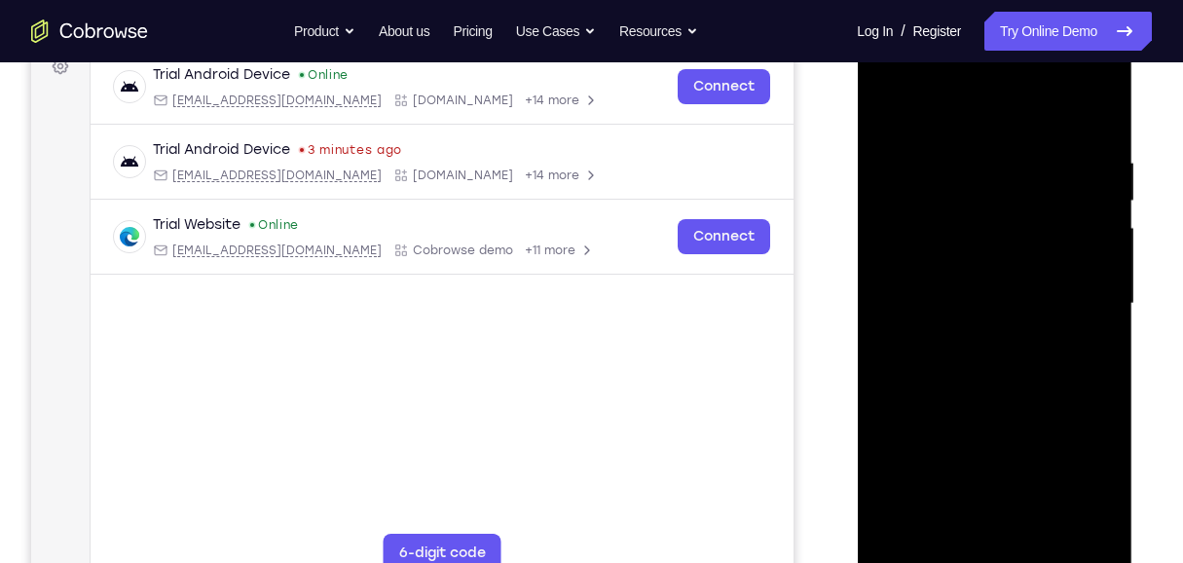
click at [974, 308] on div at bounding box center [993, 303] width 245 height 545
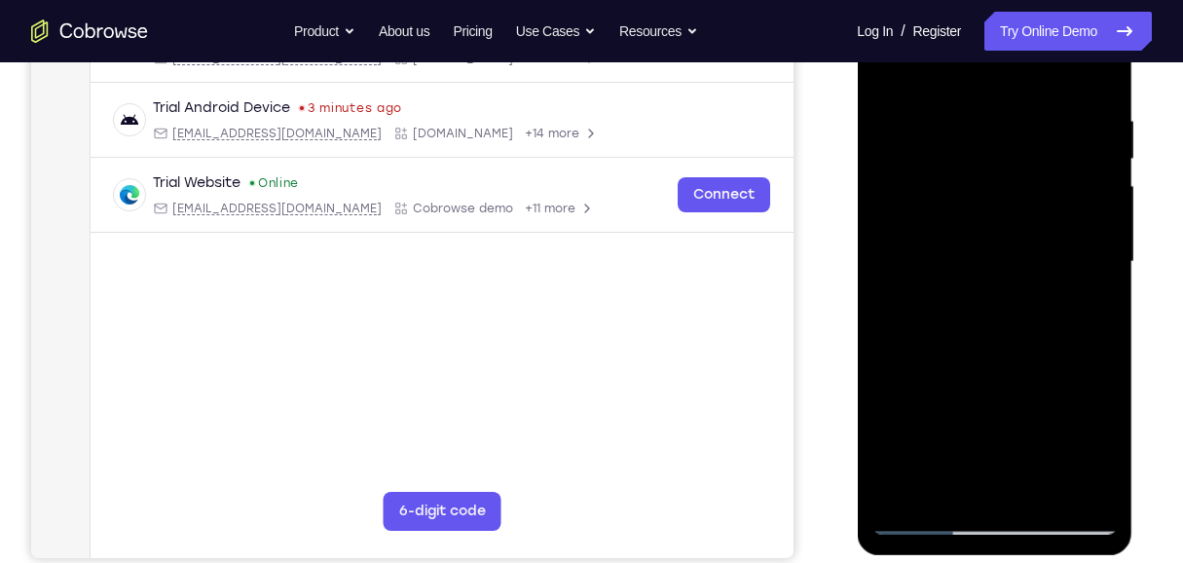
scroll to position [371, 0]
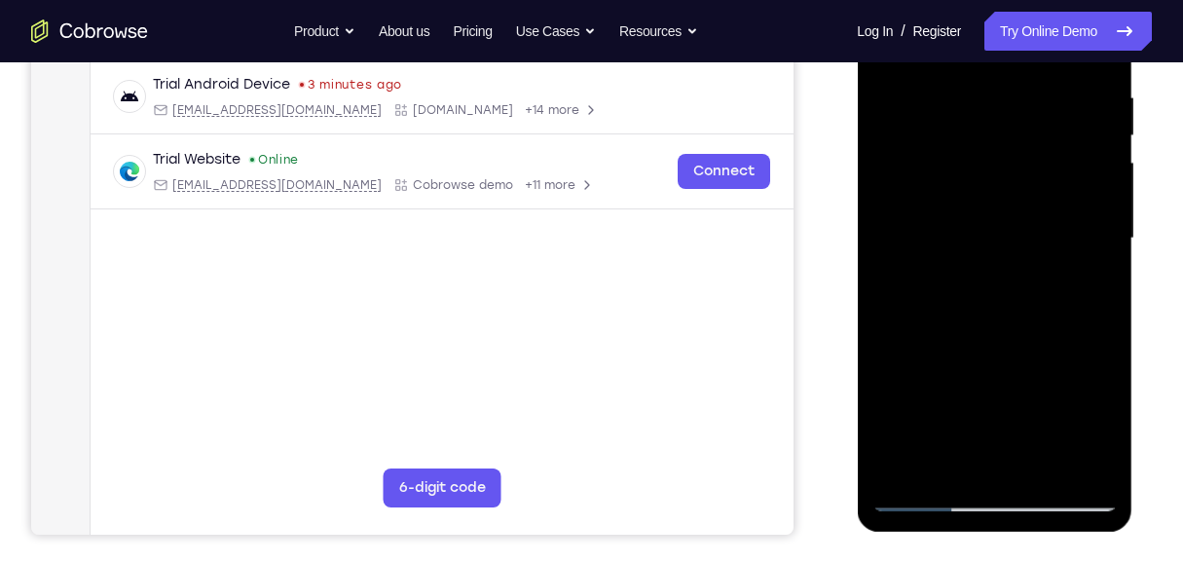
drag, startPoint x: 984, startPoint y: 127, endPoint x: 991, endPoint y: 305, distance: 178.3
click at [991, 305] on div at bounding box center [993, 238] width 245 height 545
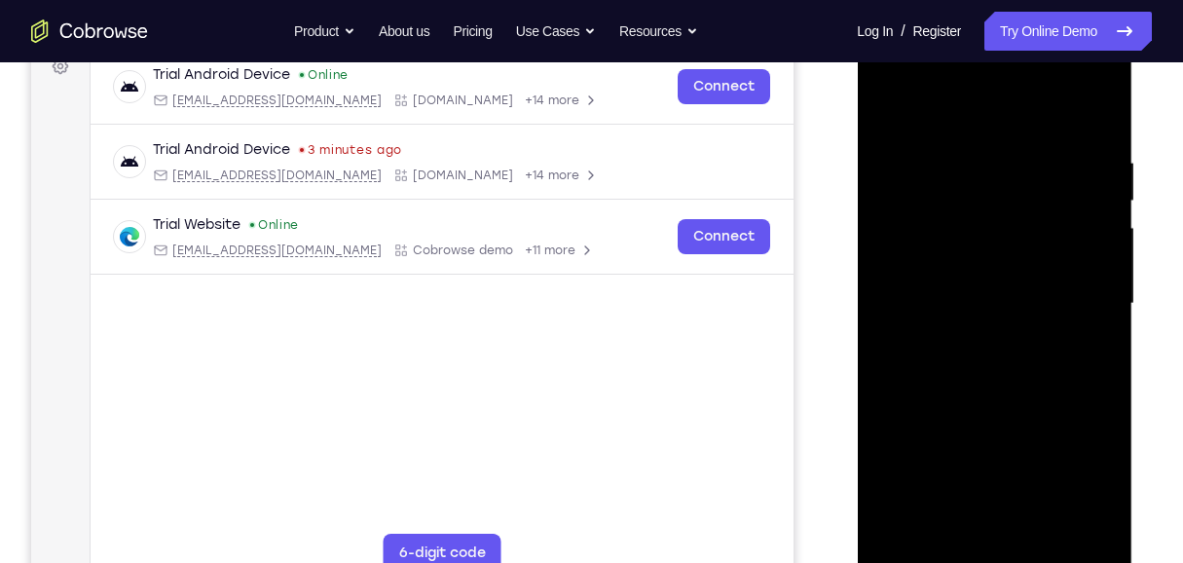
click at [912, 242] on div at bounding box center [993, 303] width 245 height 545
click at [887, 108] on div at bounding box center [993, 303] width 245 height 545
click at [1095, 541] on div at bounding box center [993, 303] width 245 height 545
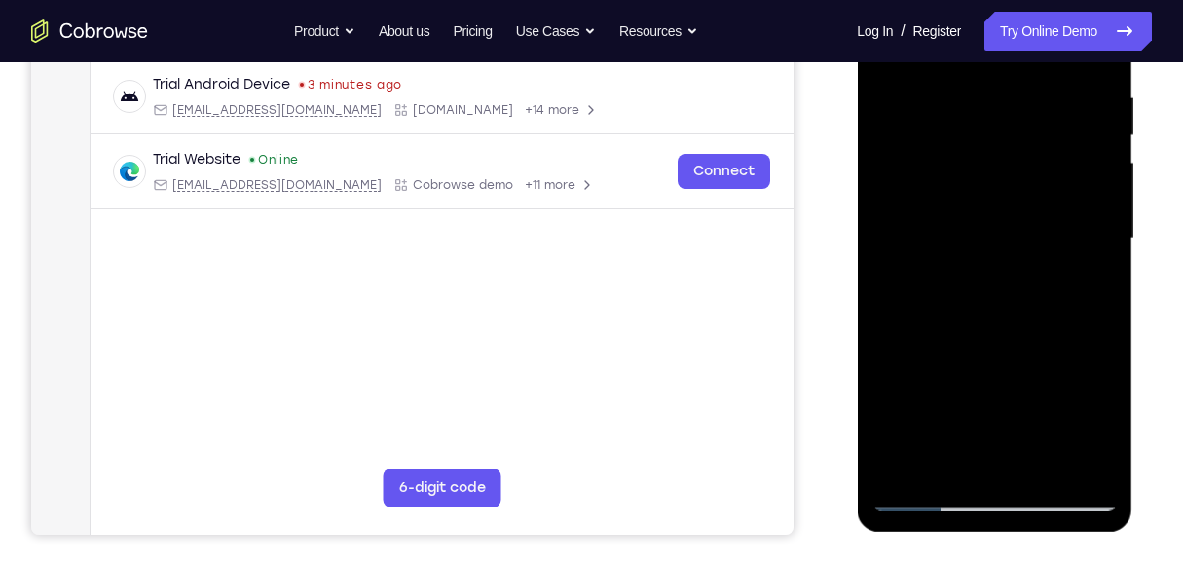
drag, startPoint x: 1042, startPoint y: 339, endPoint x: 1076, endPoint y: 182, distance: 160.4
click at [1076, 183] on div at bounding box center [993, 238] width 245 height 545
drag, startPoint x: 1008, startPoint y: 304, endPoint x: 1017, endPoint y: 208, distance: 95.8
click at [1017, 208] on div at bounding box center [993, 238] width 245 height 545
click at [895, 181] on div at bounding box center [993, 238] width 245 height 545
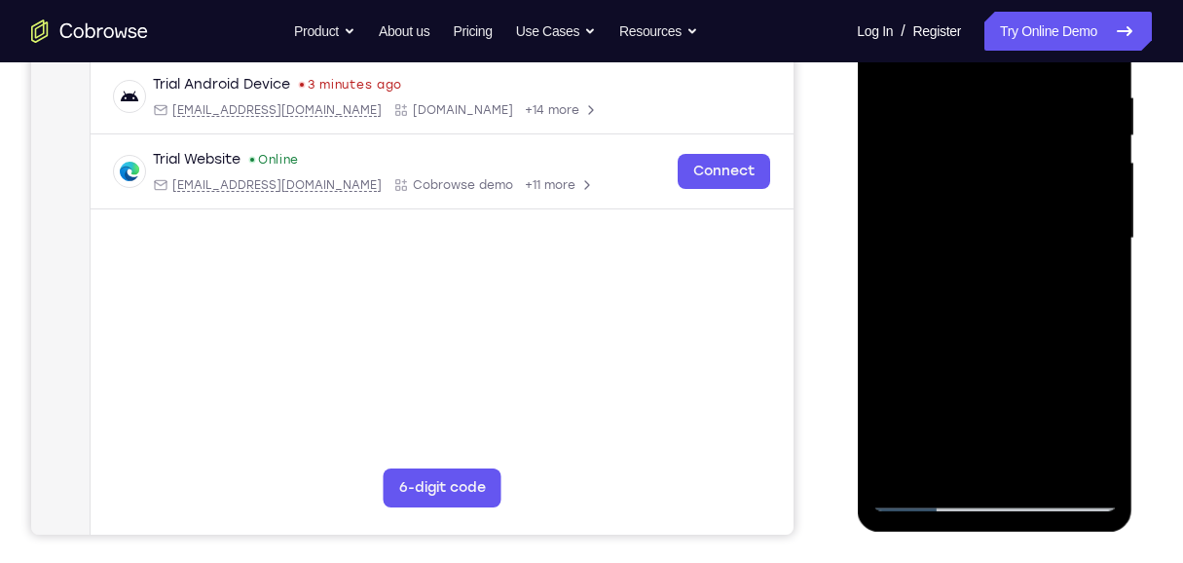
drag, startPoint x: 1052, startPoint y: 183, endPoint x: 1069, endPoint y: 327, distance: 145.0
click at [1069, 327] on div at bounding box center [993, 238] width 245 height 545
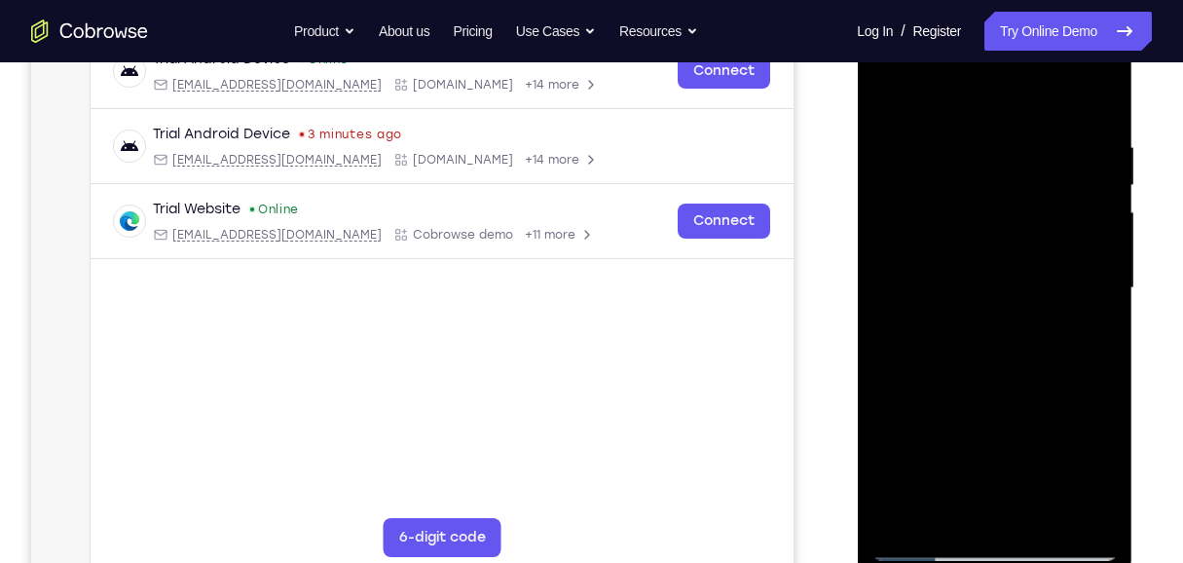
scroll to position [306, 0]
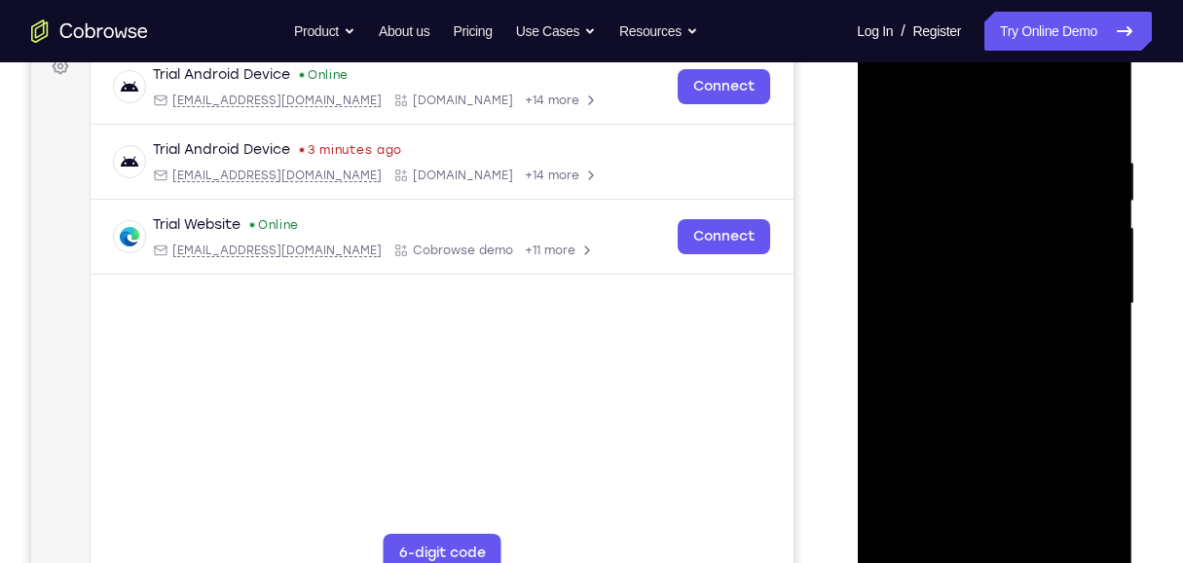
drag, startPoint x: 1020, startPoint y: 333, endPoint x: 1032, endPoint y: 263, distance: 71.1
click at [1032, 263] on div at bounding box center [993, 303] width 245 height 545
click at [1103, 241] on div at bounding box center [993, 303] width 245 height 545
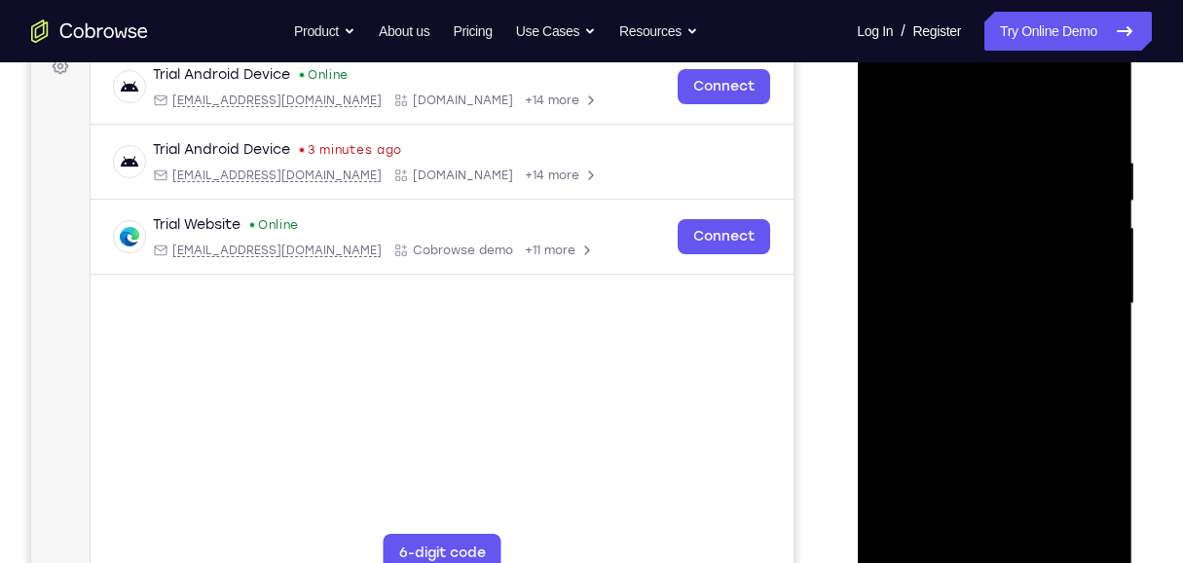
drag, startPoint x: 1019, startPoint y: 222, endPoint x: 1008, endPoint y: 315, distance: 94.2
click at [1008, 315] on div at bounding box center [993, 303] width 245 height 545
click at [886, 304] on div at bounding box center [993, 303] width 245 height 545
drag, startPoint x: 933, startPoint y: 383, endPoint x: 982, endPoint y: 262, distance: 130.5
click at [981, 262] on div at bounding box center [993, 303] width 245 height 545
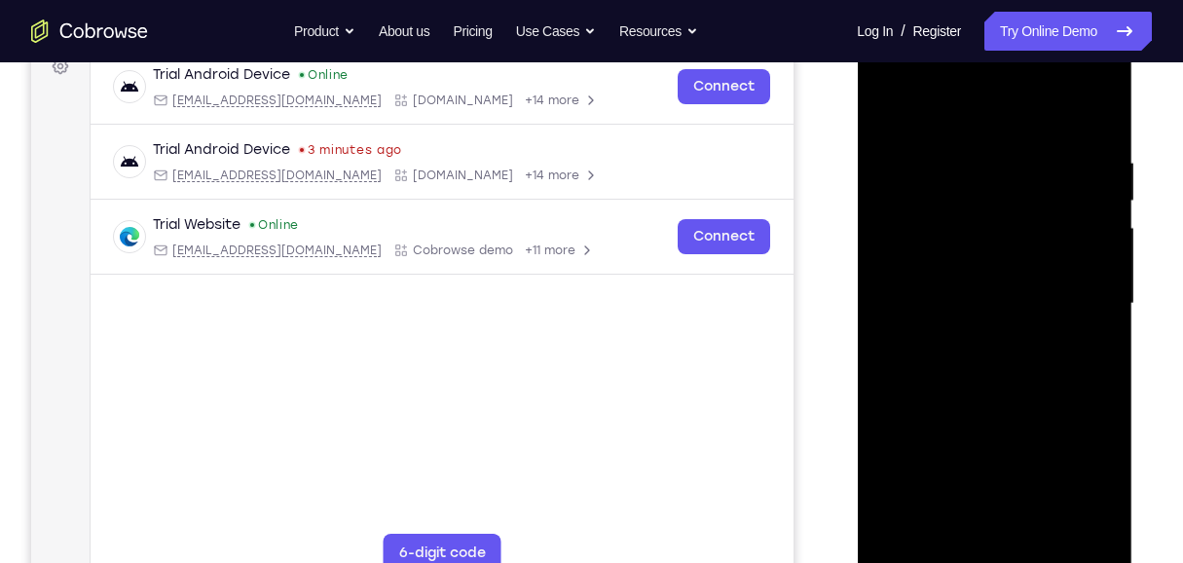
drag, startPoint x: 984, startPoint y: 255, endPoint x: 982, endPoint y: 392, distance: 137.3
click at [982, 392] on div at bounding box center [993, 303] width 245 height 545
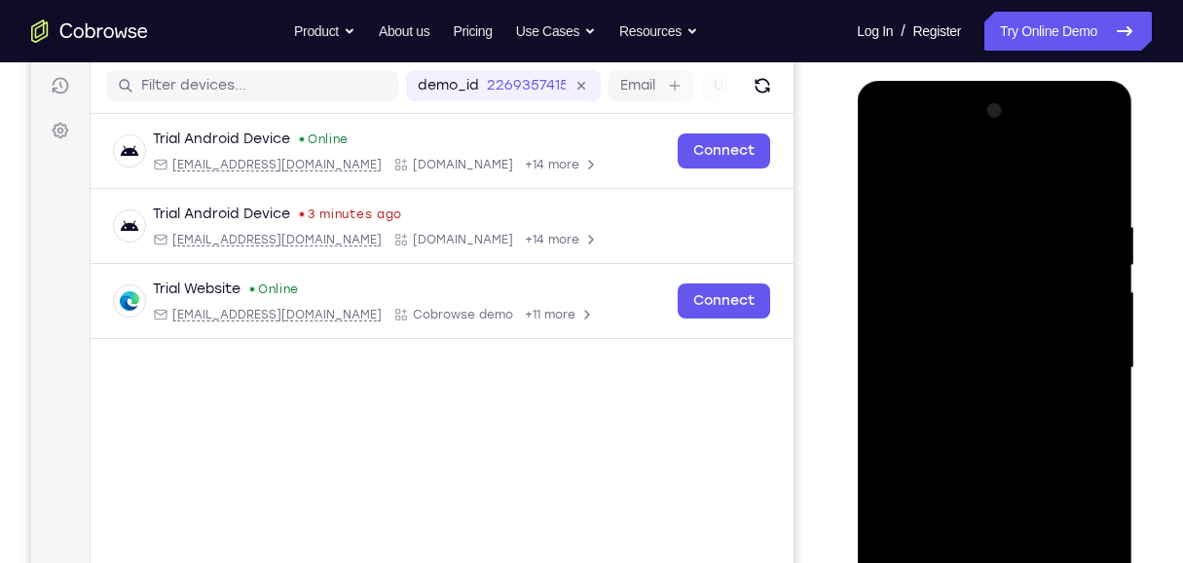
scroll to position [241, 0]
click at [889, 367] on div at bounding box center [993, 367] width 245 height 545
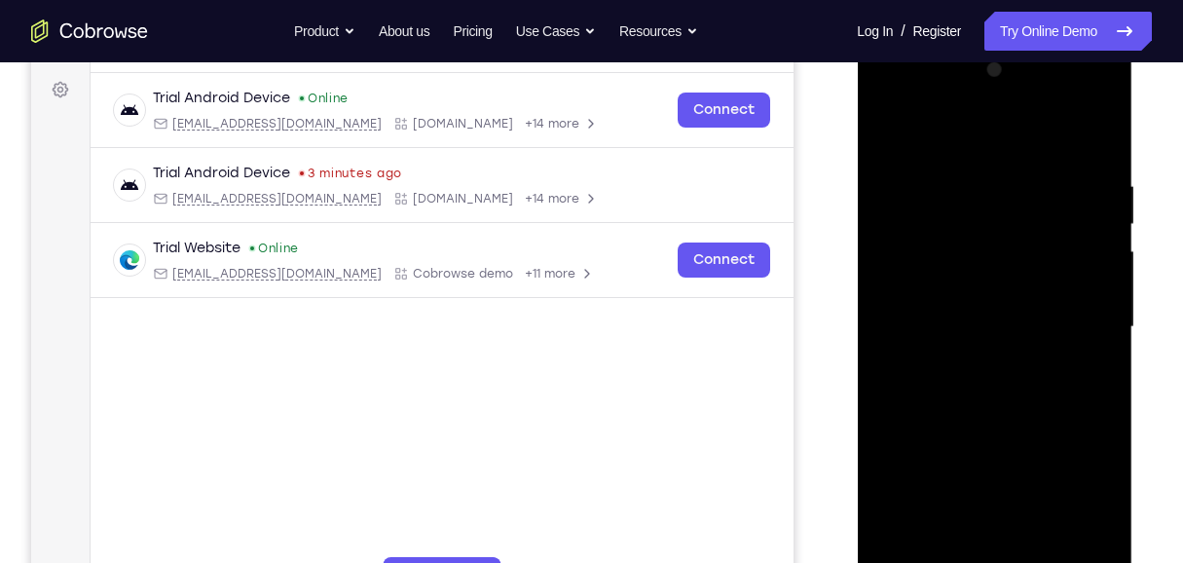
scroll to position [306, 0]
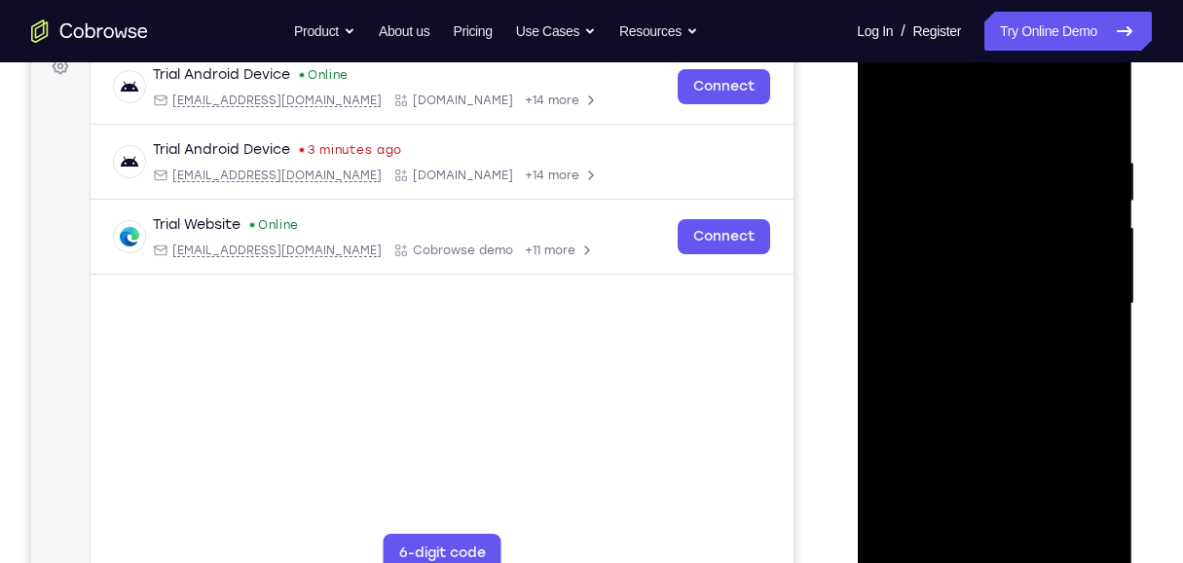
click at [1107, 306] on div at bounding box center [993, 303] width 245 height 545
click at [886, 305] on div at bounding box center [993, 303] width 245 height 545
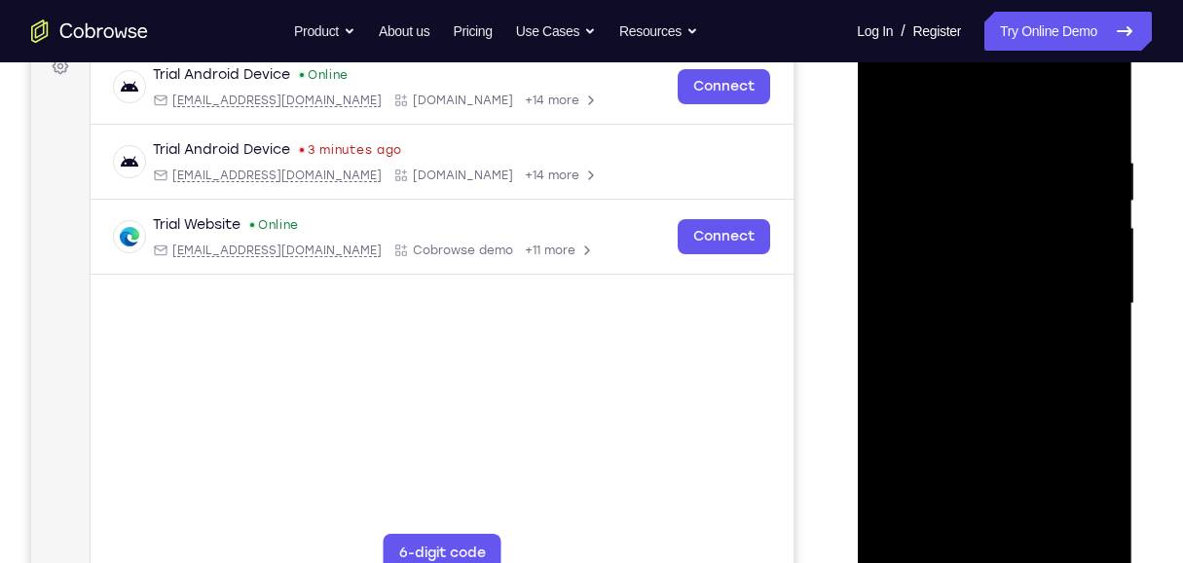
click at [887, 304] on div at bounding box center [993, 303] width 245 height 545
click at [1106, 301] on div at bounding box center [993, 303] width 245 height 545
click at [891, 104] on div at bounding box center [993, 303] width 245 height 545
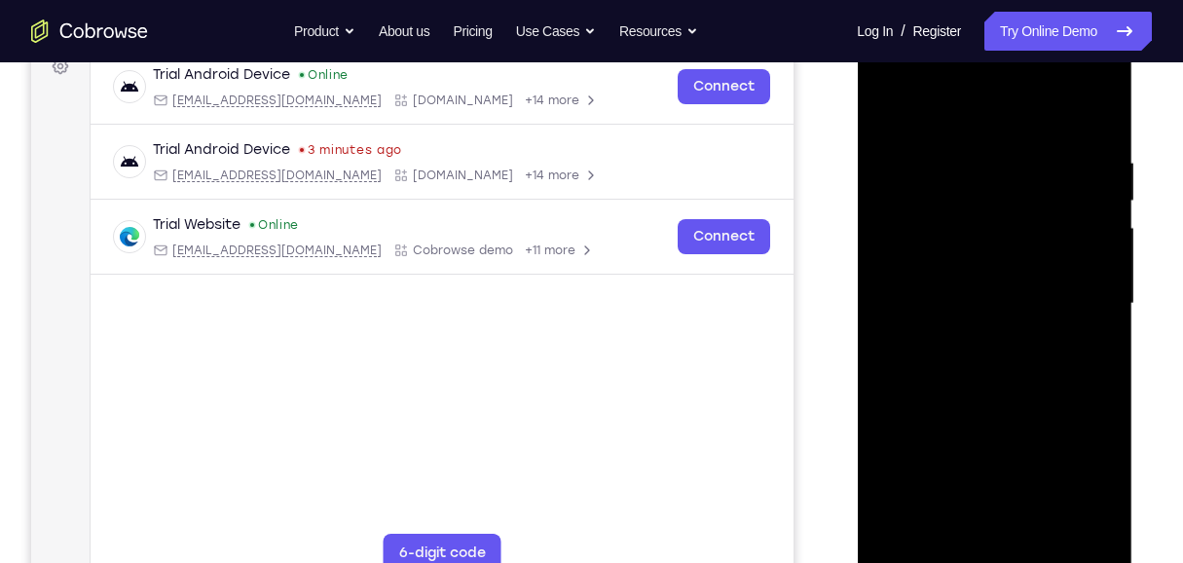
scroll to position [371, 0]
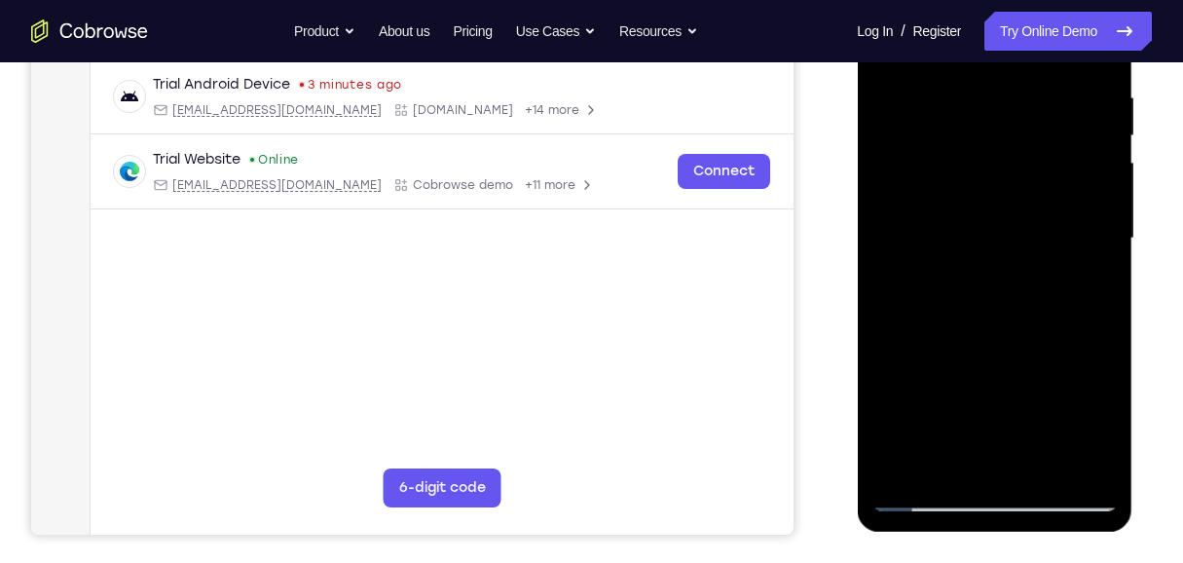
drag, startPoint x: 1001, startPoint y: 302, endPoint x: 1013, endPoint y: 221, distance: 81.8
click at [1013, 221] on div at bounding box center [993, 238] width 245 height 545
click at [986, 280] on div at bounding box center [993, 238] width 245 height 545
drag, startPoint x: 1062, startPoint y: 259, endPoint x: 1066, endPoint y: 351, distance: 92.6
click at [1066, 351] on div at bounding box center [993, 238] width 245 height 545
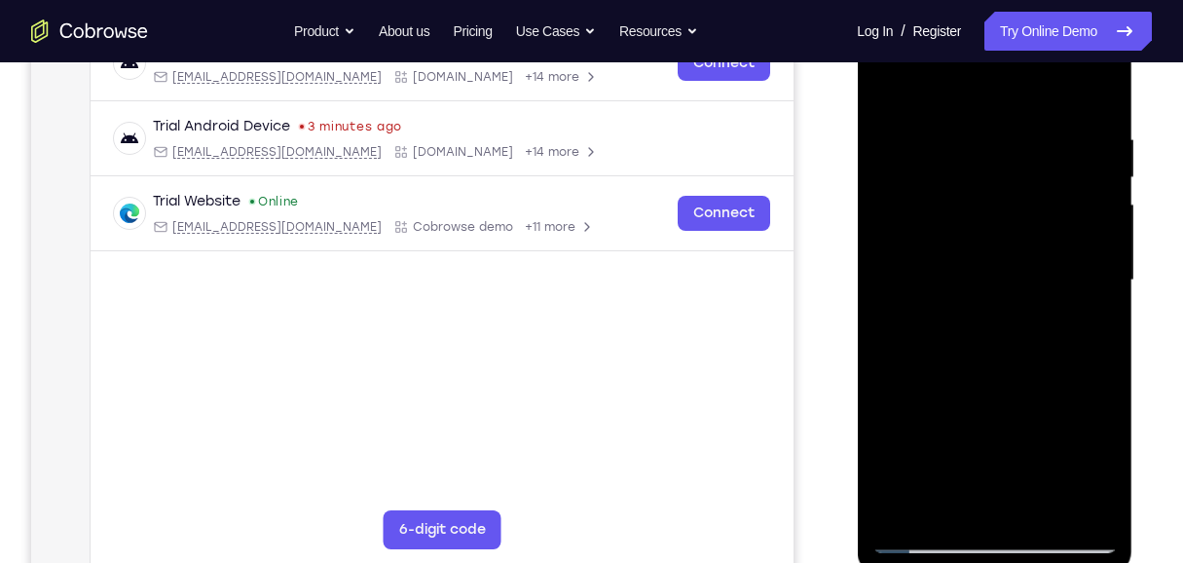
scroll to position [306, 0]
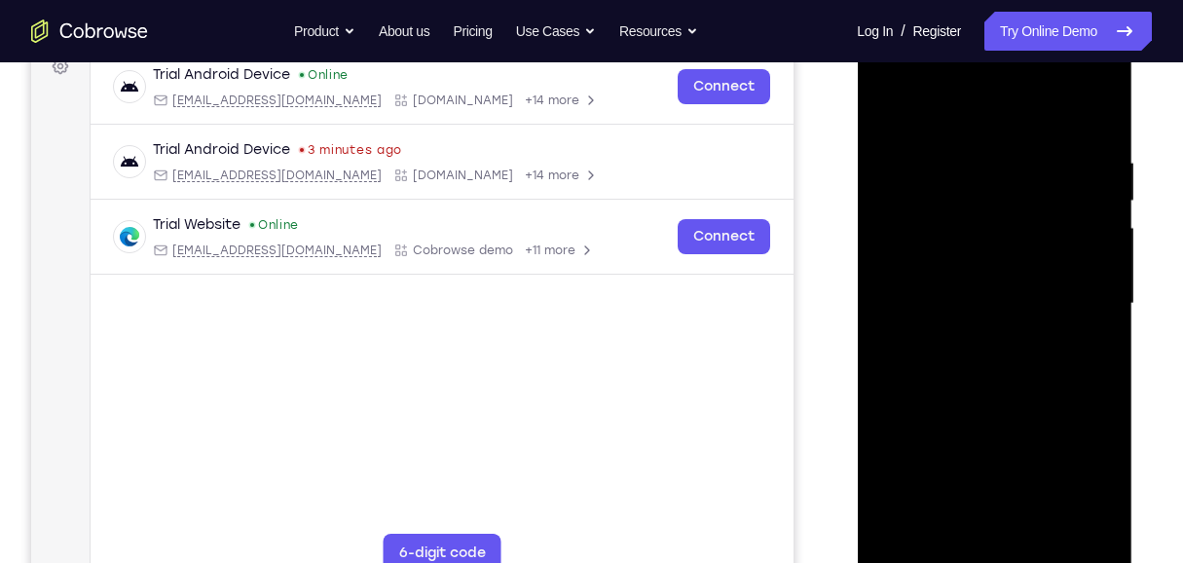
click at [1105, 303] on div at bounding box center [993, 303] width 245 height 545
click at [1105, 301] on div at bounding box center [993, 303] width 245 height 545
click at [1107, 299] on div at bounding box center [993, 303] width 245 height 545
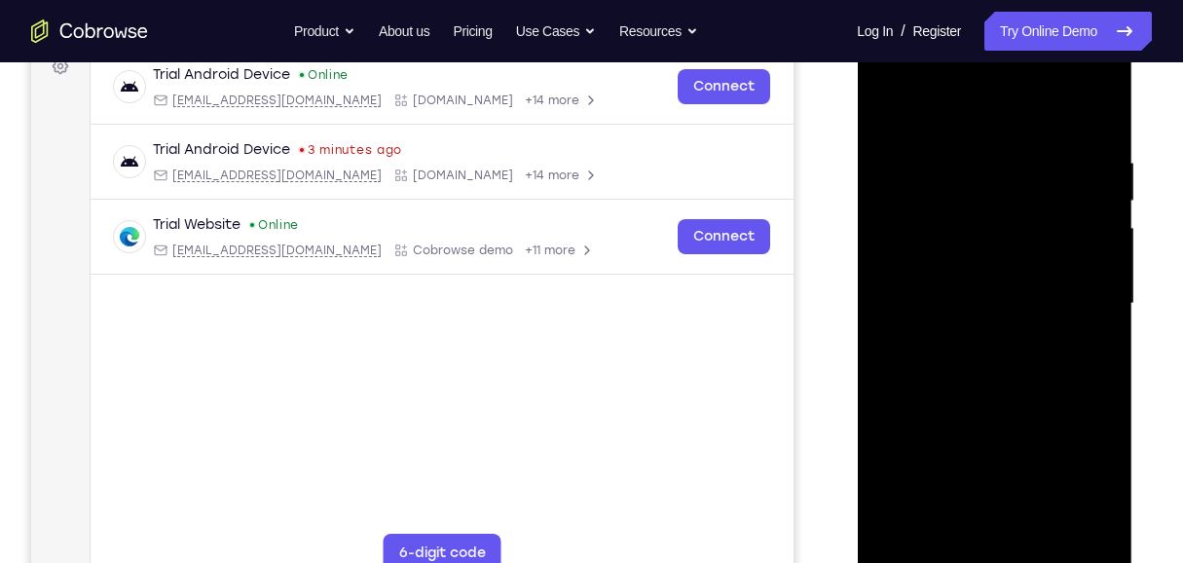
click at [887, 109] on div at bounding box center [993, 303] width 245 height 545
click at [1069, 466] on div at bounding box center [993, 303] width 245 height 545
click at [1106, 300] on div at bounding box center [993, 303] width 245 height 545
click at [1105, 294] on div at bounding box center [993, 303] width 245 height 545
click at [1104, 295] on div at bounding box center [993, 303] width 245 height 545
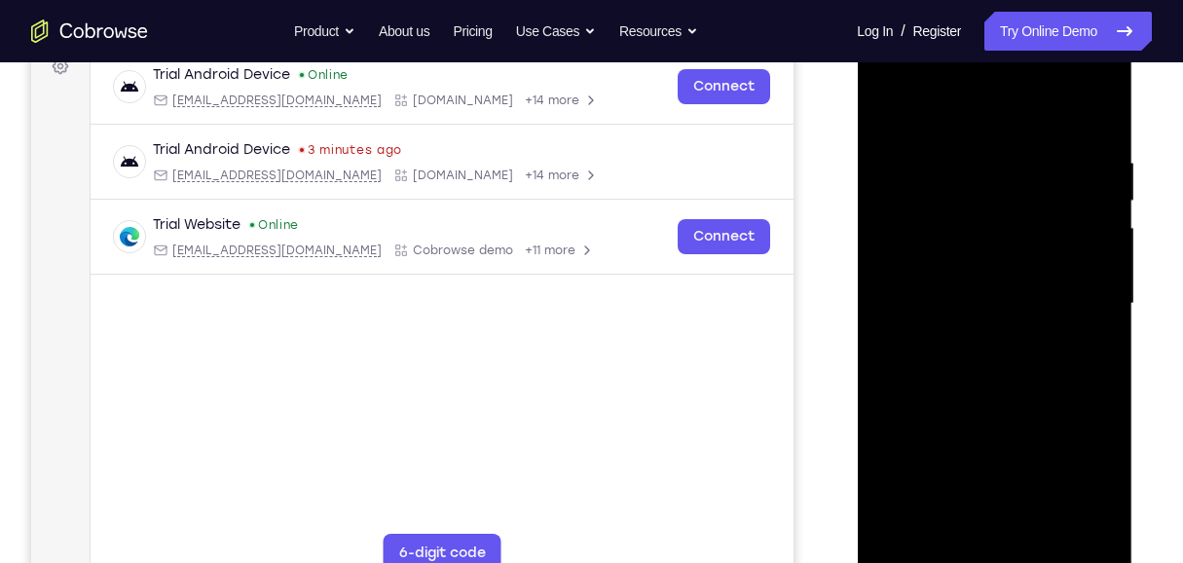
click at [1104, 295] on div at bounding box center [993, 303] width 245 height 545
drag, startPoint x: 974, startPoint y: 320, endPoint x: 989, endPoint y: 249, distance: 72.5
click at [988, 250] on div at bounding box center [993, 303] width 245 height 545
drag, startPoint x: 971, startPoint y: 285, endPoint x: 1008, endPoint y: 400, distance: 120.7
click at [1008, 400] on div at bounding box center [993, 303] width 245 height 545
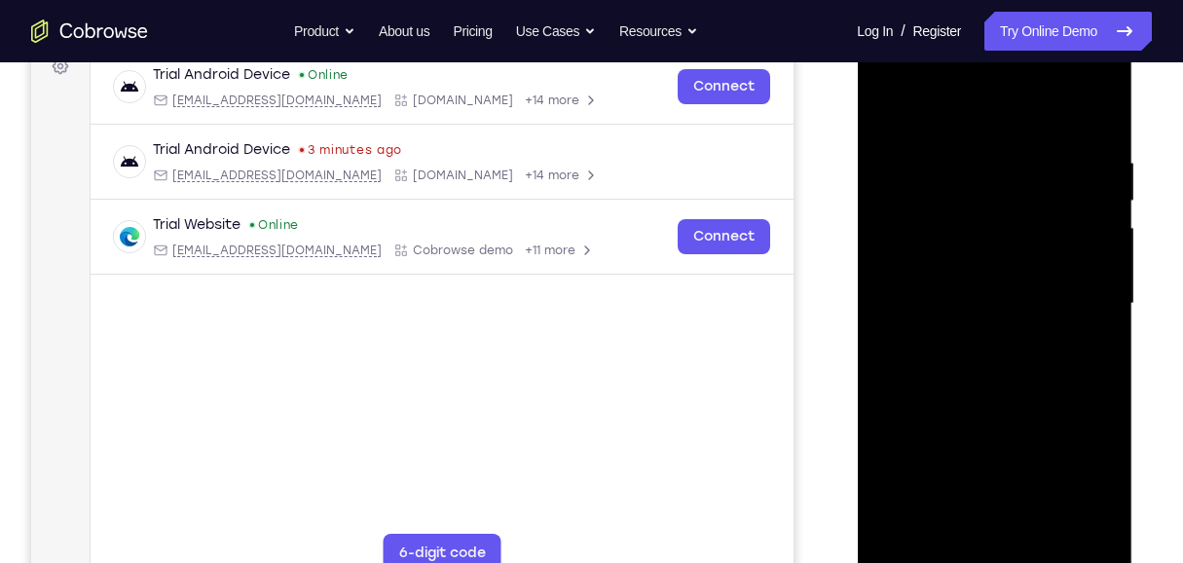
click at [1098, 307] on div at bounding box center [993, 303] width 245 height 545
click at [1099, 305] on div at bounding box center [993, 303] width 245 height 545
click at [1098, 309] on div at bounding box center [993, 303] width 245 height 545
click at [1102, 309] on div at bounding box center [993, 303] width 245 height 545
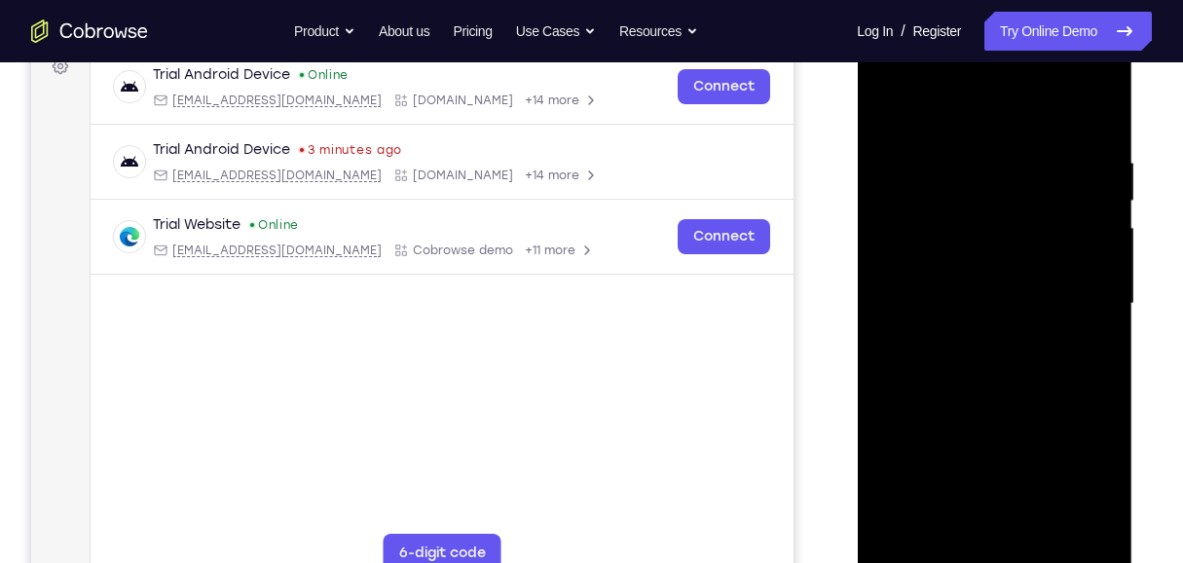
drag, startPoint x: 1017, startPoint y: 402, endPoint x: 1041, endPoint y: 259, distance: 145.0
click at [1035, 262] on div at bounding box center [993, 303] width 245 height 545
click at [880, 105] on div at bounding box center [993, 303] width 245 height 545
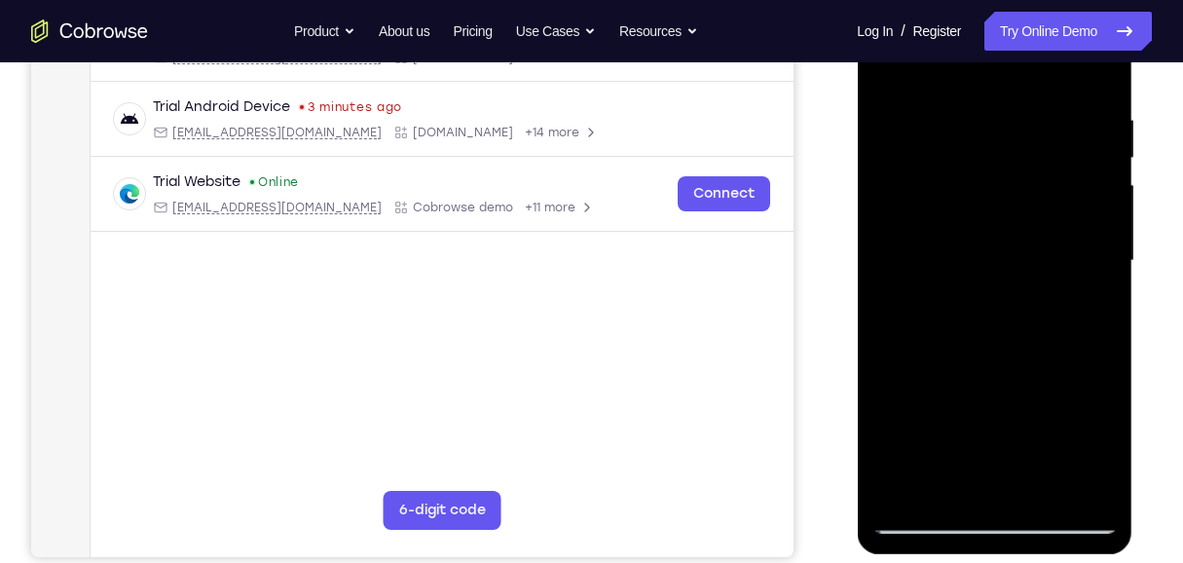
scroll to position [371, 0]
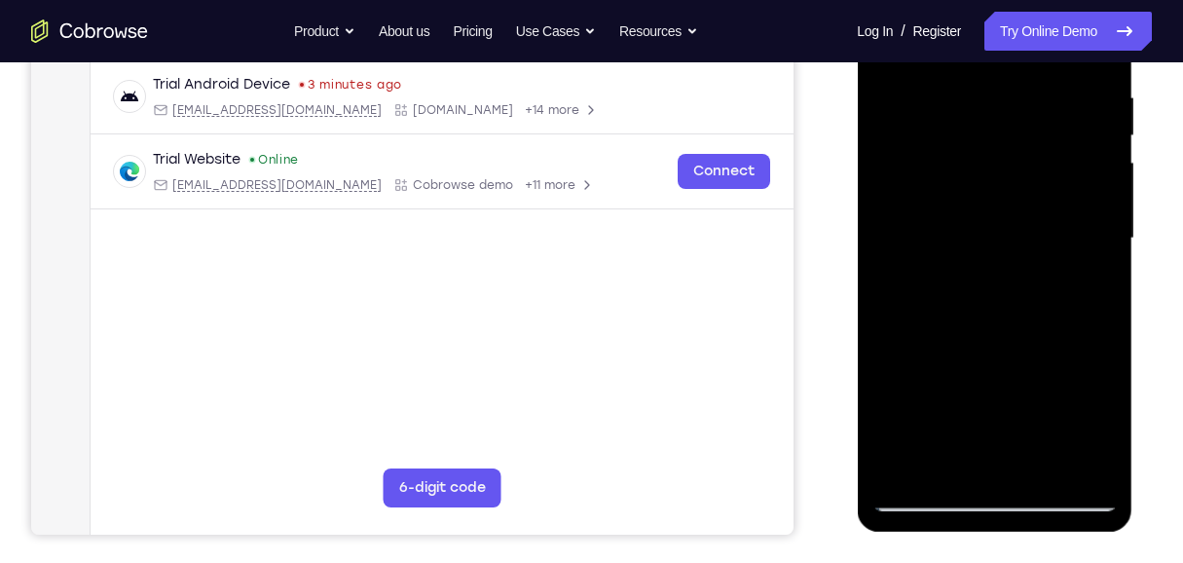
drag, startPoint x: 1000, startPoint y: 350, endPoint x: 992, endPoint y: 215, distance: 135.5
click at [992, 215] on div at bounding box center [993, 238] width 245 height 545
click at [1072, 305] on div at bounding box center [993, 238] width 245 height 545
drag, startPoint x: 1101, startPoint y: 177, endPoint x: 1097, endPoint y: 317, distance: 140.2
click at [1097, 317] on div at bounding box center [993, 238] width 245 height 545
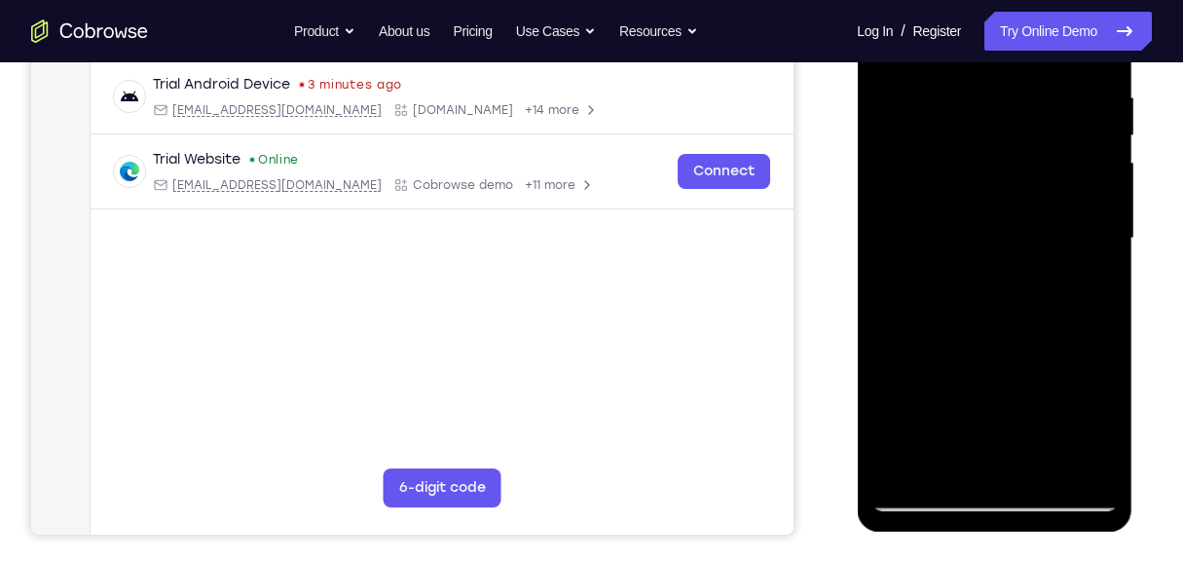
click at [1103, 234] on div at bounding box center [993, 238] width 245 height 545
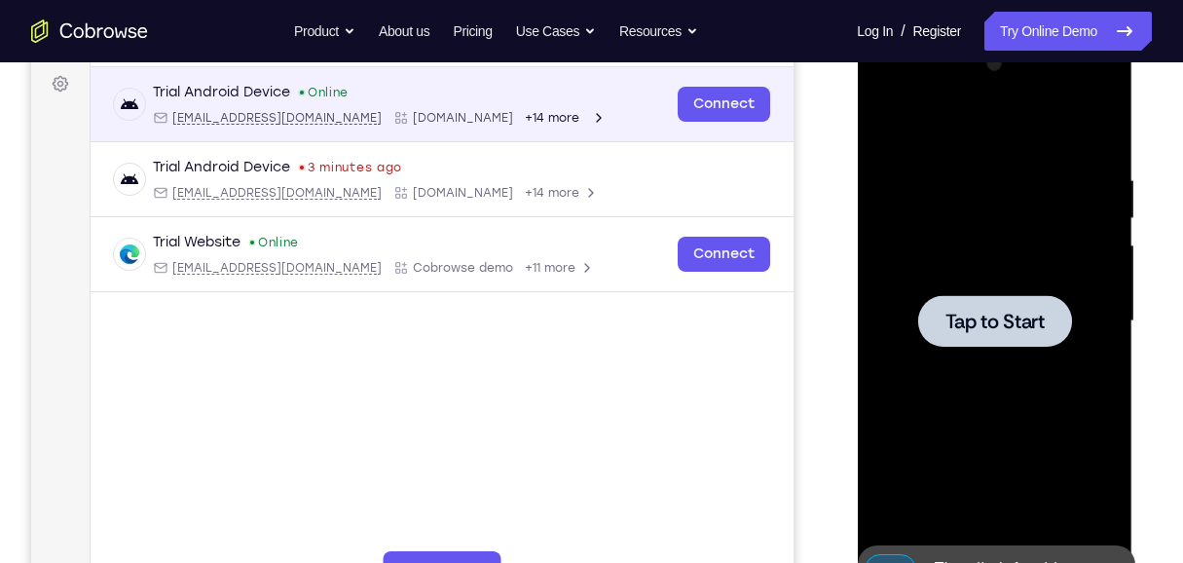
scroll to position [241, 0]
